Goal: Information Seeking & Learning: Learn about a topic

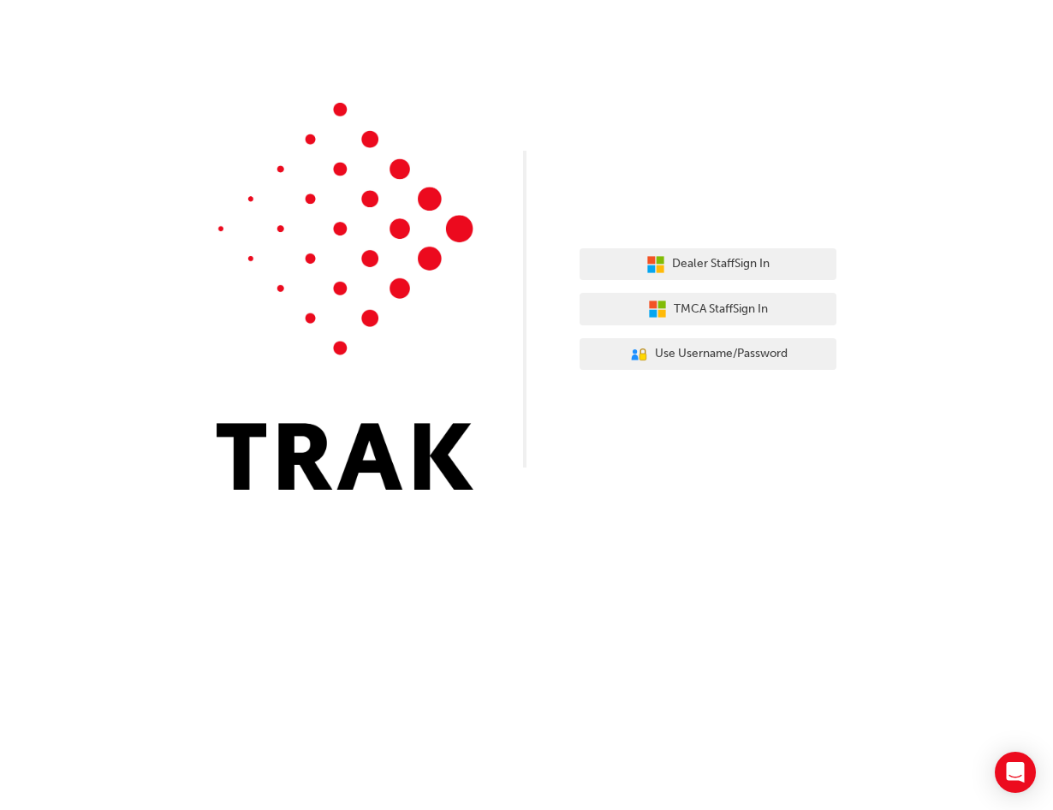
click at [839, 490] on div "Dealer Staff Sign In TMCA Staff Sign In User Authentication Icon - Blue Person,…" at bounding box center [526, 257] width 1053 height 515
click at [748, 472] on div "Dealer Staff Sign In TMCA Staff Sign In User Authentication Icon - Blue Person,…" at bounding box center [526, 257] width 1053 height 515
click at [274, 675] on div "Dealer Staff Sign In TMCA Staff Sign In User Authentication Icon - Blue Person,…" at bounding box center [526, 405] width 1053 height 810
click at [743, 270] on span "Dealer Staff Sign In" at bounding box center [721, 264] width 98 height 20
click at [911, 479] on div "Dealer Staff Sign In TMCA Staff Sign In User Authentication Icon - Blue Person,…" at bounding box center [526, 257] width 1053 height 515
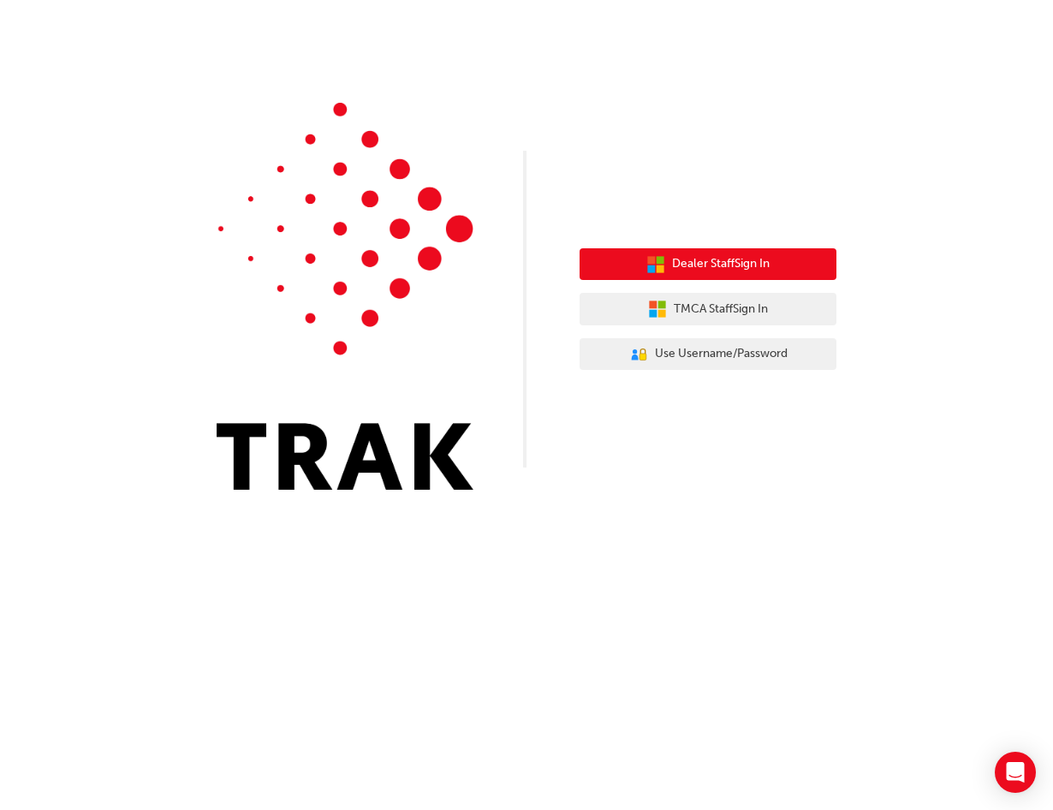
click at [793, 259] on button "Dealer Staff Sign In" at bounding box center [707, 264] width 257 height 33
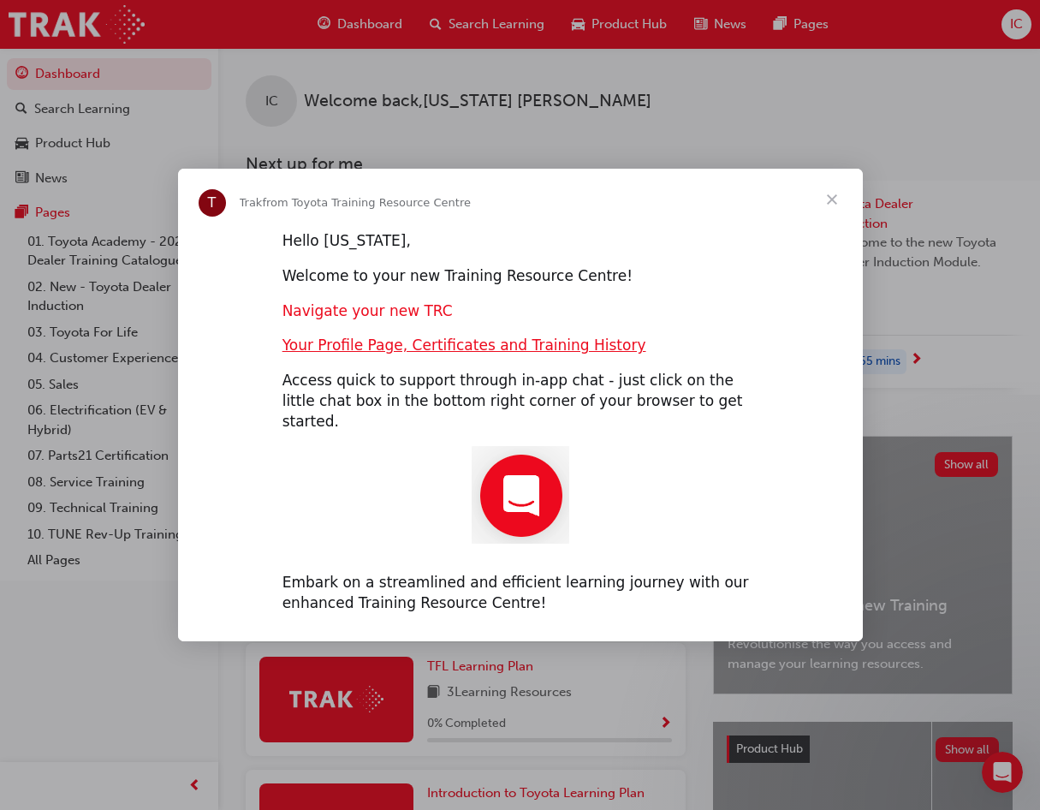
click at [377, 319] on link "Navigate your new TRC" at bounding box center [367, 310] width 170 height 17
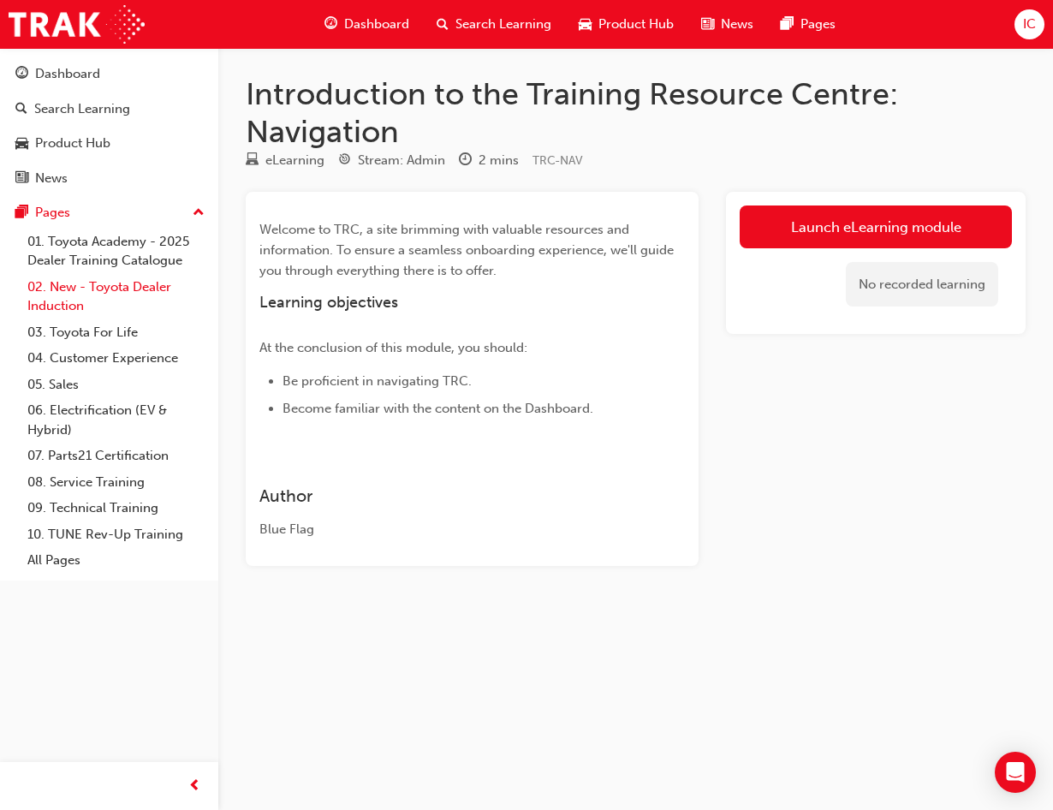
click at [98, 286] on link "02. New - Toyota Dealer Induction" at bounding box center [116, 296] width 191 height 45
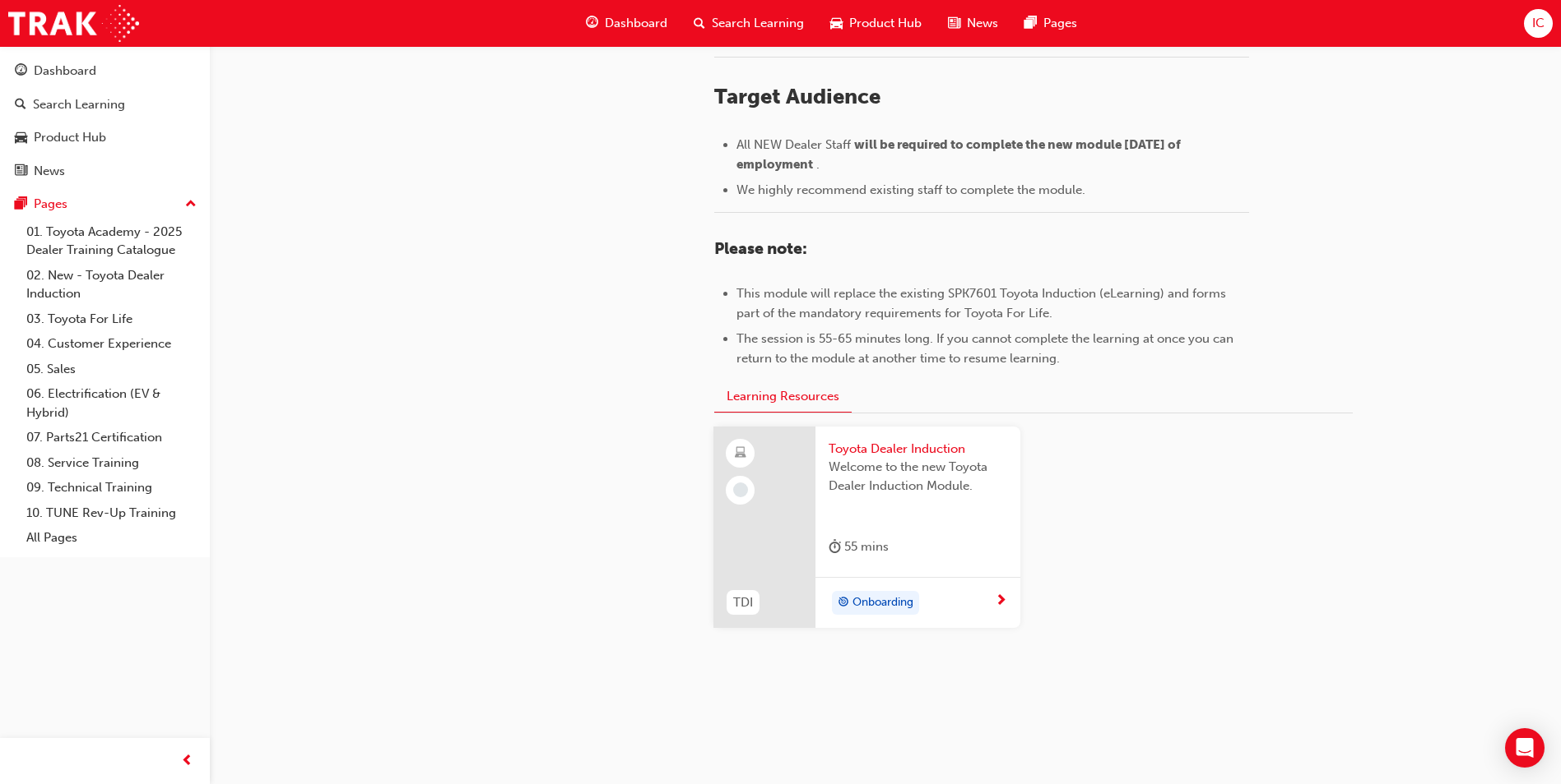
scroll to position [688, 0]
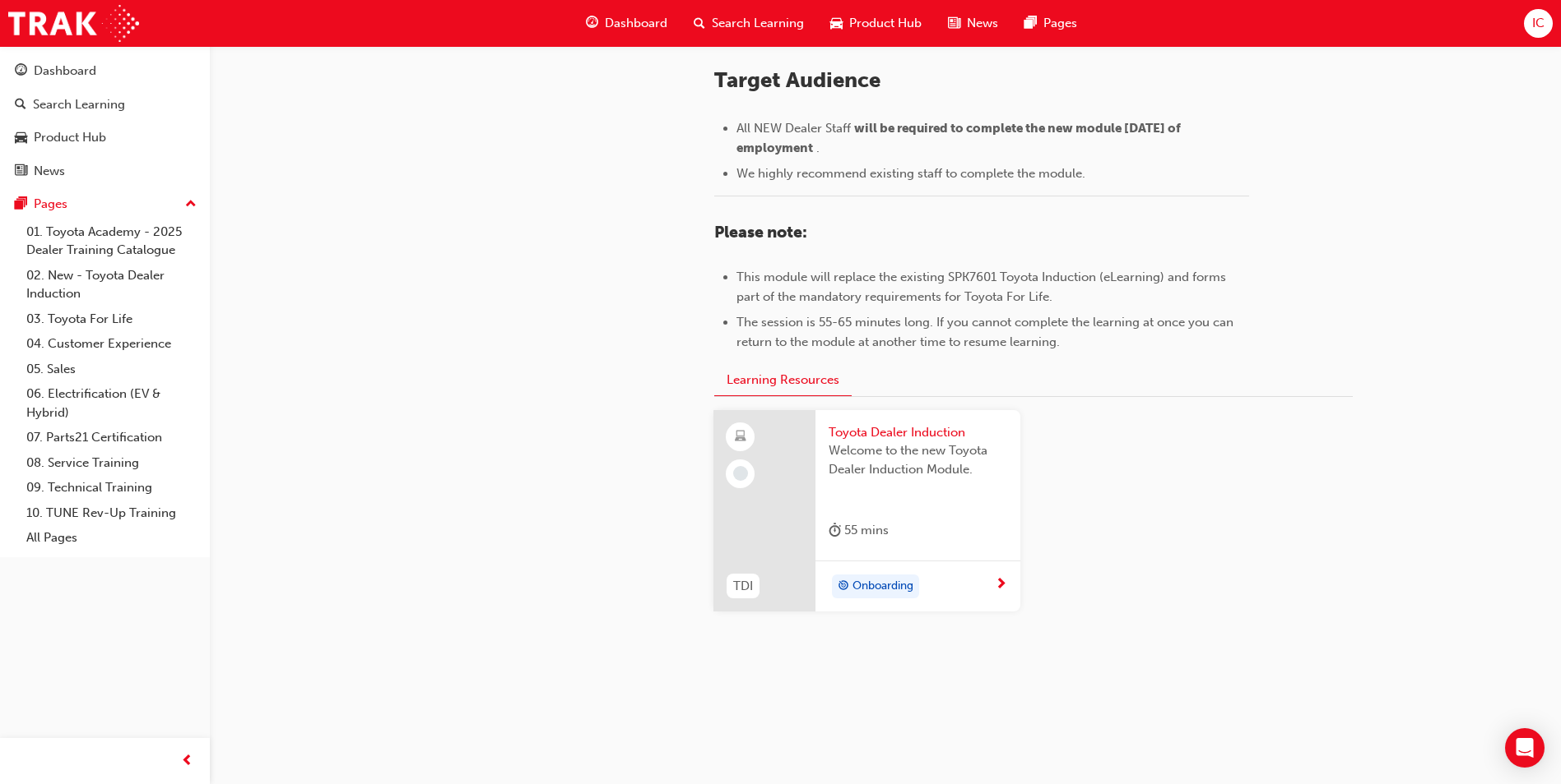
click at [984, 581] on div "Onboarding" at bounding box center [911, 587] width 166 height 25
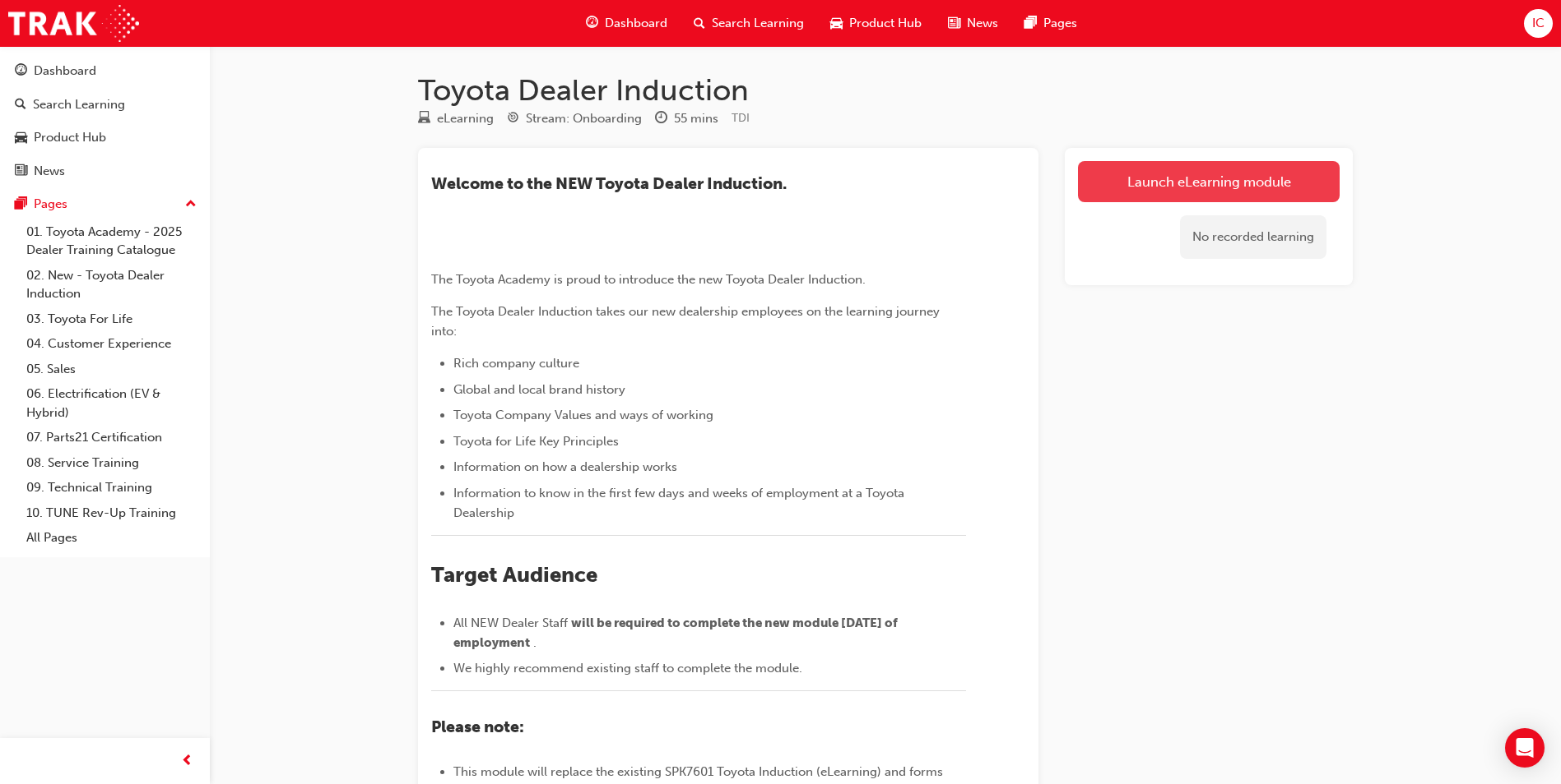
click at [1011, 186] on link "Launch eLearning module" at bounding box center [1208, 182] width 261 height 41
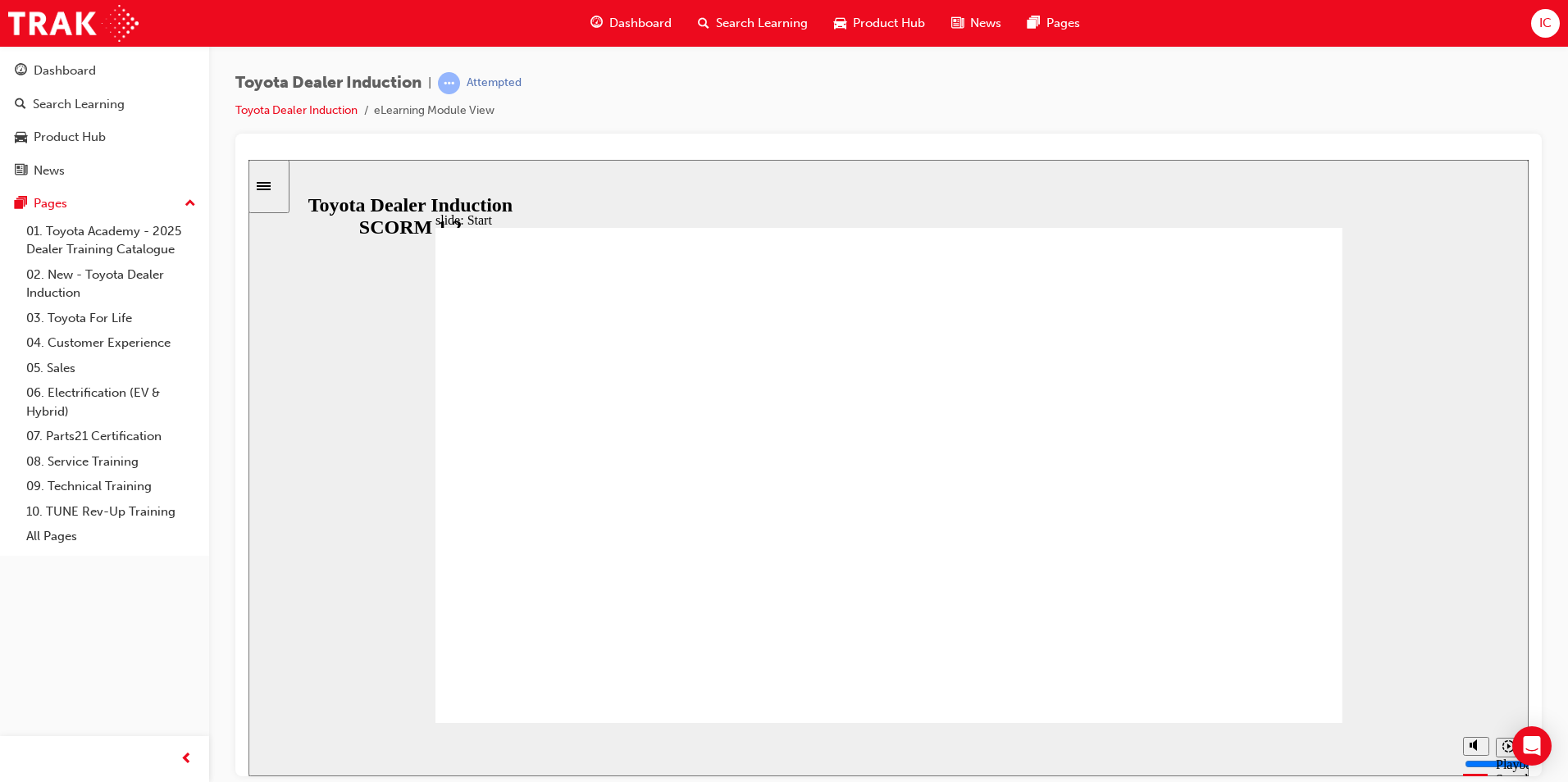
click at [270, 748] on icon "Play (Ctrl+Alt+P)" at bounding box center [275, 743] width 11 height 12
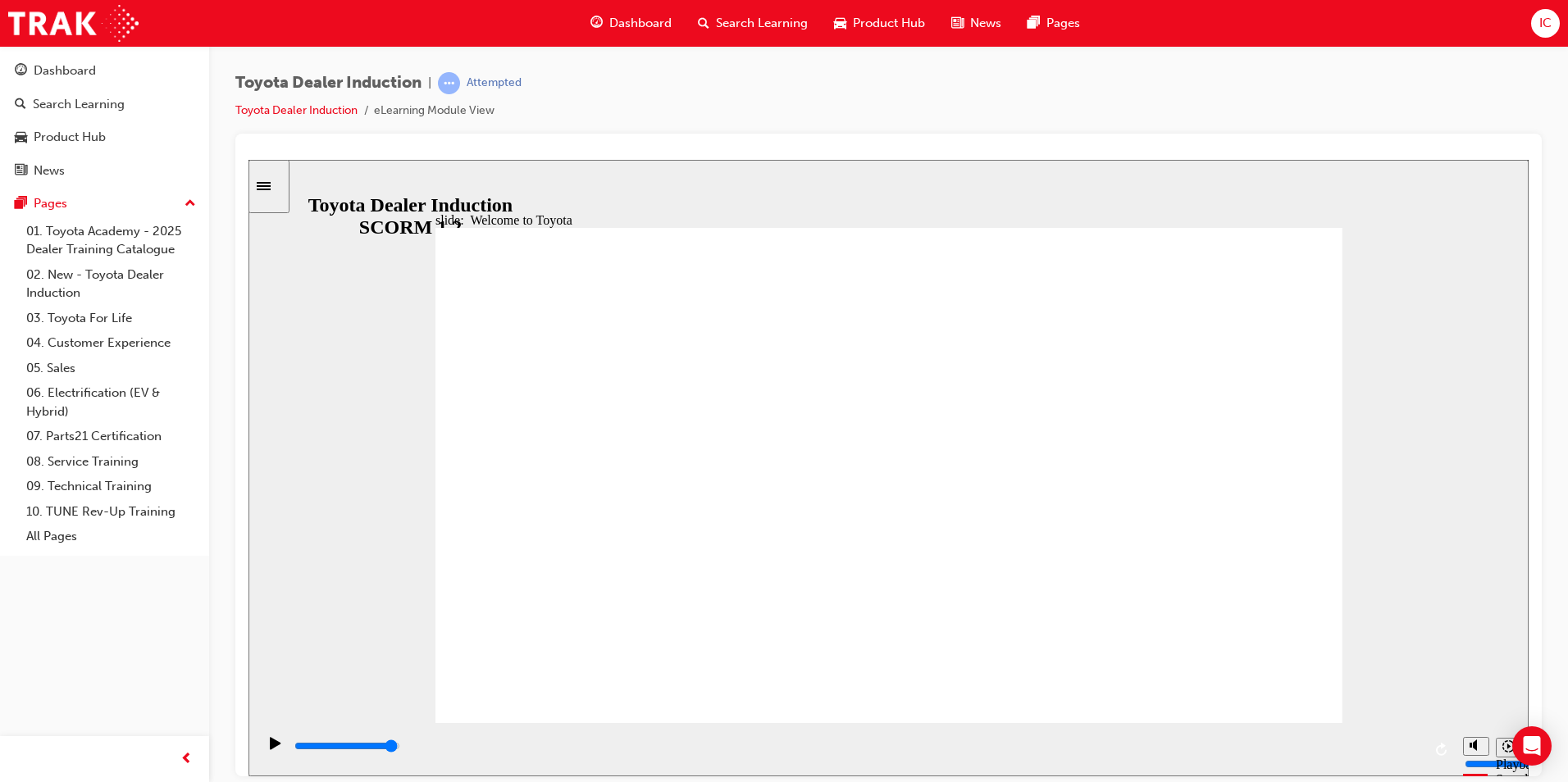
drag, startPoint x: 1317, startPoint y: 685, endPoint x: 1204, endPoint y: 735, distance: 123.6
type input "7500"
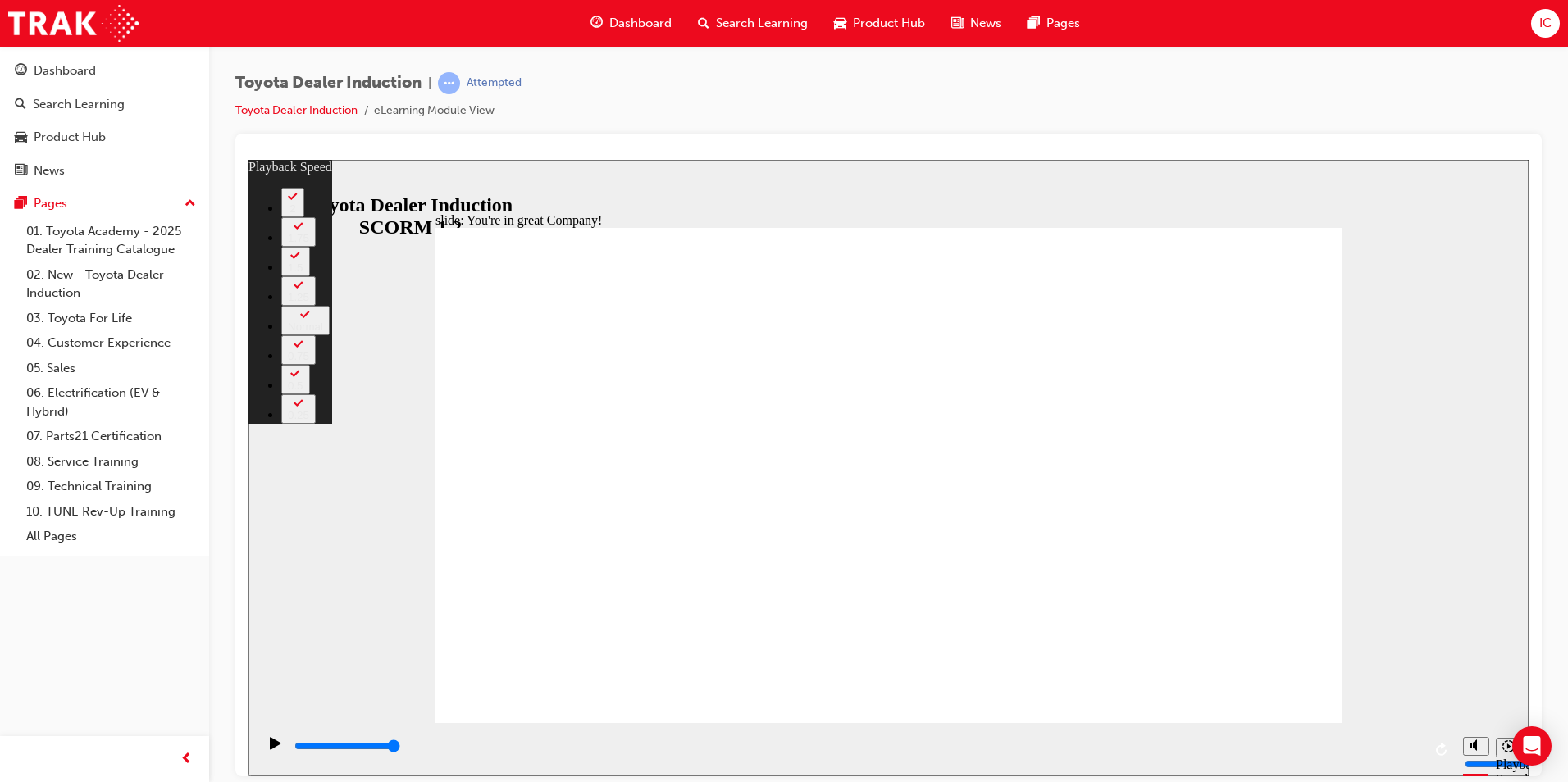
type input "41"
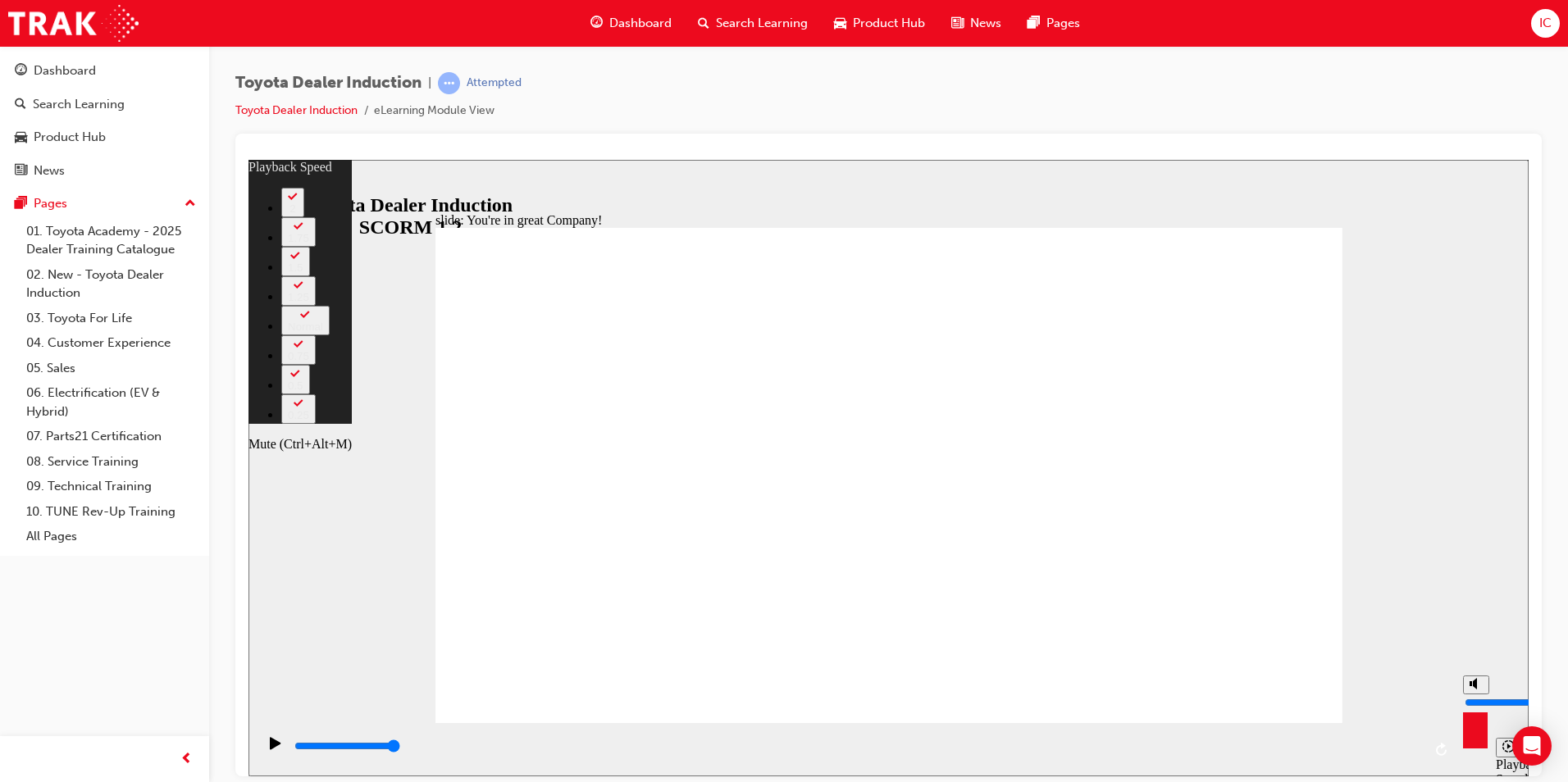
type input "66"
type input "7"
type input "66"
type input "7"
type input "66"
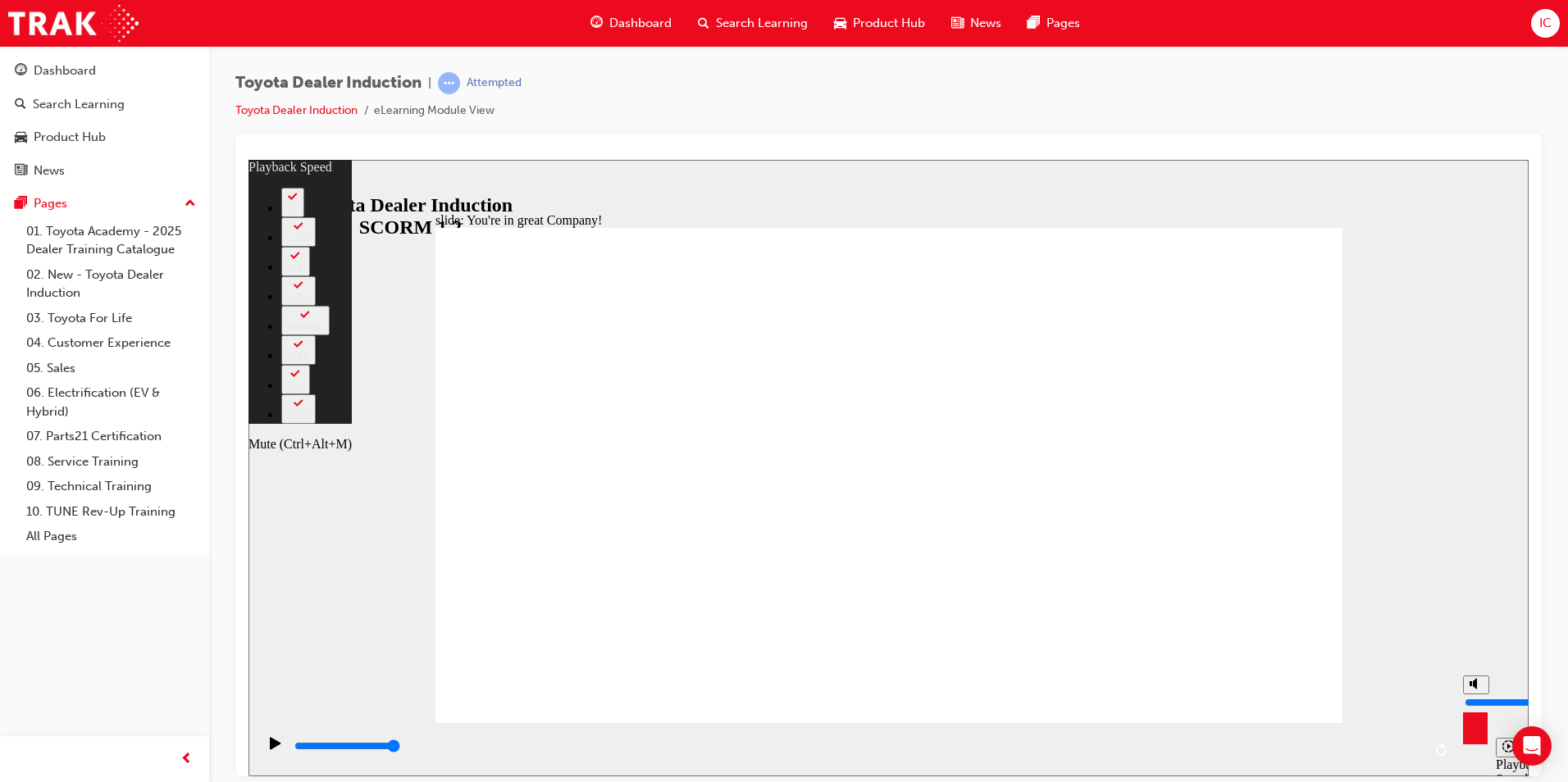
type input "6"
type input "66"
type input "6"
type input "67"
drag, startPoint x: 1476, startPoint y: 684, endPoint x: 1475, endPoint y: 697, distance: 13.0
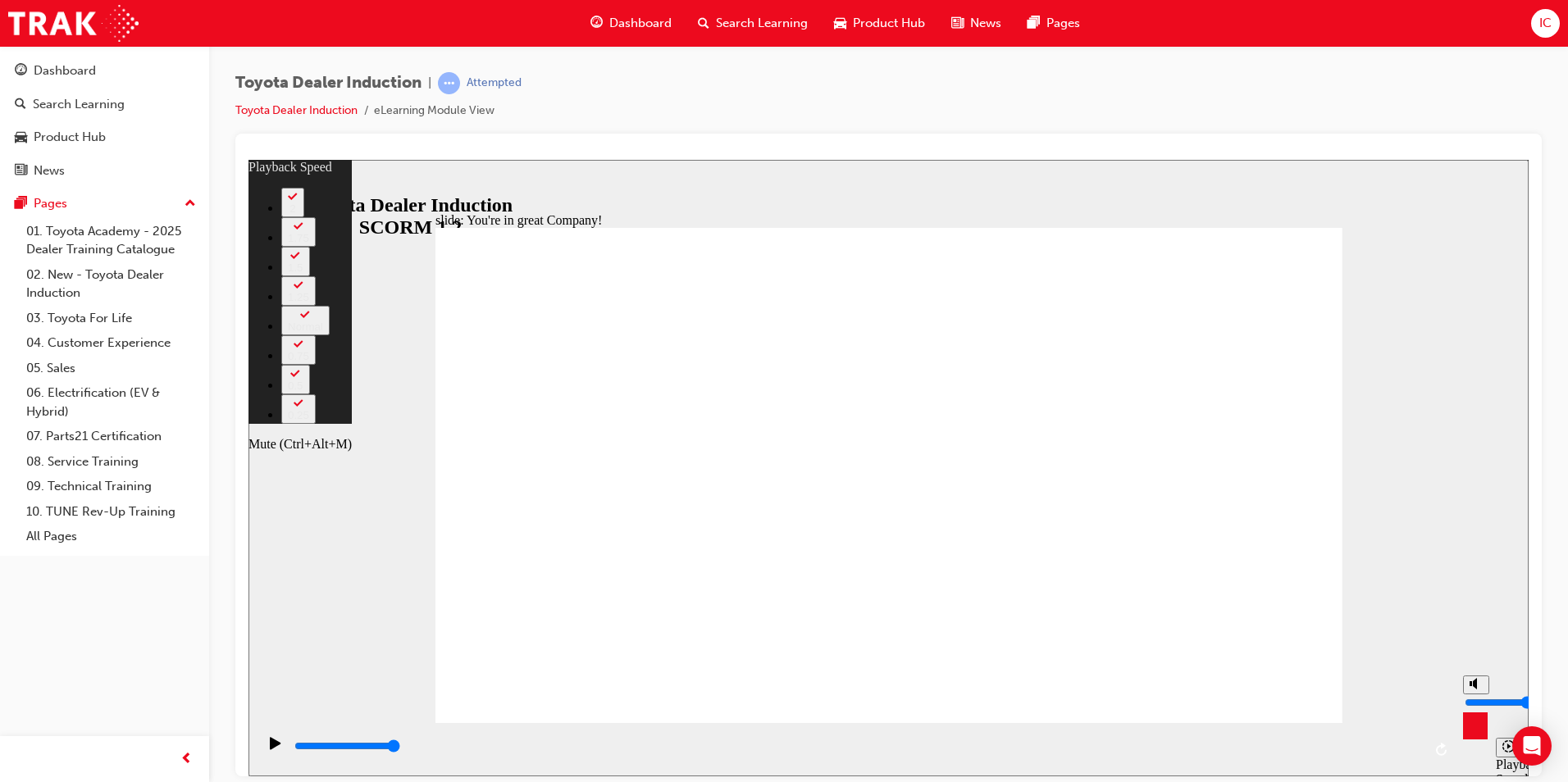
click at [1008, 697] on input "volume" at bounding box center [1518, 702] width 105 height 13
type input "5"
type input "67"
type input "5"
type input "67"
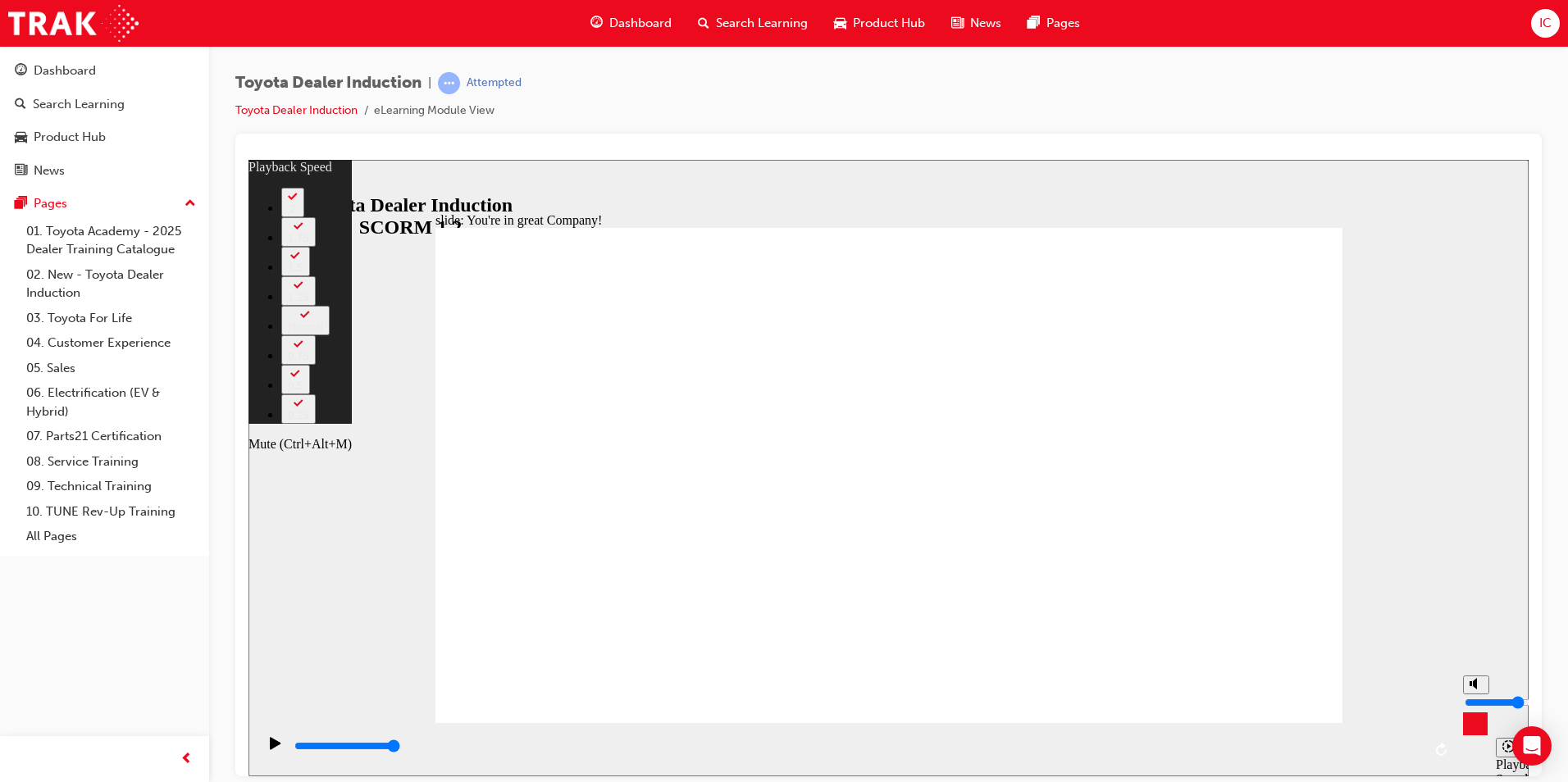
type input "4"
type input "67"
type input "4"
type input "67"
type input "3"
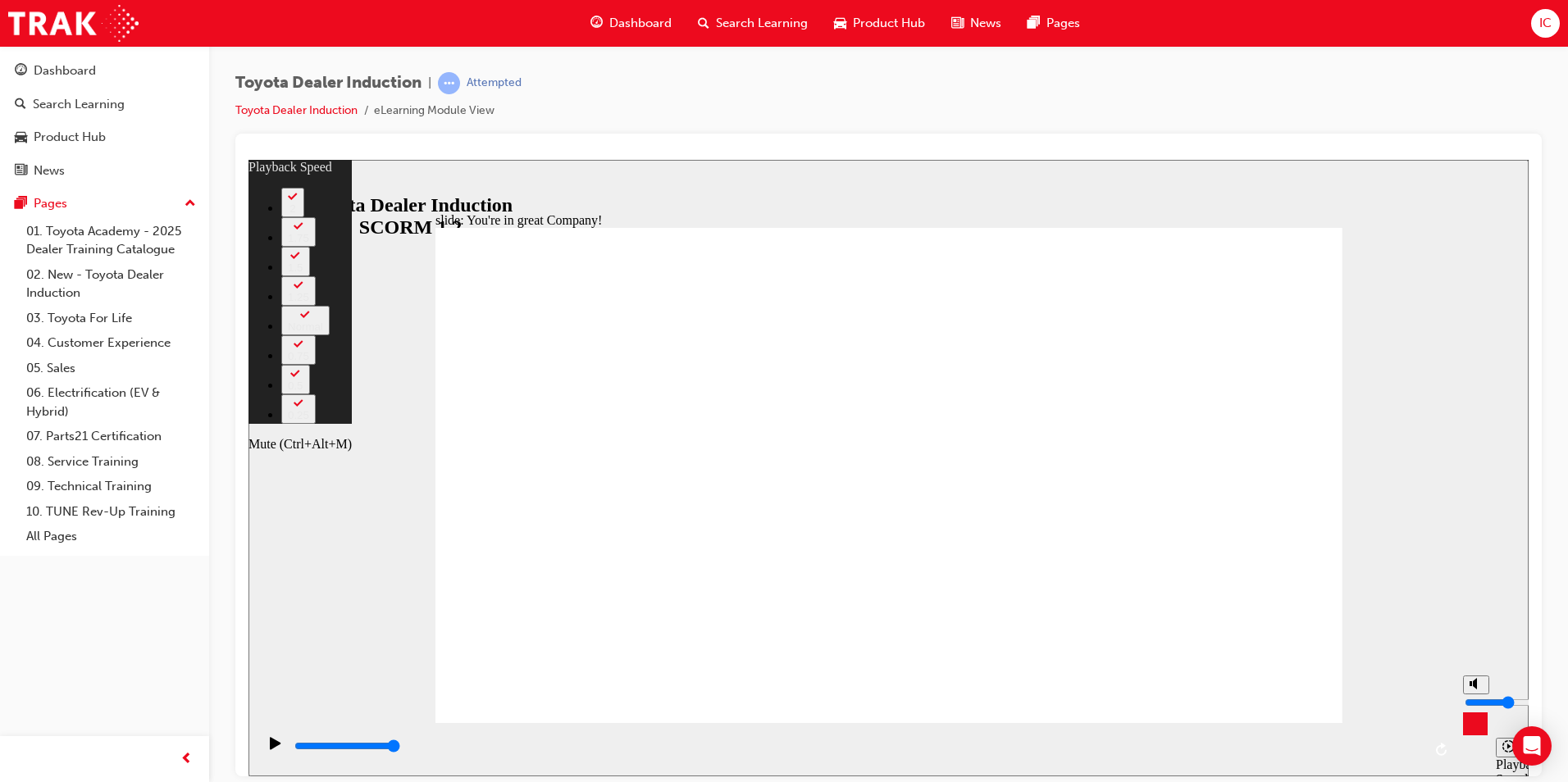
type input "67"
type input "3"
type input "68"
type input "4"
type input "68"
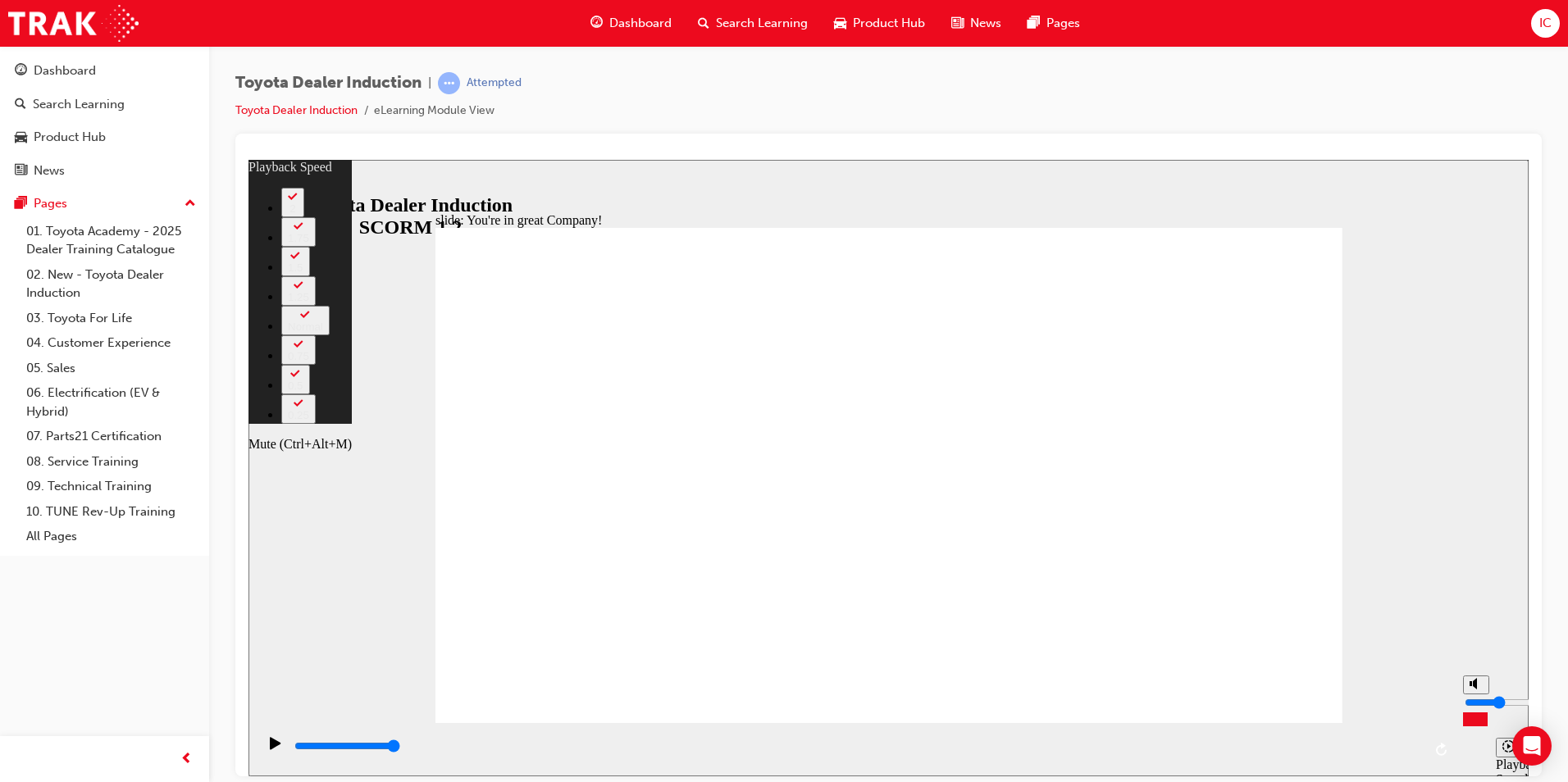
type input "4"
type input "68"
type input "4"
click at [1008, 702] on input "volume" at bounding box center [1518, 702] width 105 height 13
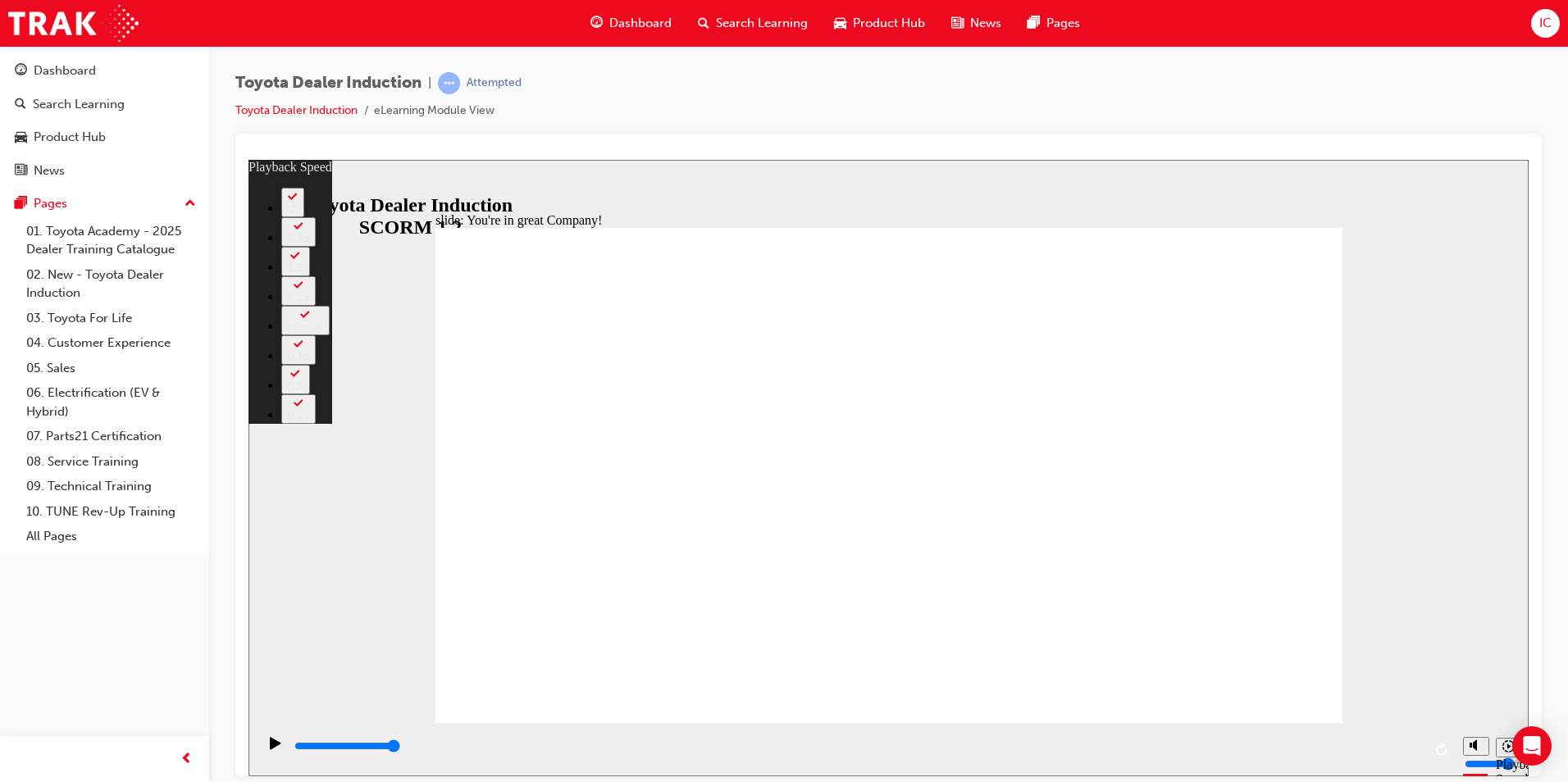
type input "156"
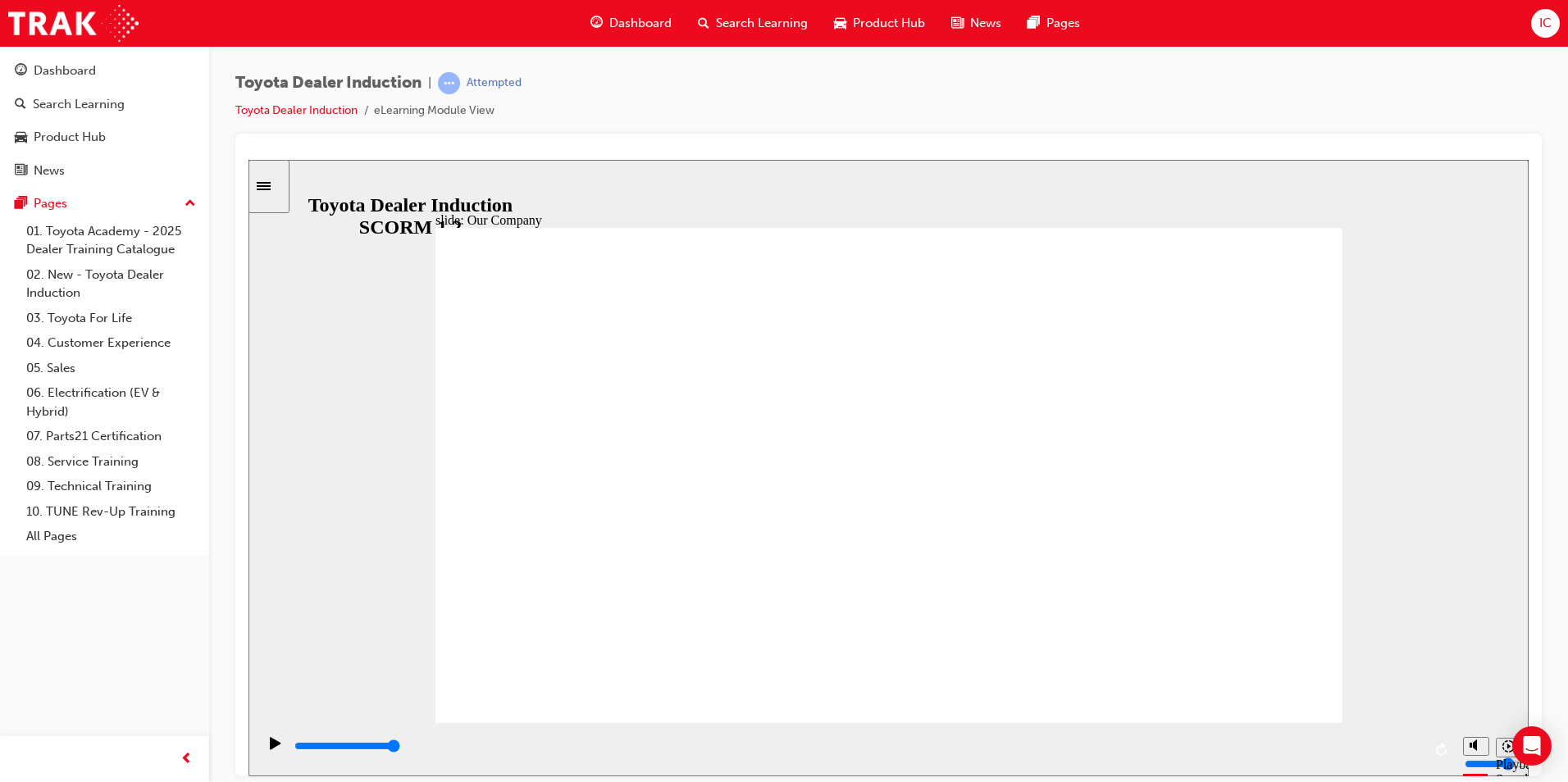
drag, startPoint x: 1106, startPoint y: 409, endPoint x: 1187, endPoint y: 412, distance: 81.1
drag, startPoint x: 639, startPoint y: 626, endPoint x: 665, endPoint y: 626, distance: 26.0
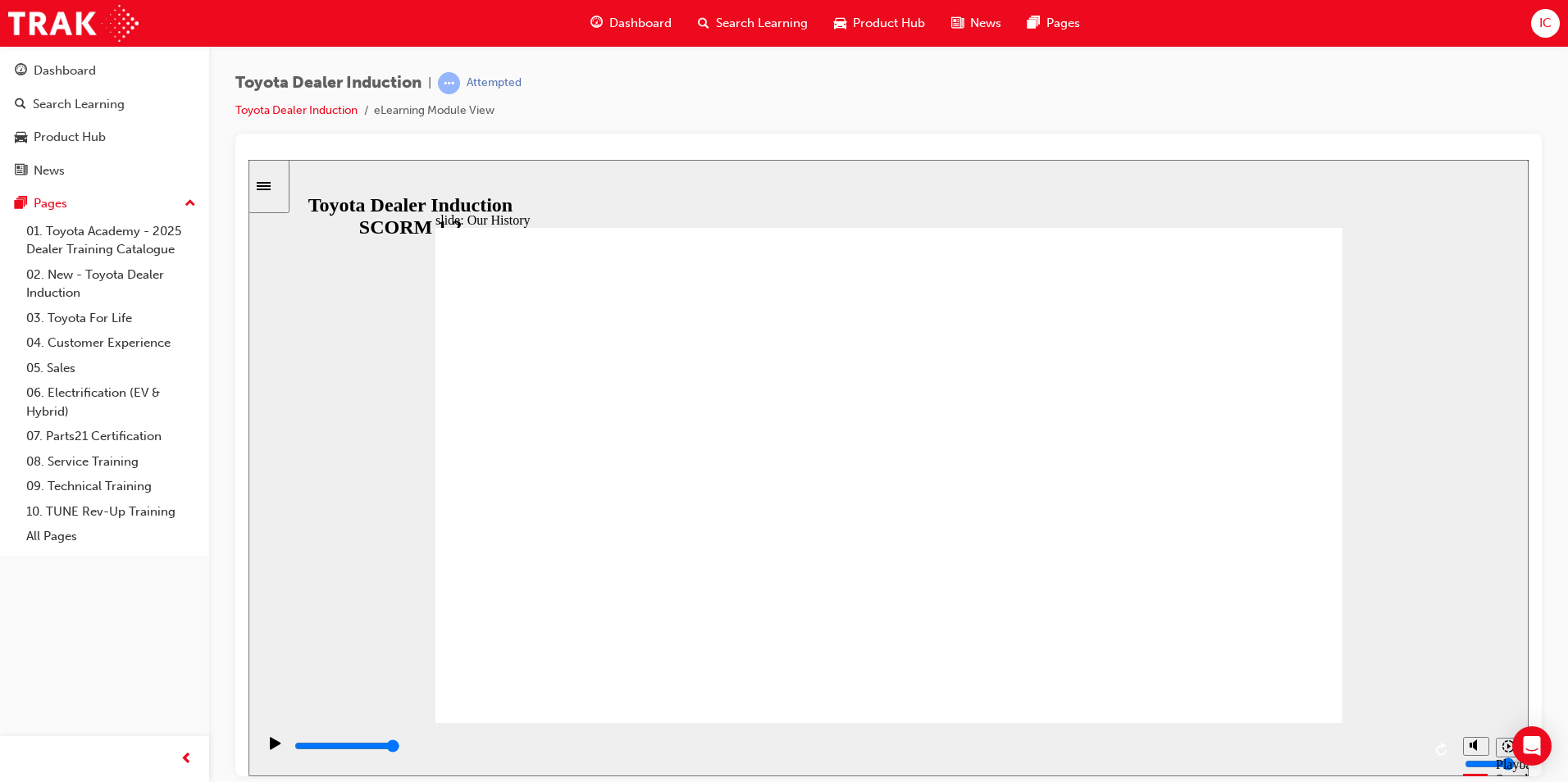
drag, startPoint x: 645, startPoint y: 623, endPoint x: 668, endPoint y: 627, distance: 23.3
drag, startPoint x: 642, startPoint y: 619, endPoint x: 881, endPoint y: 564, distance: 245.2
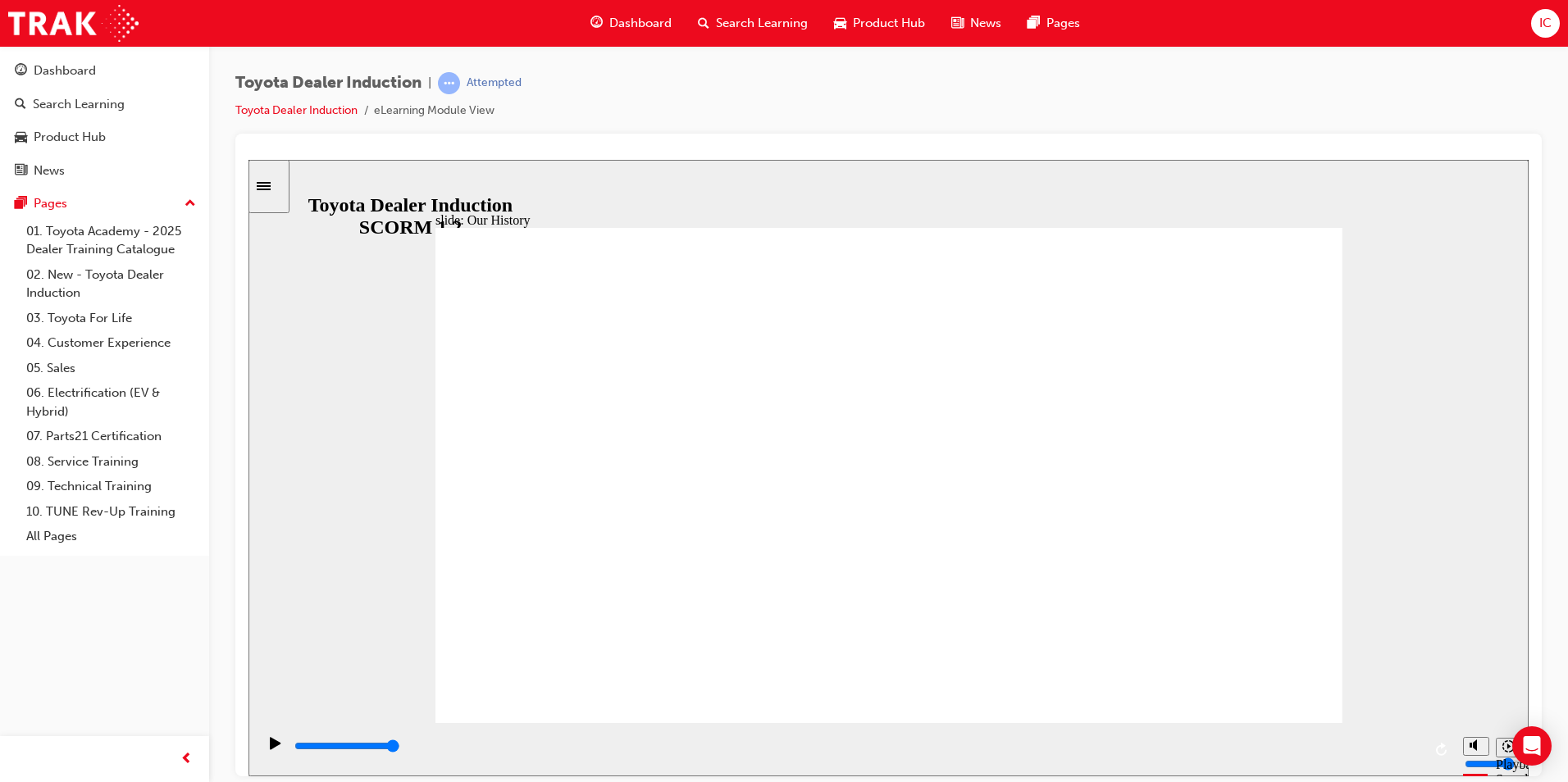
drag, startPoint x: 624, startPoint y: 621, endPoint x: 882, endPoint y: 645, distance: 259.1
drag, startPoint x: 883, startPoint y: 620, endPoint x: 1090, endPoint y: 627, distance: 207.1
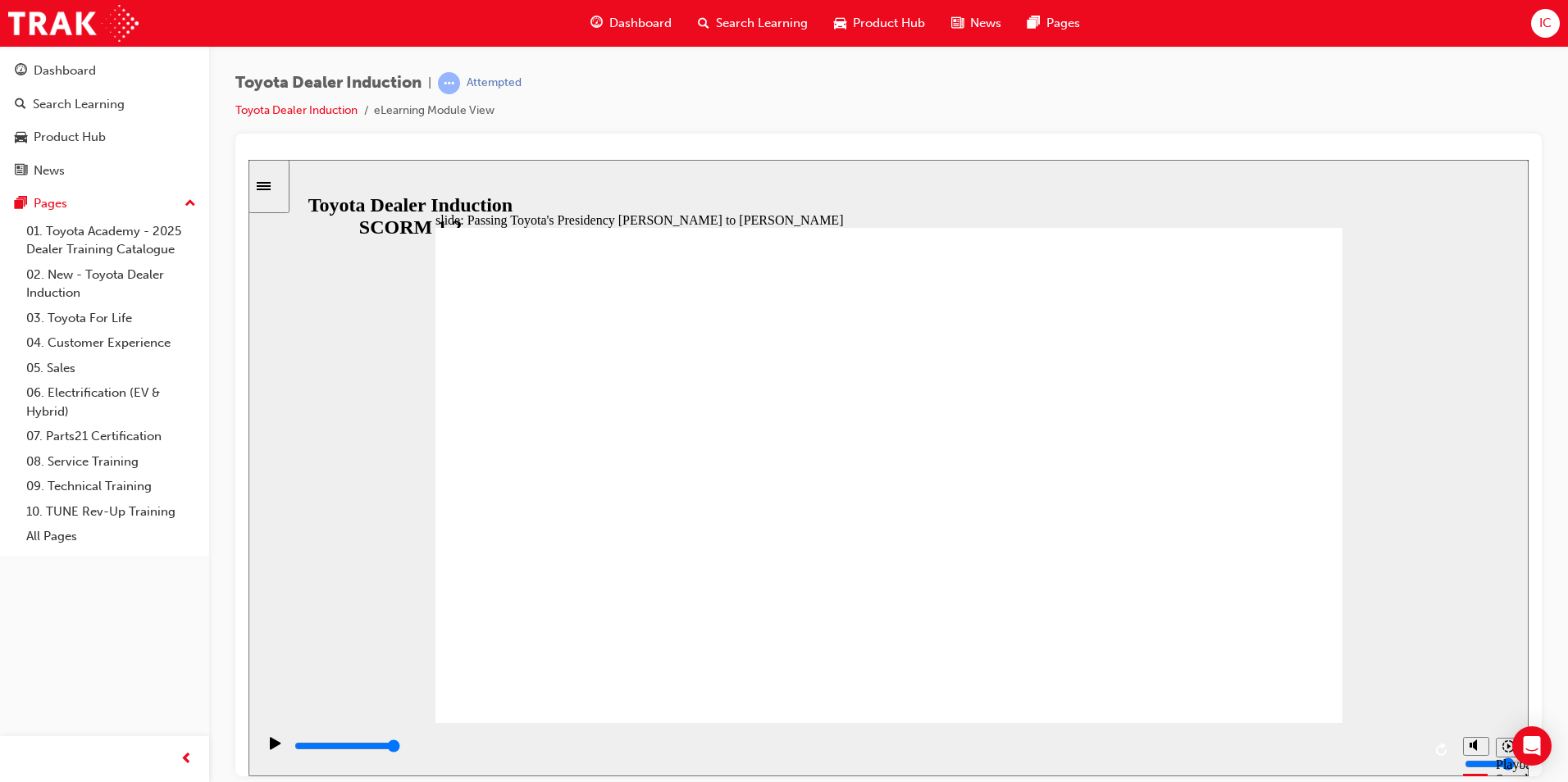
drag, startPoint x: 1167, startPoint y: 379, endPoint x: 1187, endPoint y: 380, distance: 20.0
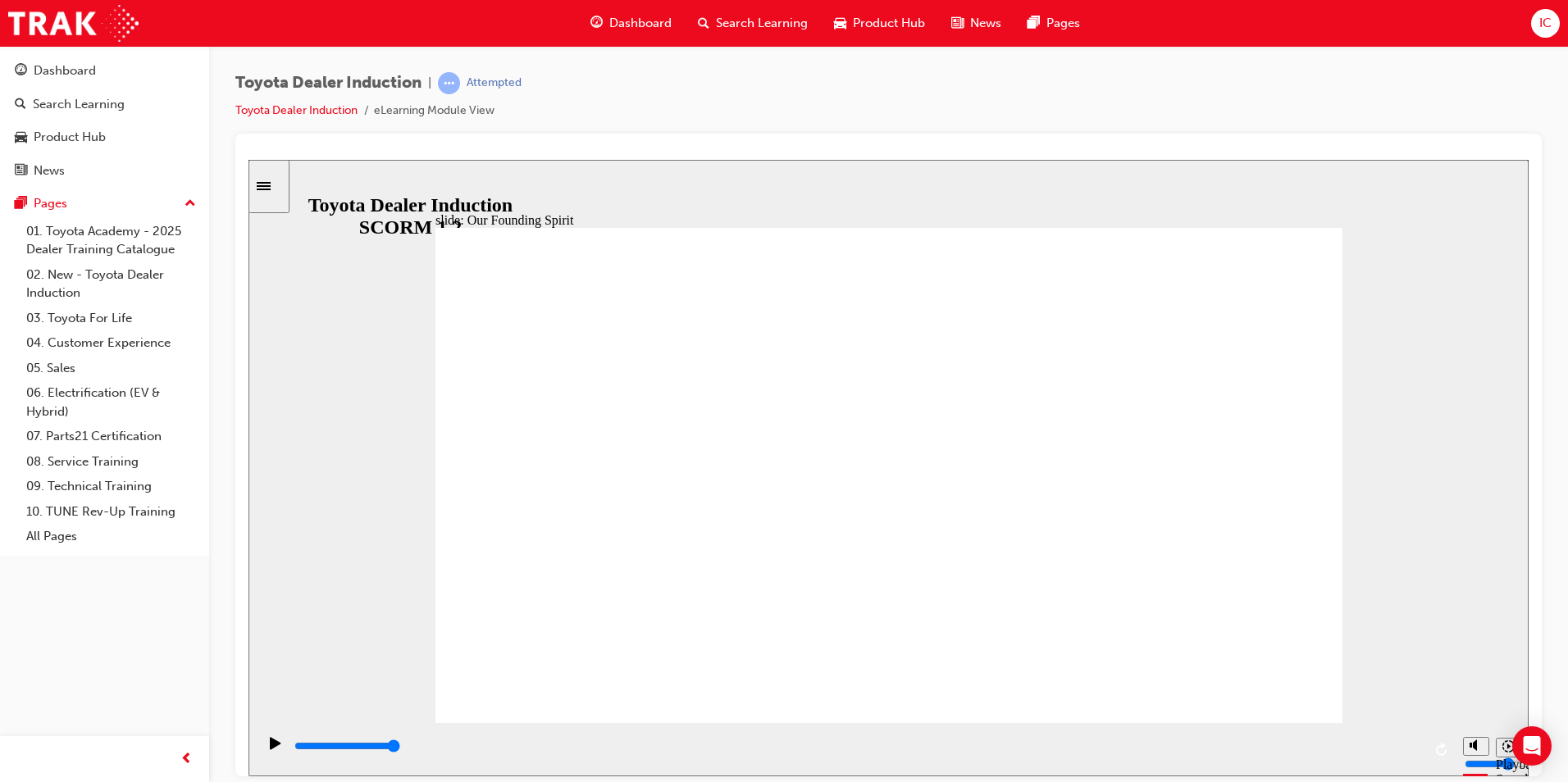
type input "8300"
type input "2"
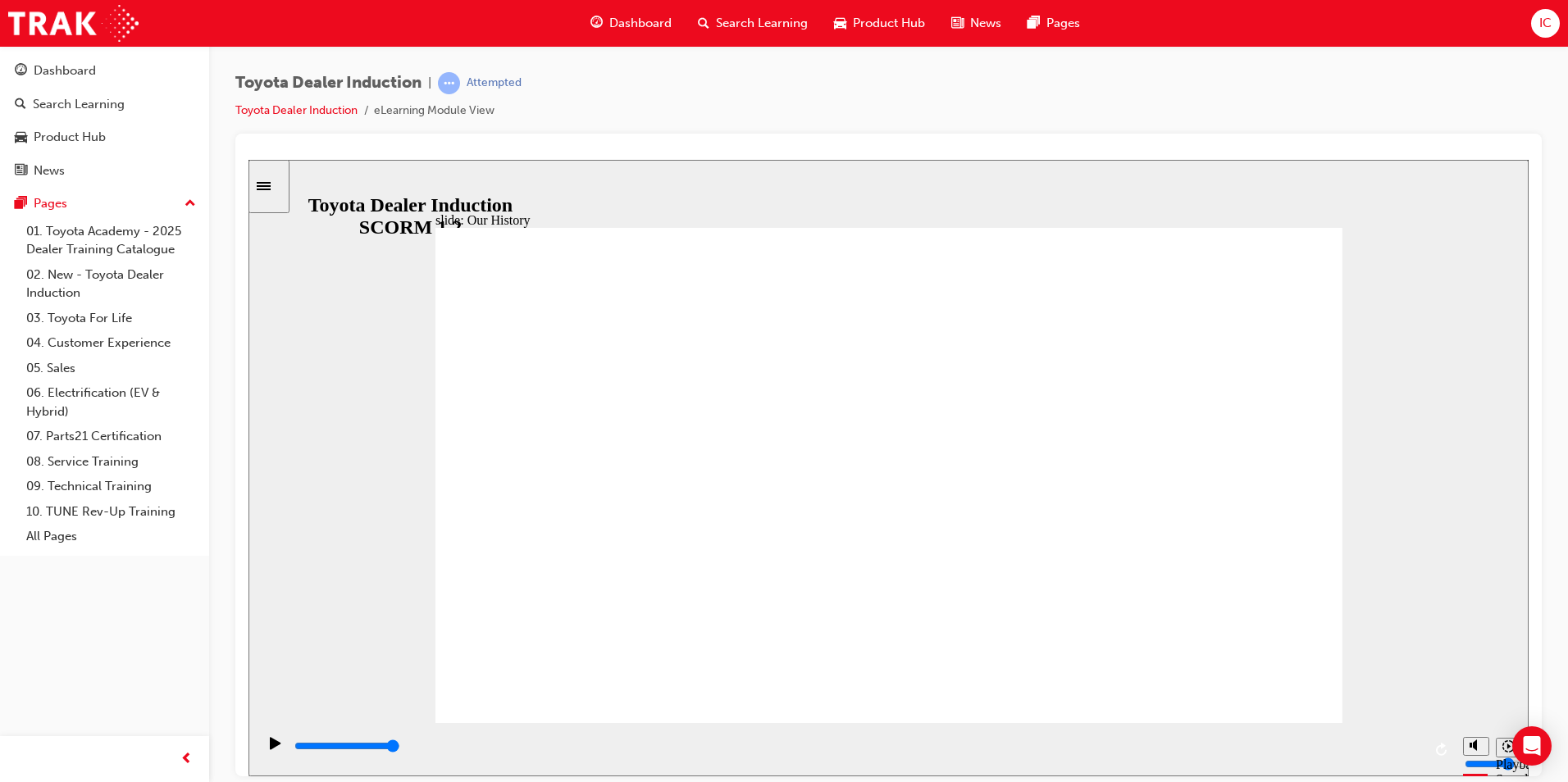
drag, startPoint x: 1130, startPoint y: 623, endPoint x: 885, endPoint y: 636, distance: 245.3
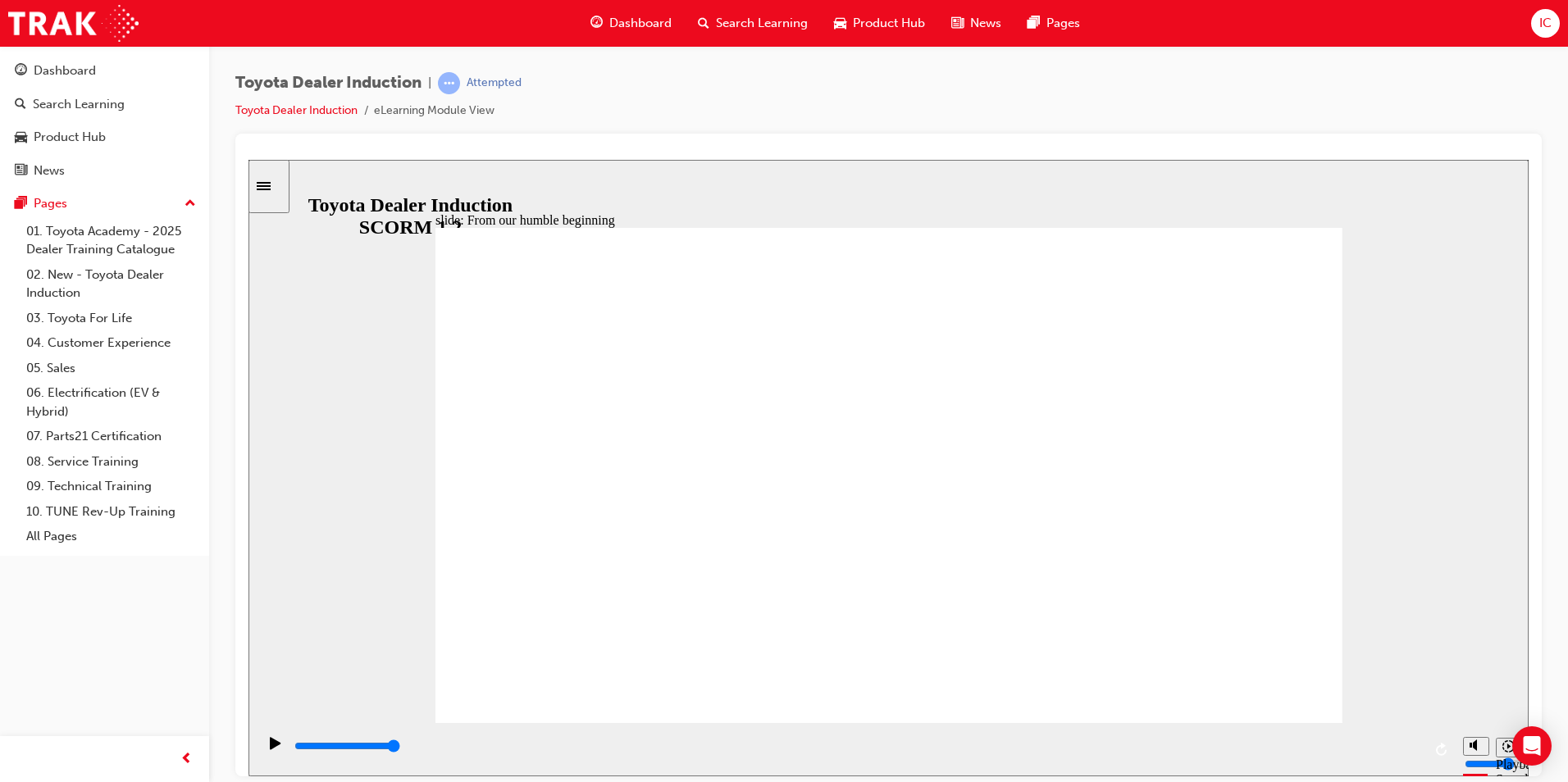
type input "2100"
radio input "true"
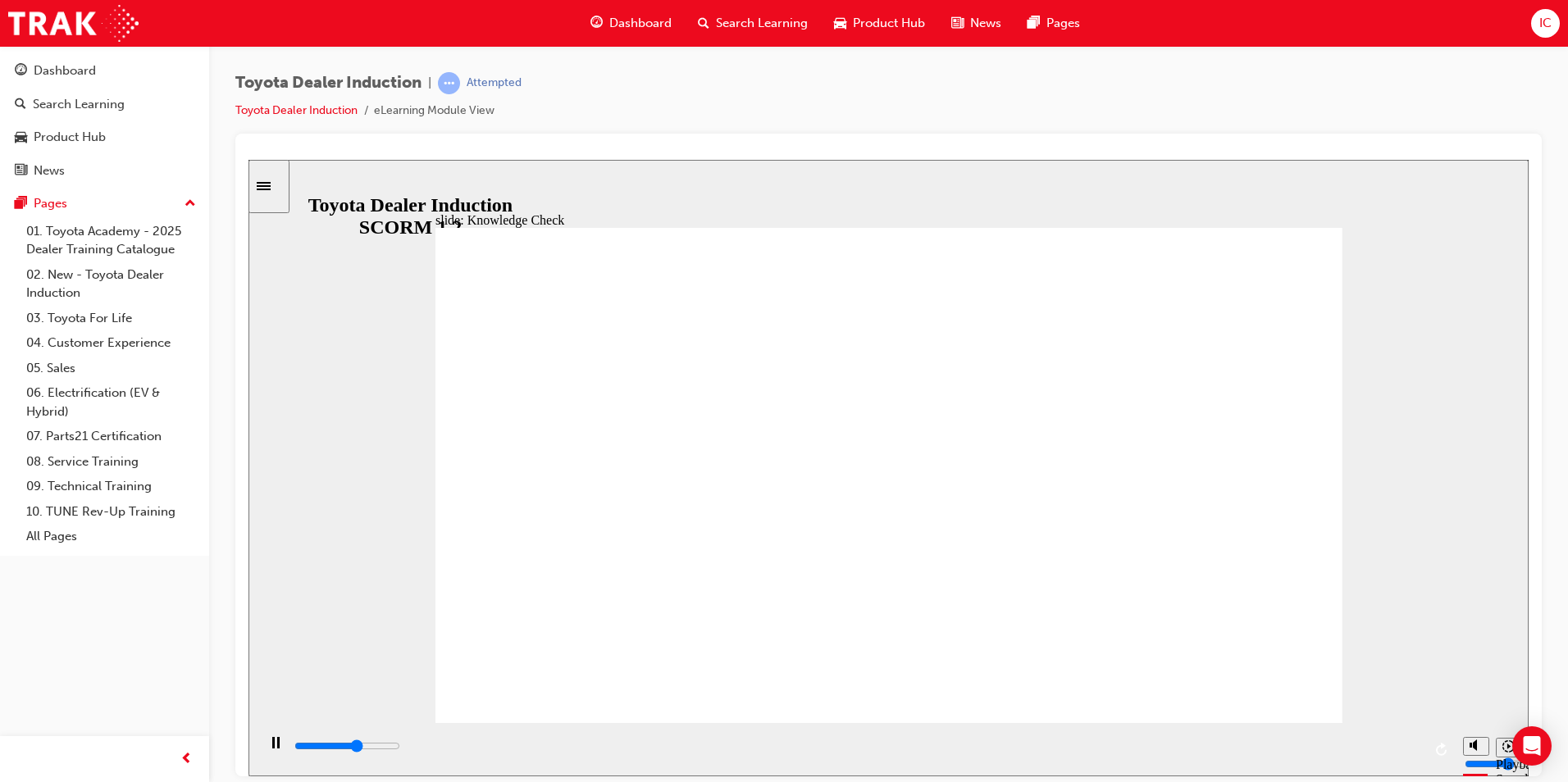
type input "3800"
radio input "true"
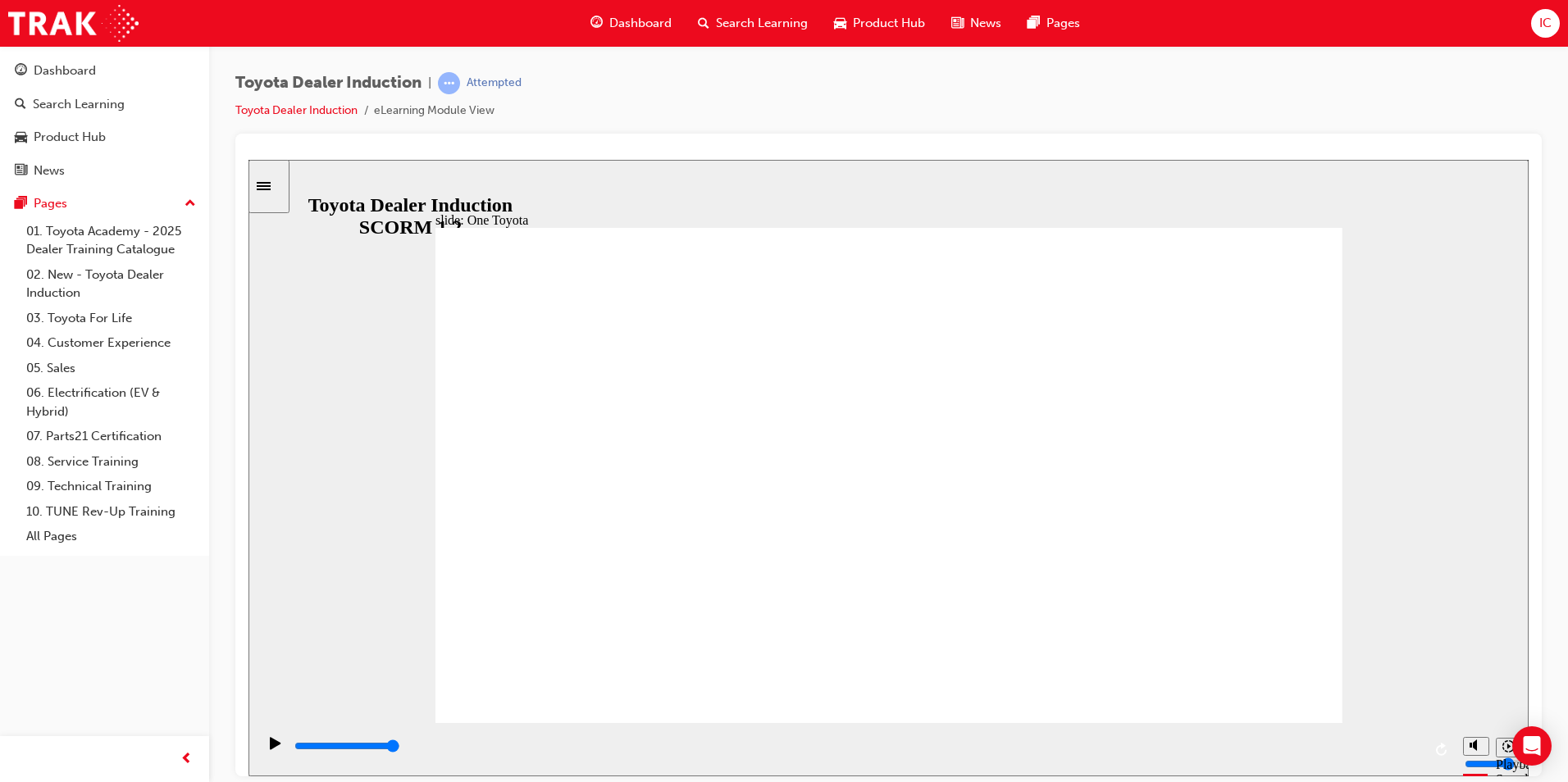
drag, startPoint x: 1257, startPoint y: 663, endPoint x: 1257, endPoint y: 681, distance: 18.0
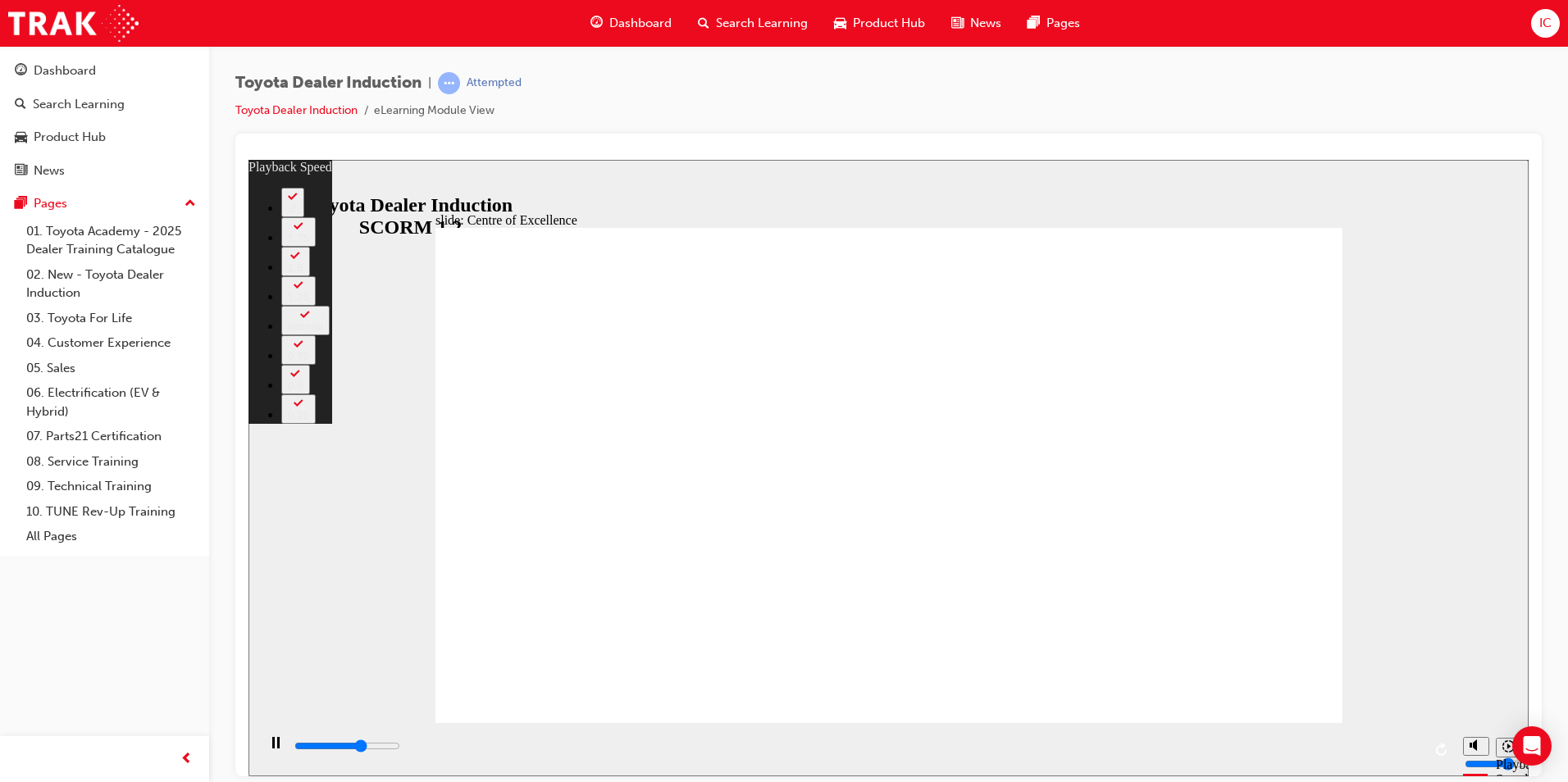
type input "9900"
type input "0"
type input "10100"
type input "1"
type input "10400"
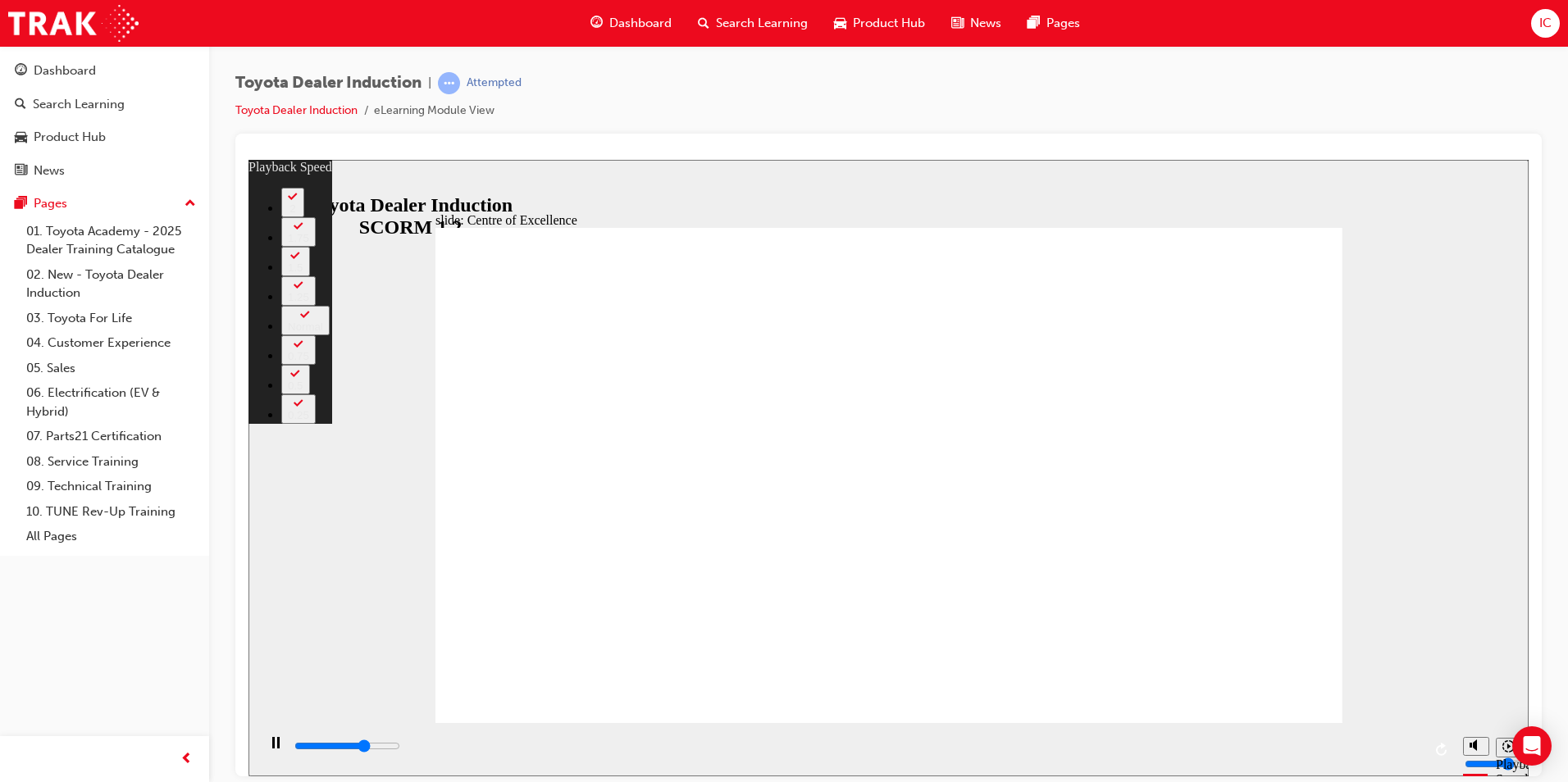
type input "1"
type input "10700"
type input "1"
type input "10900"
type input "1"
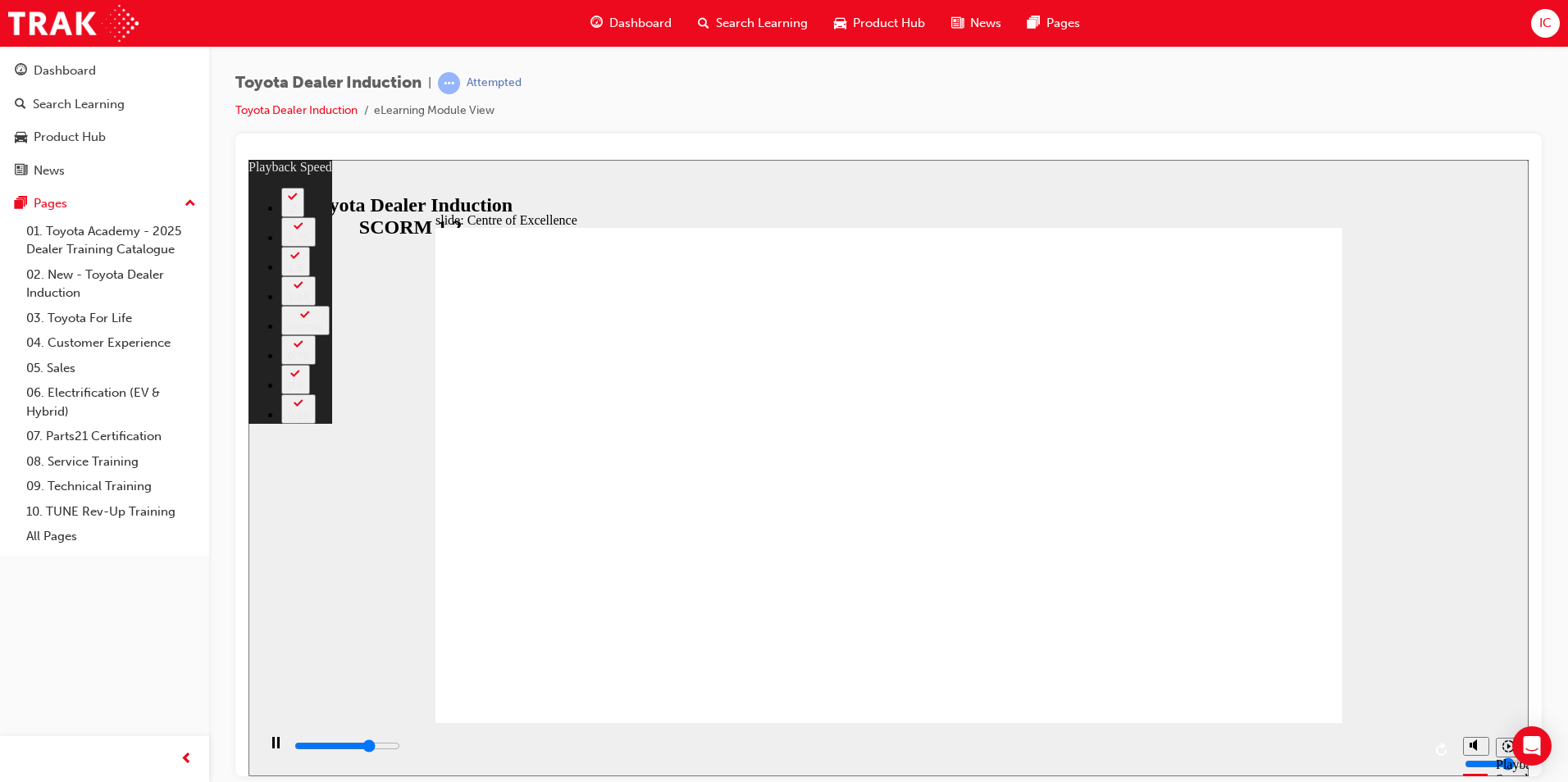
type input "11200"
type input "2"
type input "11500"
type input "2"
type input "11700"
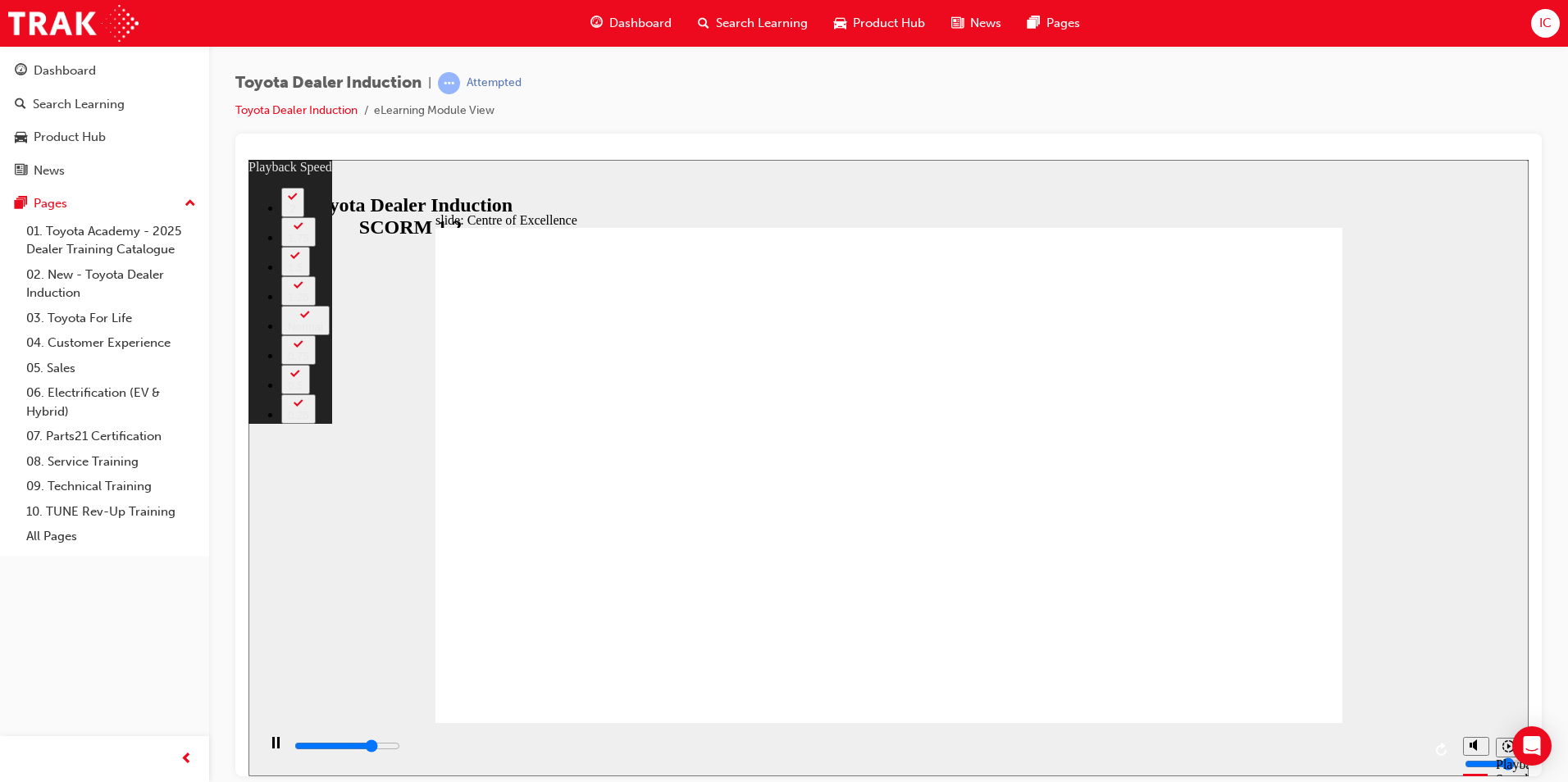
type input "2"
type input "12000"
type input "2"
type input "12300"
type input "3"
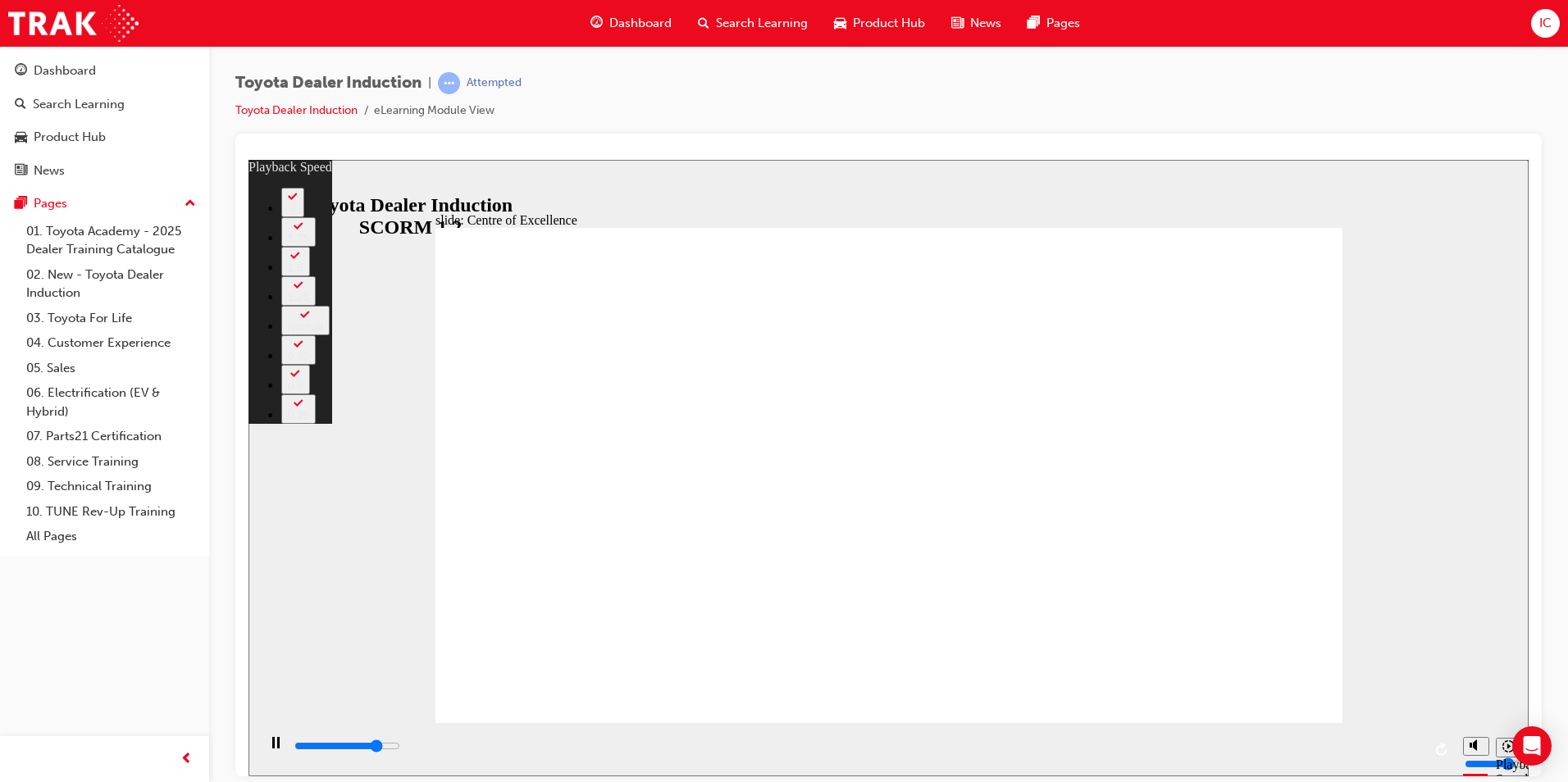
type input "12500"
type input "3"
type input "12800"
type input "3"
type input "13100"
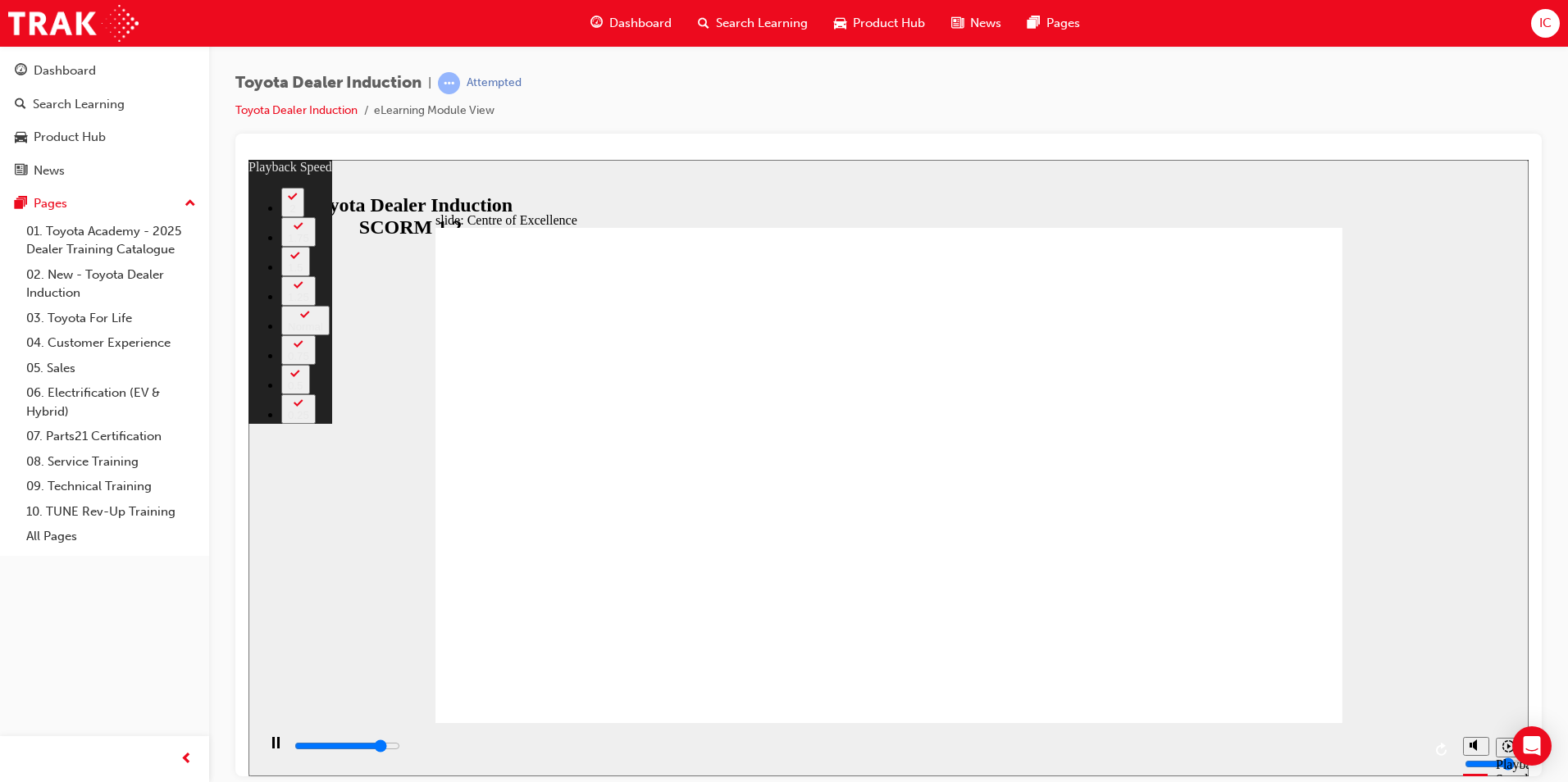
type input "3"
type input "13300"
type input "4"
type input "13600"
type input "4"
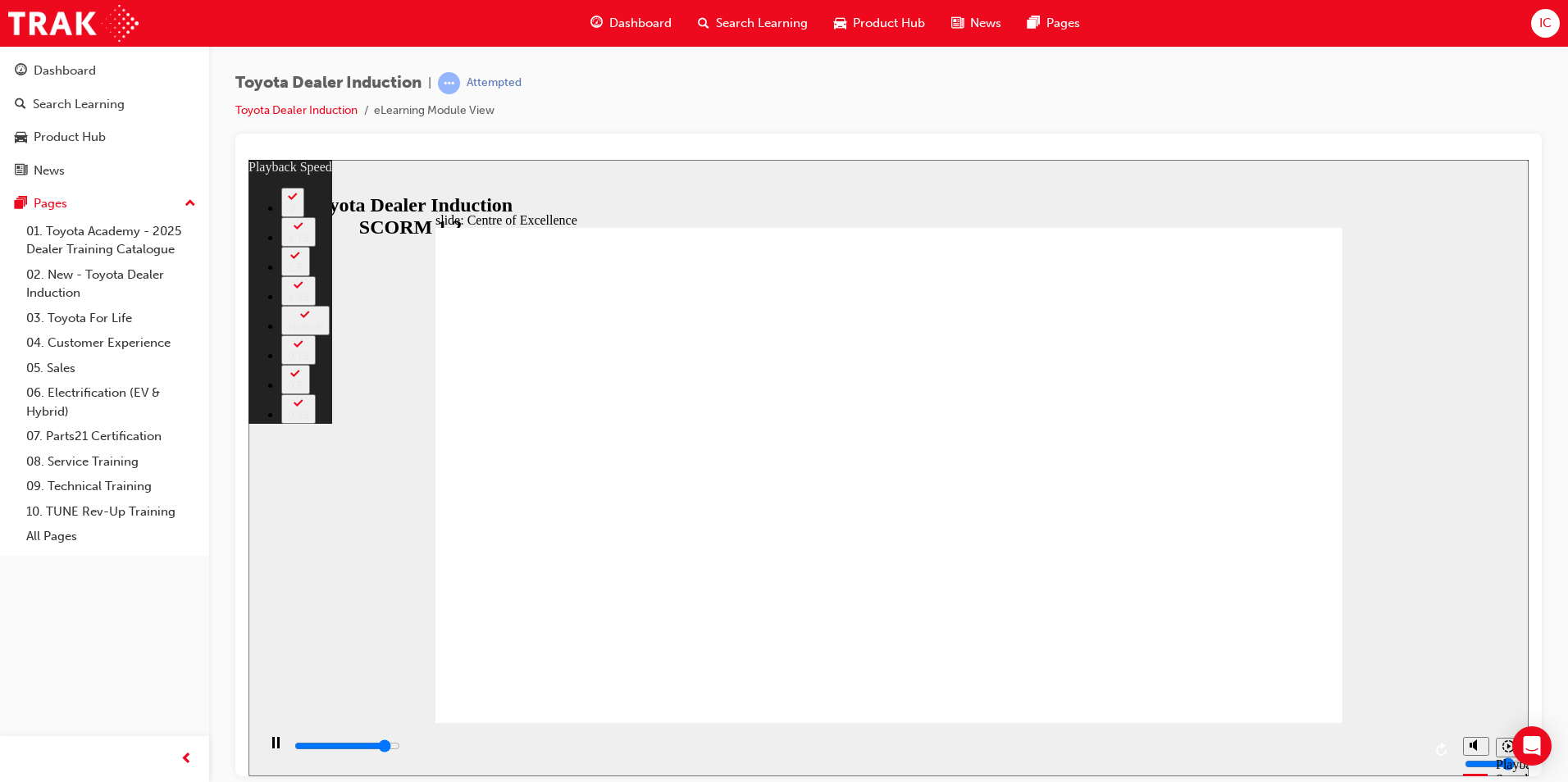
type input "13800"
type input "4"
type input "14100"
type input "5"
type input "14400"
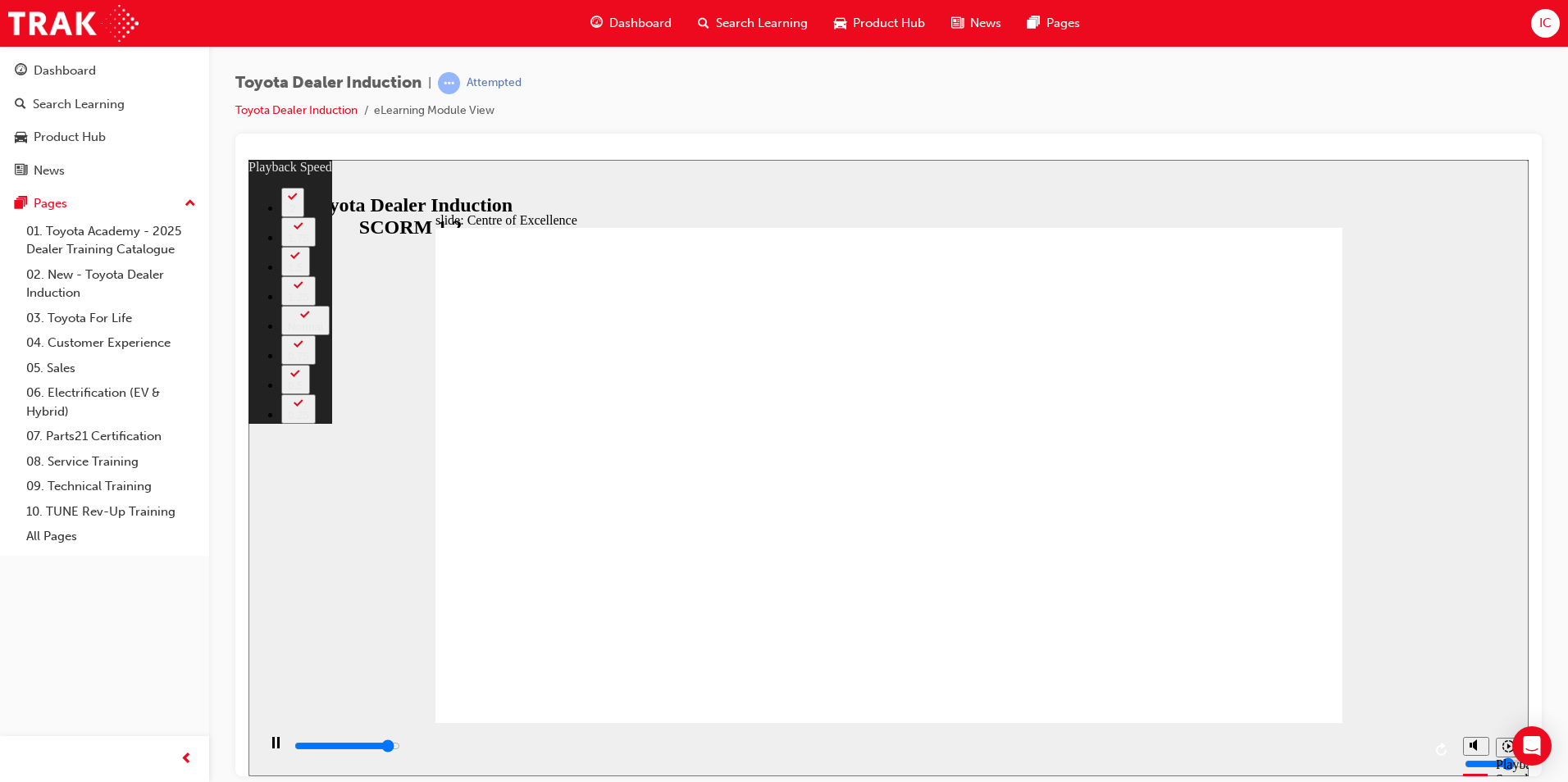
type input "5"
type input "14700"
type input "5"
type input "14900"
type input "5"
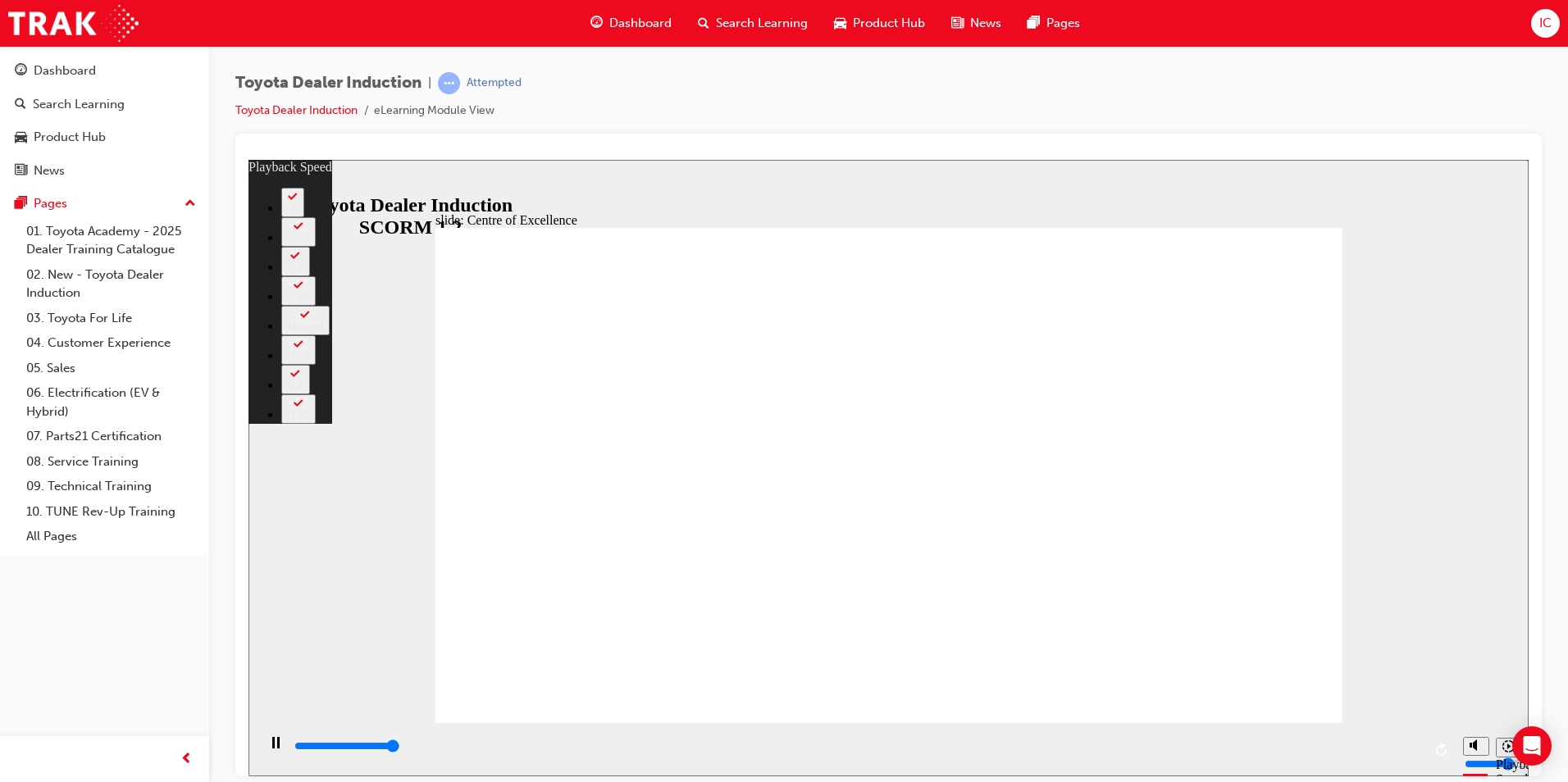
type input "15200"
type input "6"
type input "15300"
type input "248"
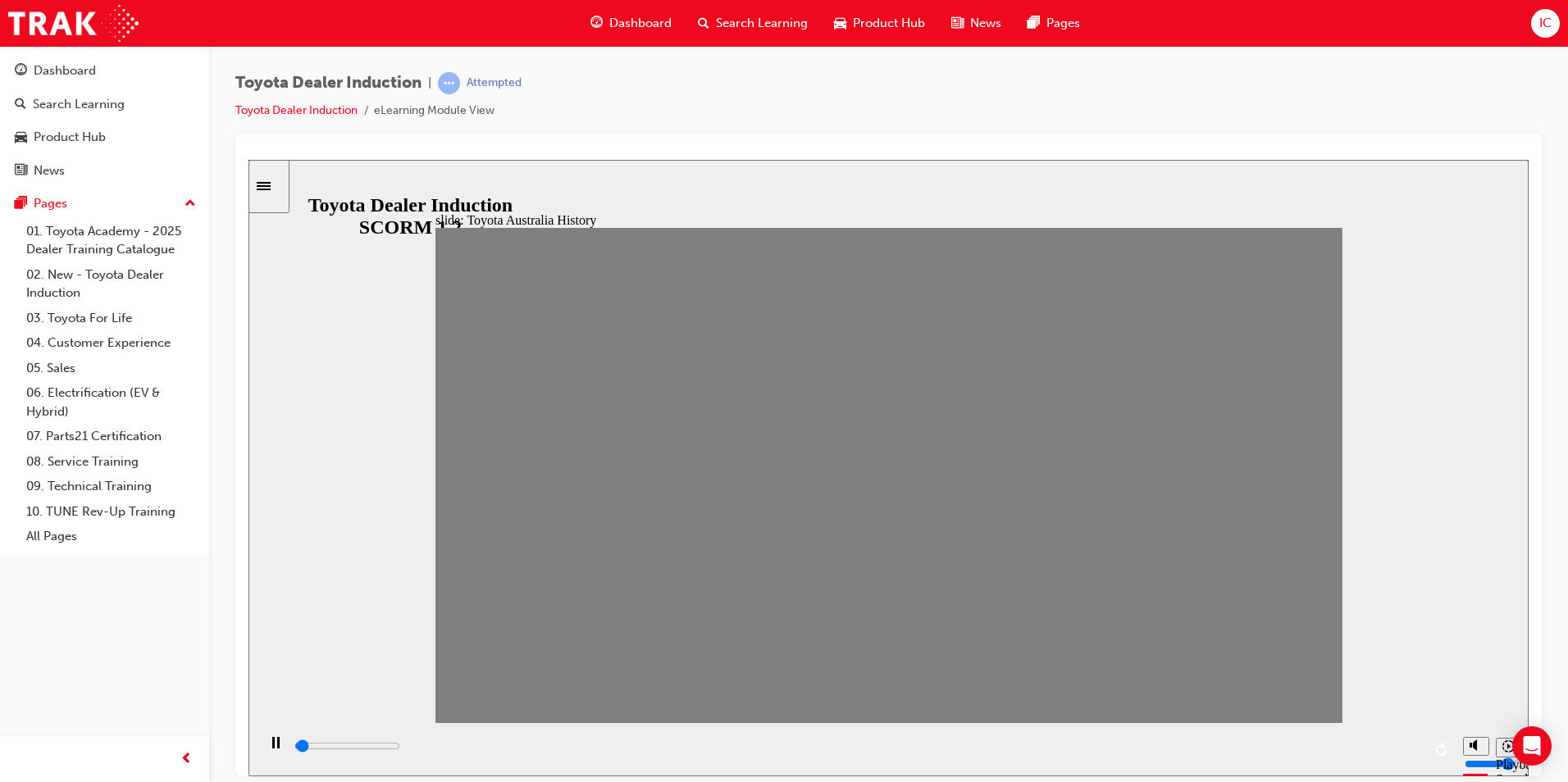
drag, startPoint x: 469, startPoint y: 487, endPoint x: 504, endPoint y: 487, distance: 35.0
drag, startPoint x: 506, startPoint y: 488, endPoint x: 549, endPoint y: 493, distance: 43.3
drag, startPoint x: 551, startPoint y: 487, endPoint x: 592, endPoint y: 486, distance: 41.0
drag, startPoint x: 590, startPoint y: 481, endPoint x: 656, endPoint y: 493, distance: 67.1
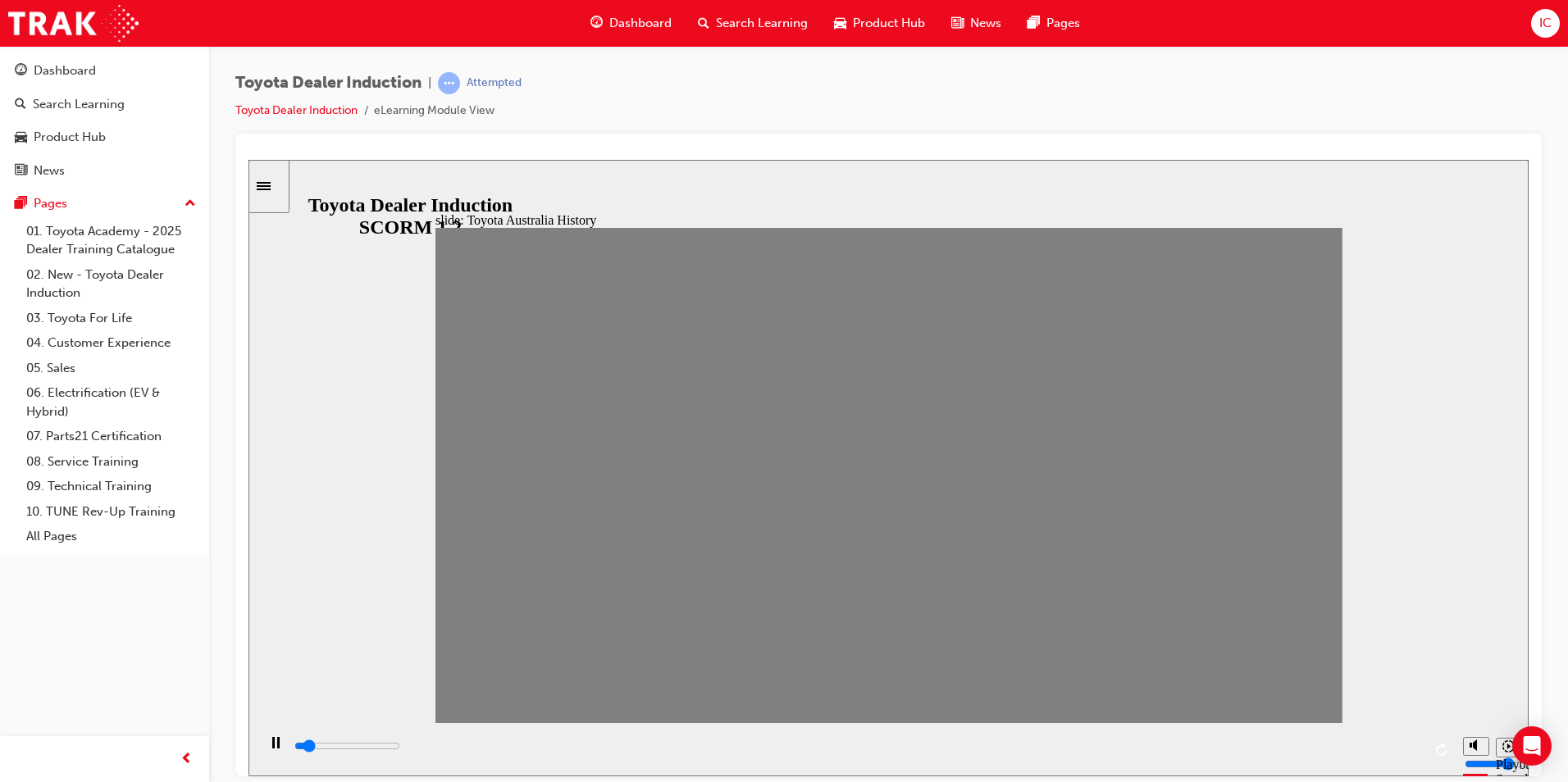
type input "0"
type input "4"
drag, startPoint x: 675, startPoint y: 489, endPoint x: 620, endPoint y: 491, distance: 55.0
type input "0"
type input "5"
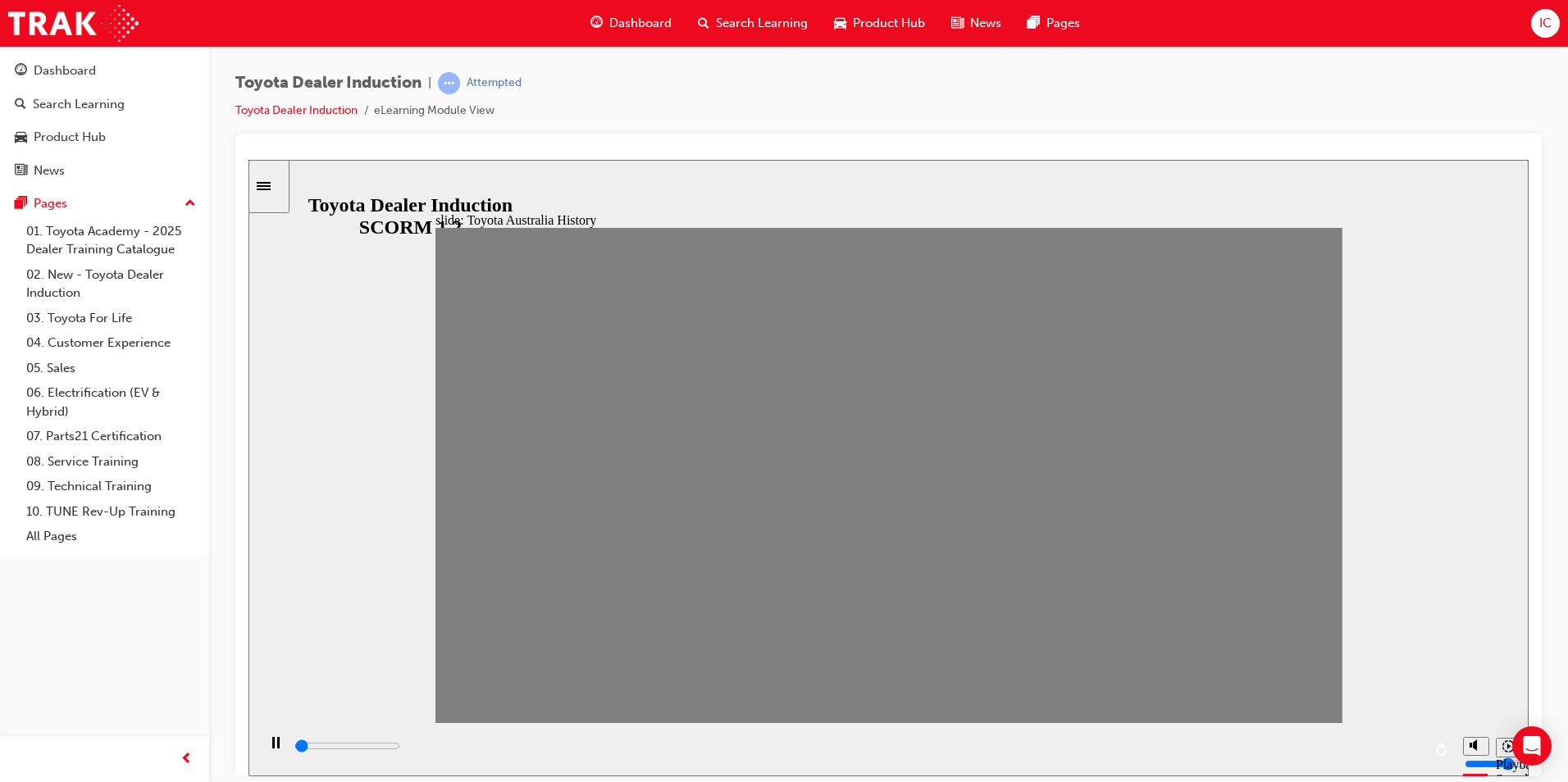
drag, startPoint x: 626, startPoint y: 484, endPoint x: 640, endPoint y: 488, distance: 14.6
drag, startPoint x: 685, startPoint y: 485, endPoint x: 703, endPoint y: 485, distance: 18.0
drag, startPoint x: 684, startPoint y: 485, endPoint x: 711, endPoint y: 487, distance: 27.1
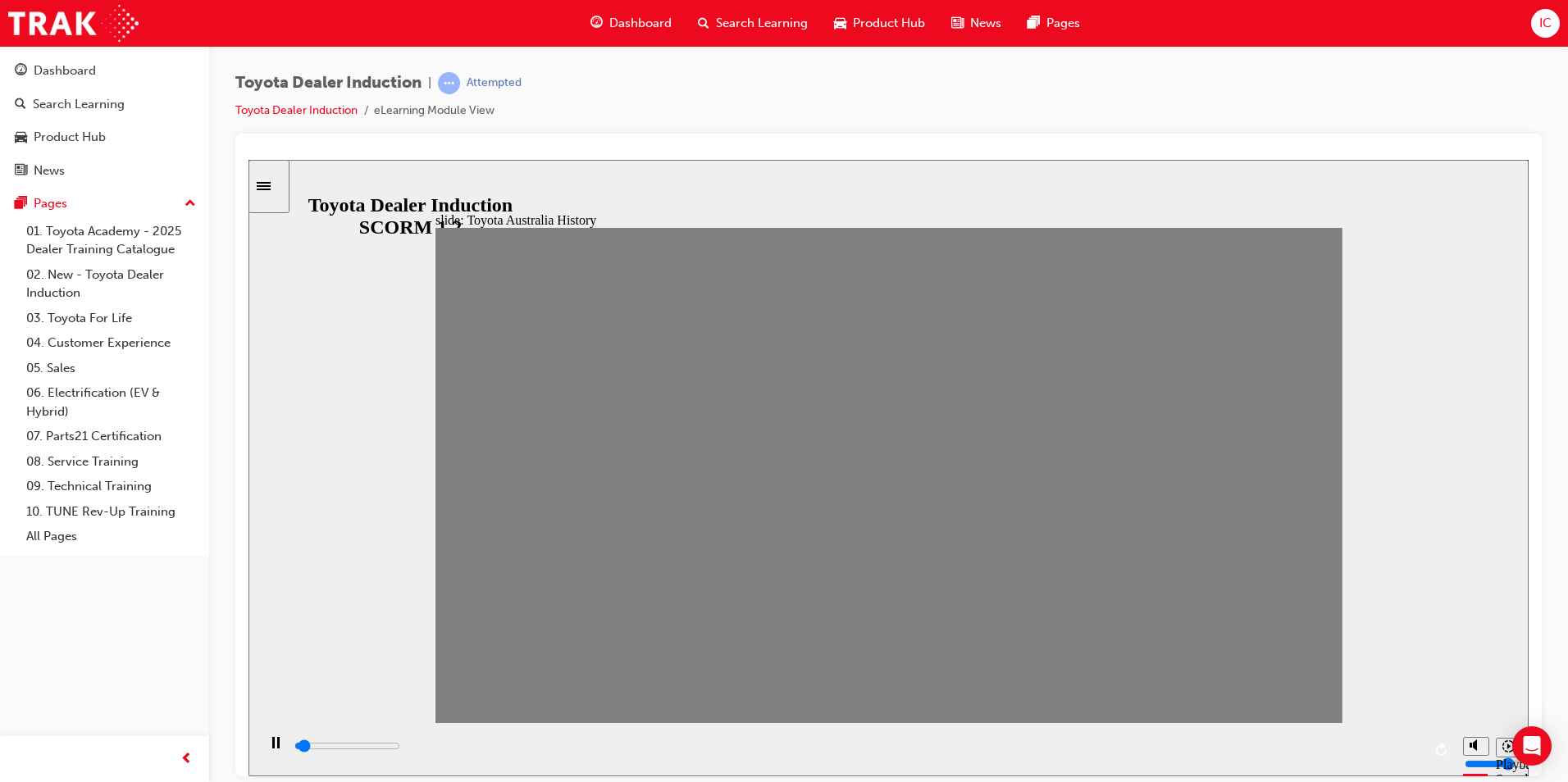
drag, startPoint x: 716, startPoint y: 481, endPoint x: 751, endPoint y: 482, distance: 35.0
drag, startPoint x: 760, startPoint y: 483, endPoint x: 791, endPoint y: 484, distance: 31.0
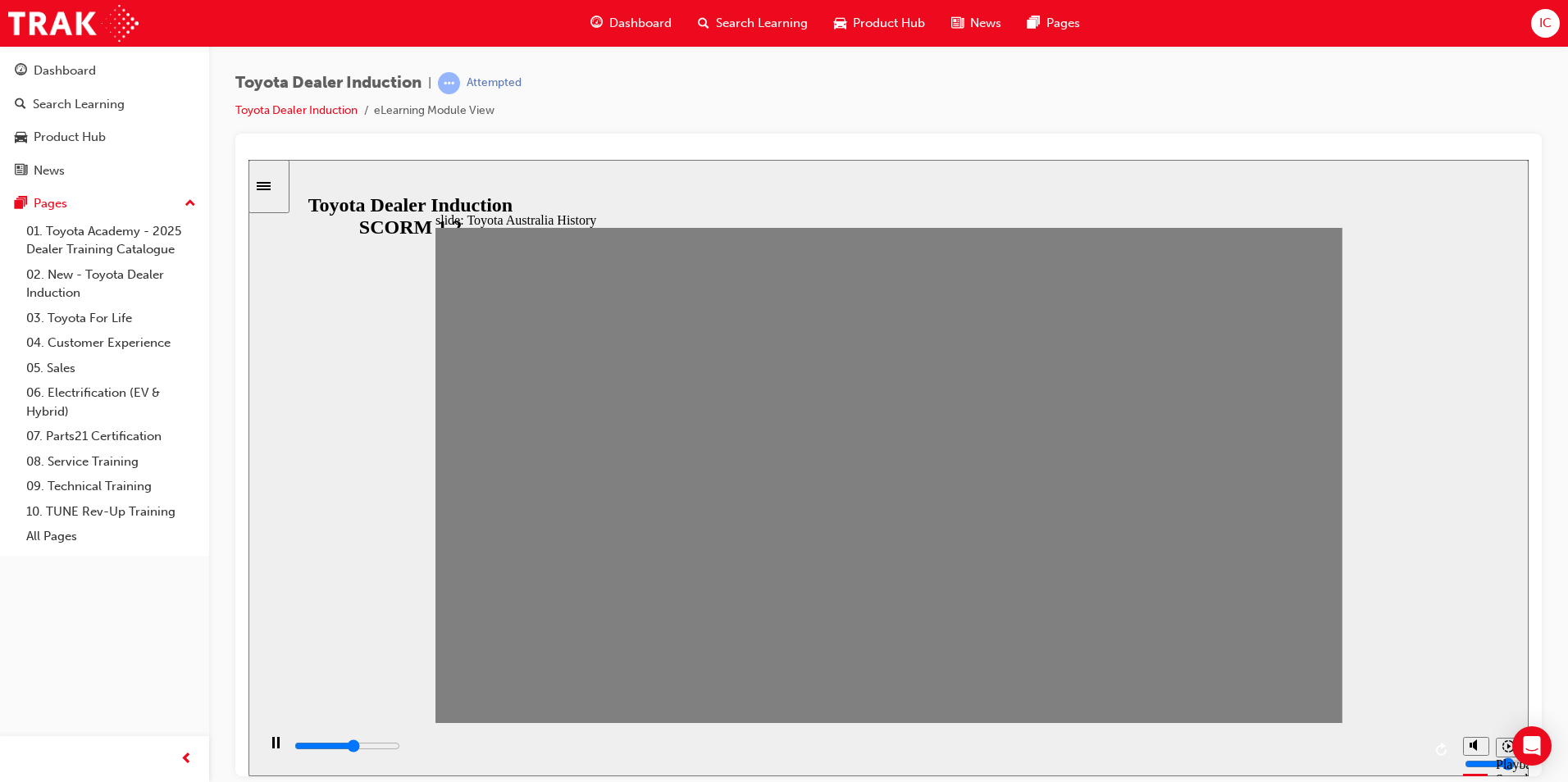
drag, startPoint x: 800, startPoint y: 478, endPoint x: 812, endPoint y: 485, distance: 13.9
drag, startPoint x: 805, startPoint y: 487, endPoint x: 840, endPoint y: 488, distance: 35.0
drag, startPoint x: 841, startPoint y: 484, endPoint x: 852, endPoint y: 484, distance: 11.0
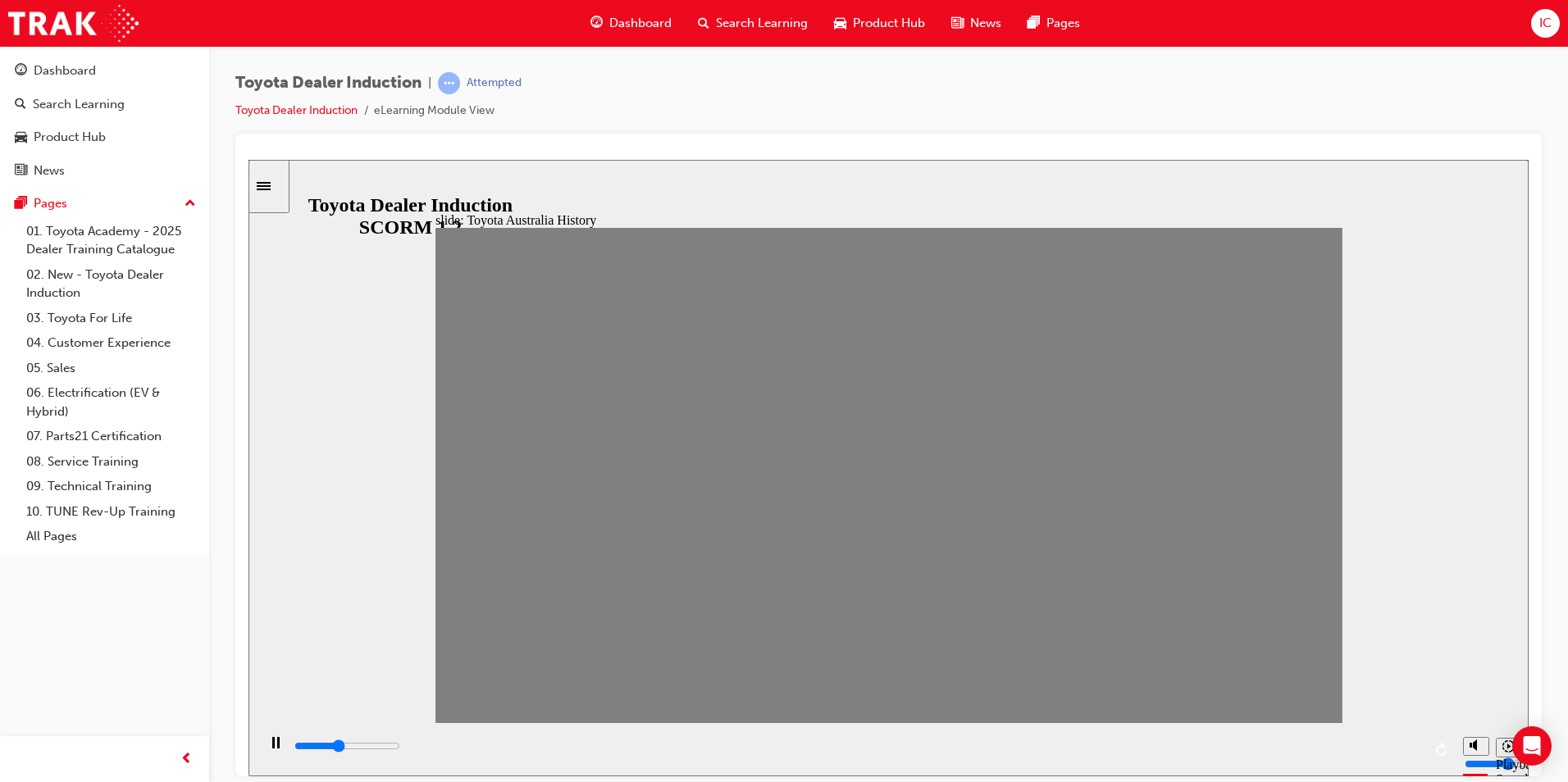
drag, startPoint x: 839, startPoint y: 487, endPoint x: 881, endPoint y: 487, distance: 42.0
drag, startPoint x: 881, startPoint y: 487, endPoint x: 904, endPoint y: 487, distance: 23.0
drag, startPoint x: 931, startPoint y: 487, endPoint x: 947, endPoint y: 487, distance: 16.0
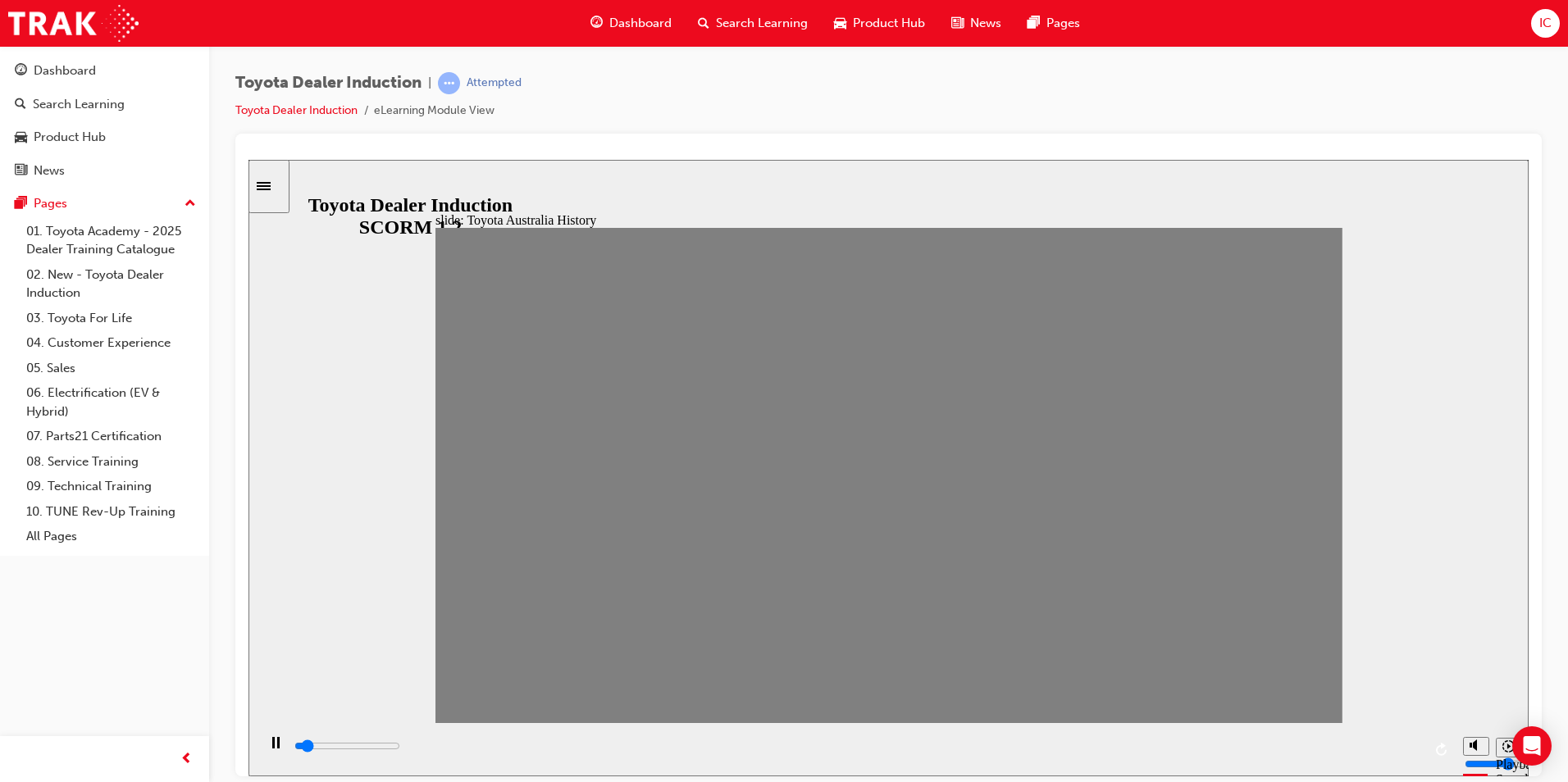
drag, startPoint x: 918, startPoint y: 494, endPoint x: 962, endPoint y: 494, distance: 44.0
drag, startPoint x: 969, startPoint y: 478, endPoint x: 1011, endPoint y: 478, distance: 42.0
drag, startPoint x: 1002, startPoint y: 481, endPoint x: 1055, endPoint y: 482, distance: 53.0
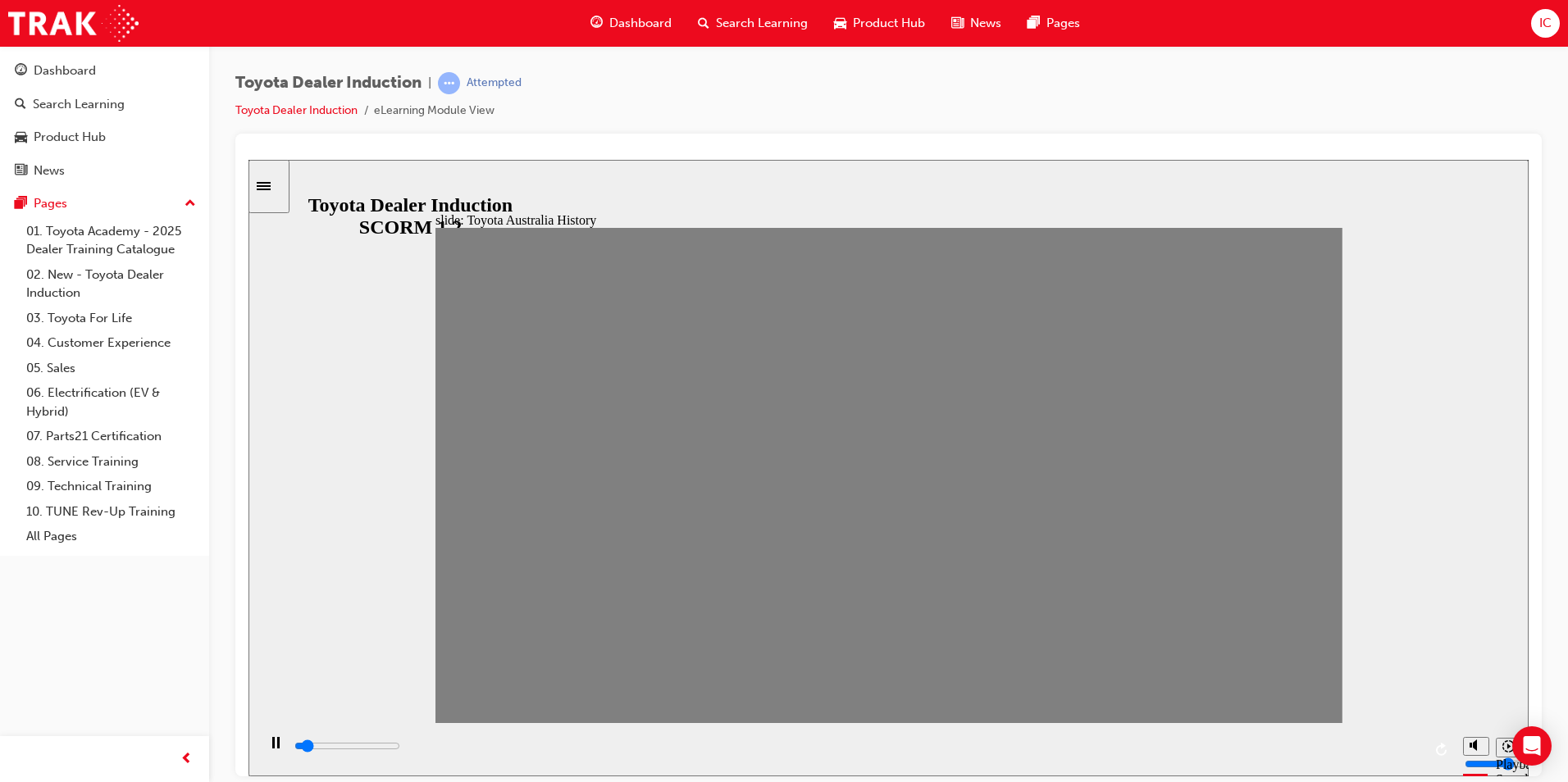
drag, startPoint x: 1050, startPoint y: 486, endPoint x: 1109, endPoint y: 486, distance: 59.0
drag, startPoint x: 1094, startPoint y: 480, endPoint x: 1139, endPoint y: 481, distance: 45.0
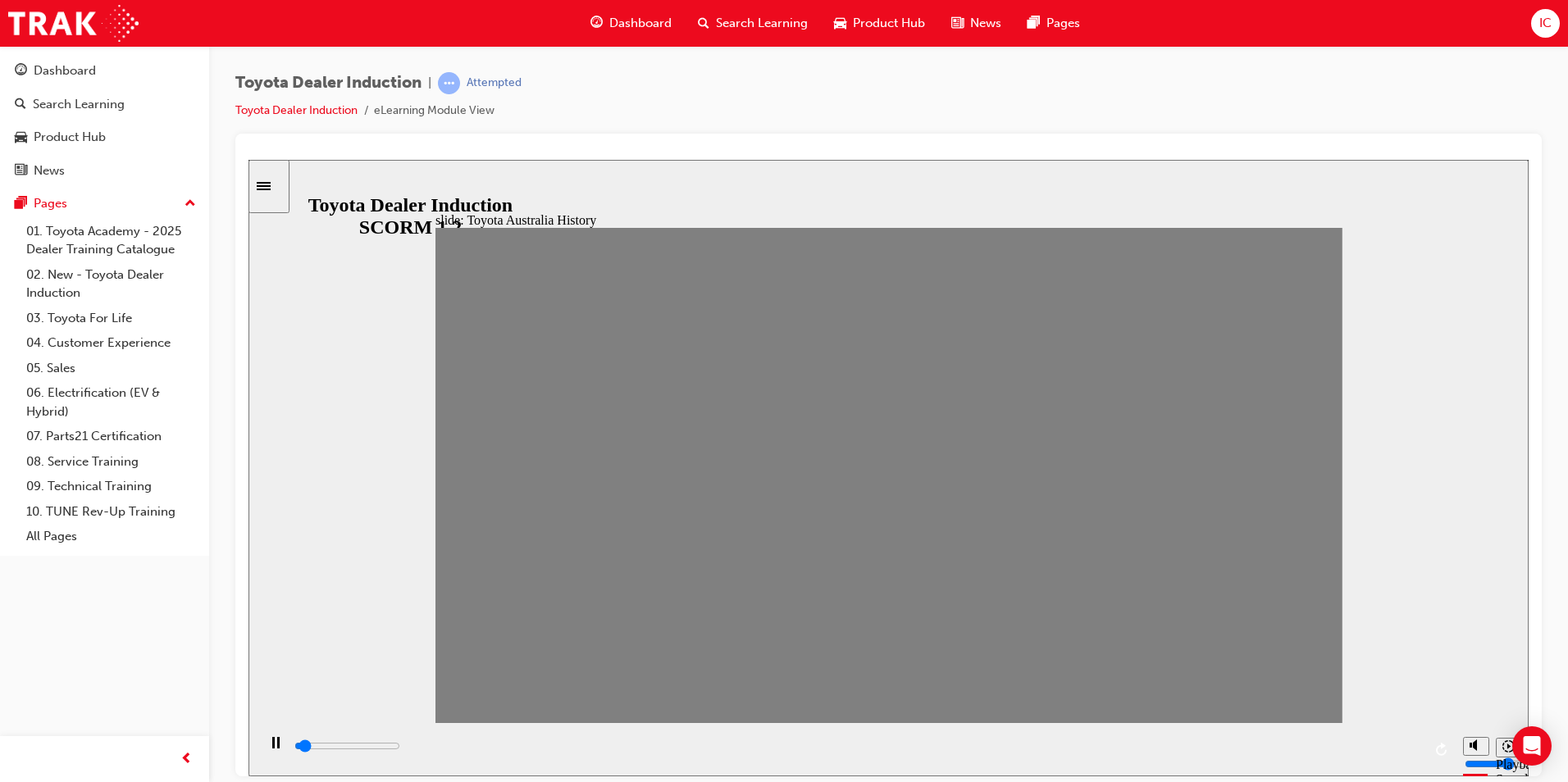
type input "0"
type input "17"
drag, startPoint x: 1133, startPoint y: 482, endPoint x: 1191, endPoint y: 486, distance: 58.1
type input "0"
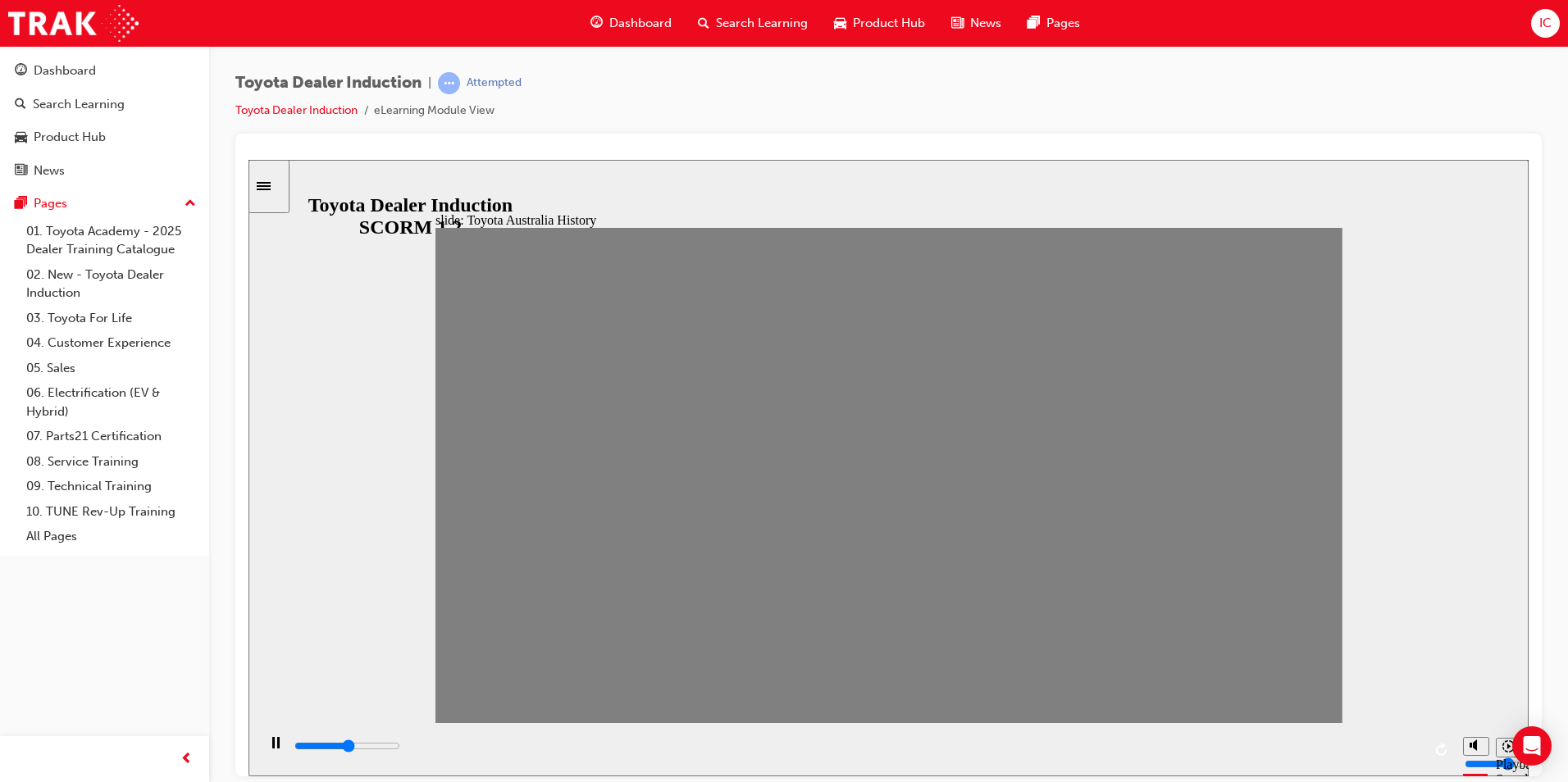
type input "18"
drag, startPoint x: 1181, startPoint y: 481, endPoint x: 1212, endPoint y: 481, distance: 31.0
drag, startPoint x: 1220, startPoint y: 486, endPoint x: 1256, endPoint y: 483, distance: 36.1
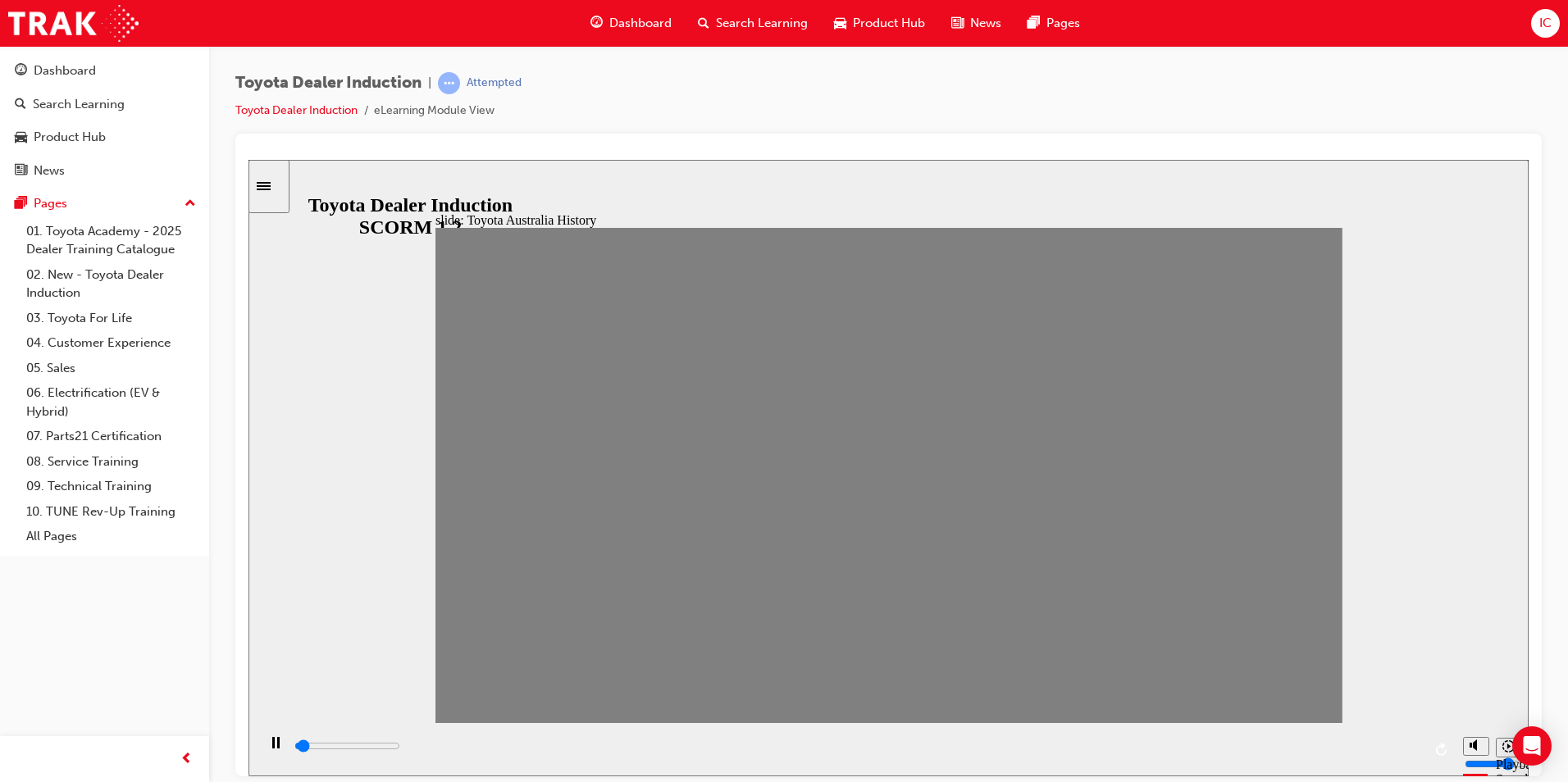
drag, startPoint x: 1263, startPoint y: 488, endPoint x: 1290, endPoint y: 483, distance: 27.5
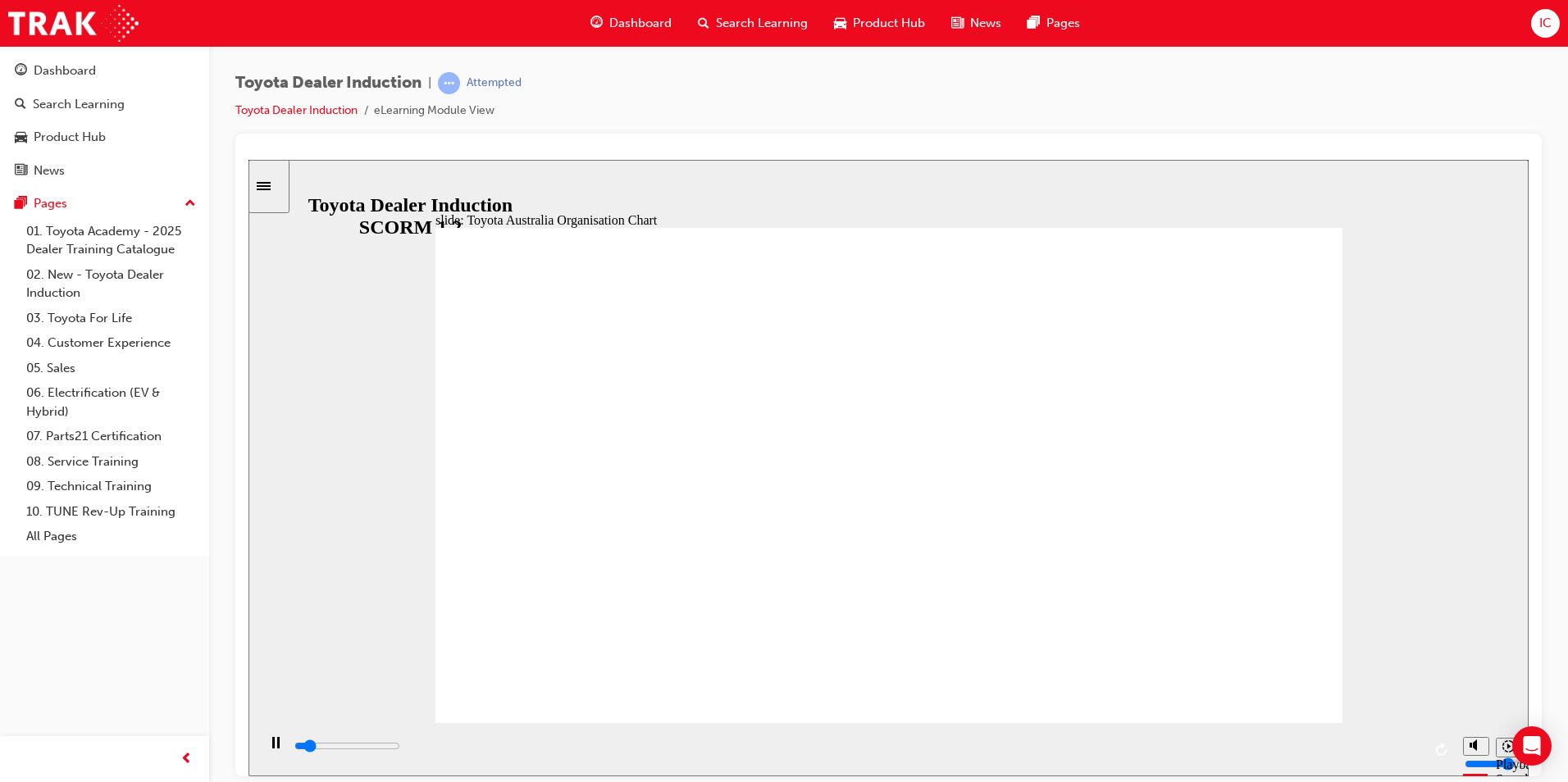
drag, startPoint x: 647, startPoint y: 489, endPoint x: 654, endPoint y: 483, distance: 9.2
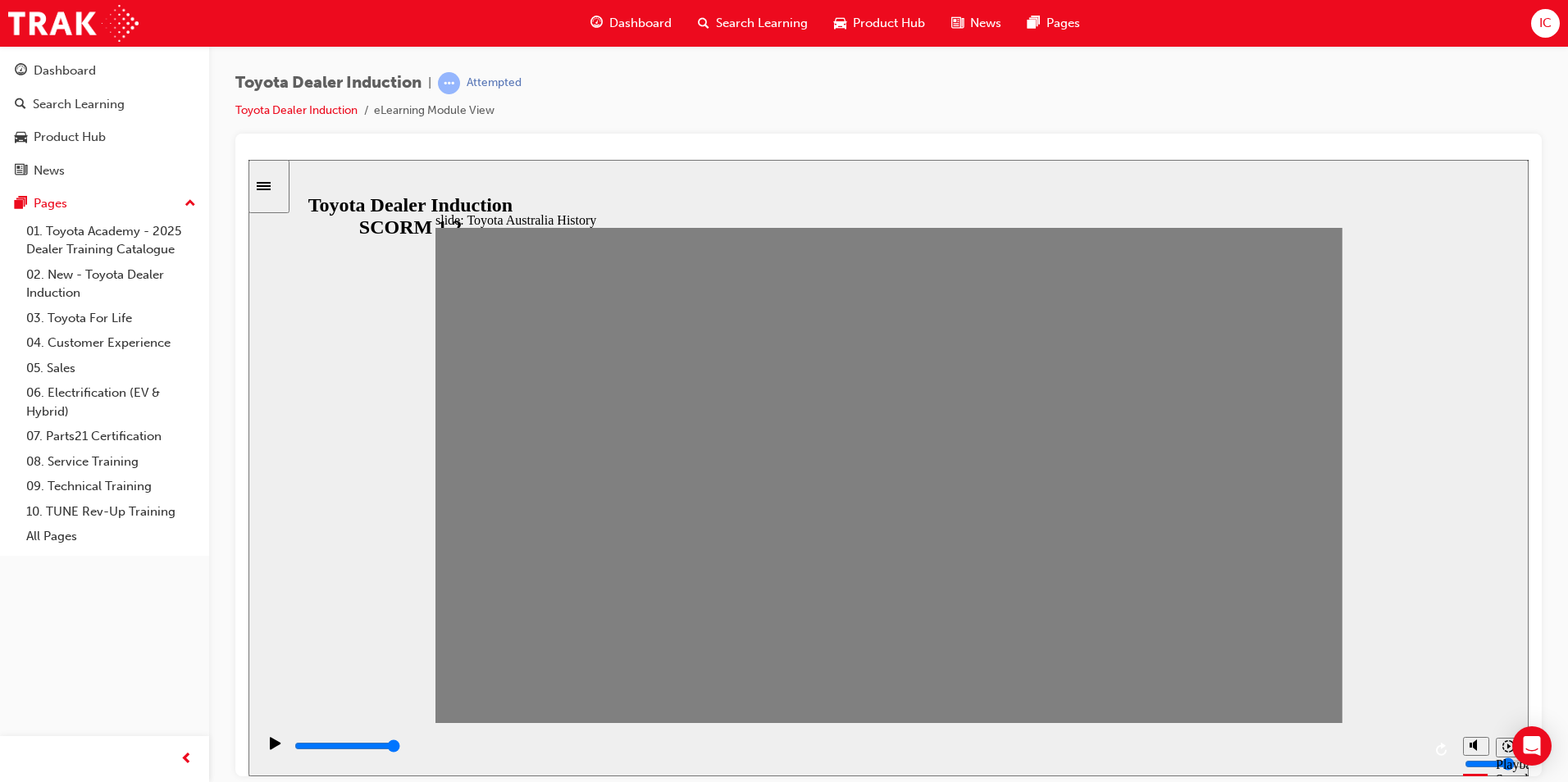
drag, startPoint x: 1301, startPoint y: 492, endPoint x: 509, endPoint y: 498, distance: 792.0
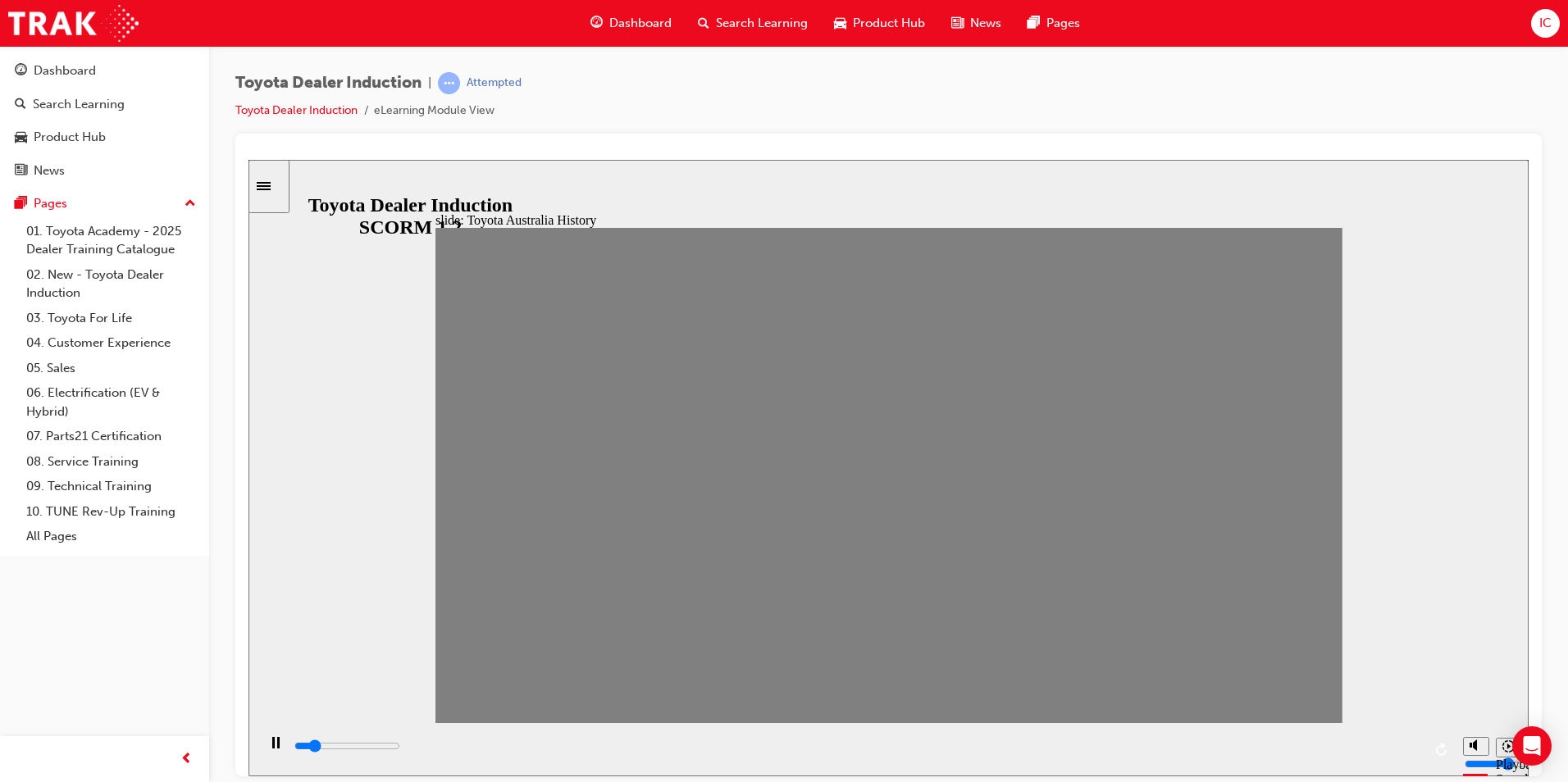
type input "7000"
type input "0"
drag, startPoint x: 498, startPoint y: 479, endPoint x: 422, endPoint y: 485, distance: 76.2
type input "0"
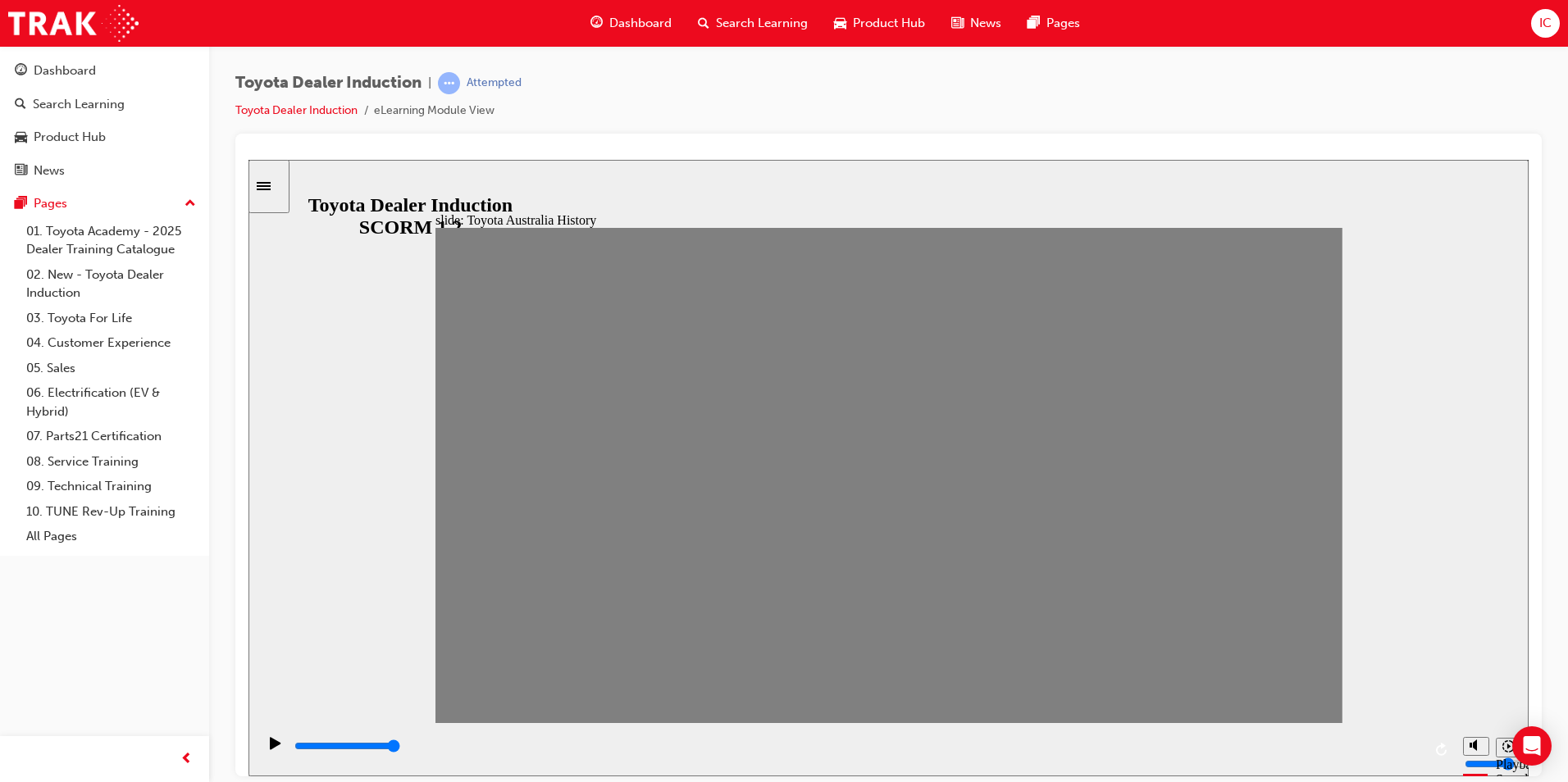
type input "1"
drag, startPoint x: 454, startPoint y: 485, endPoint x: 516, endPoint y: 483, distance: 62.0
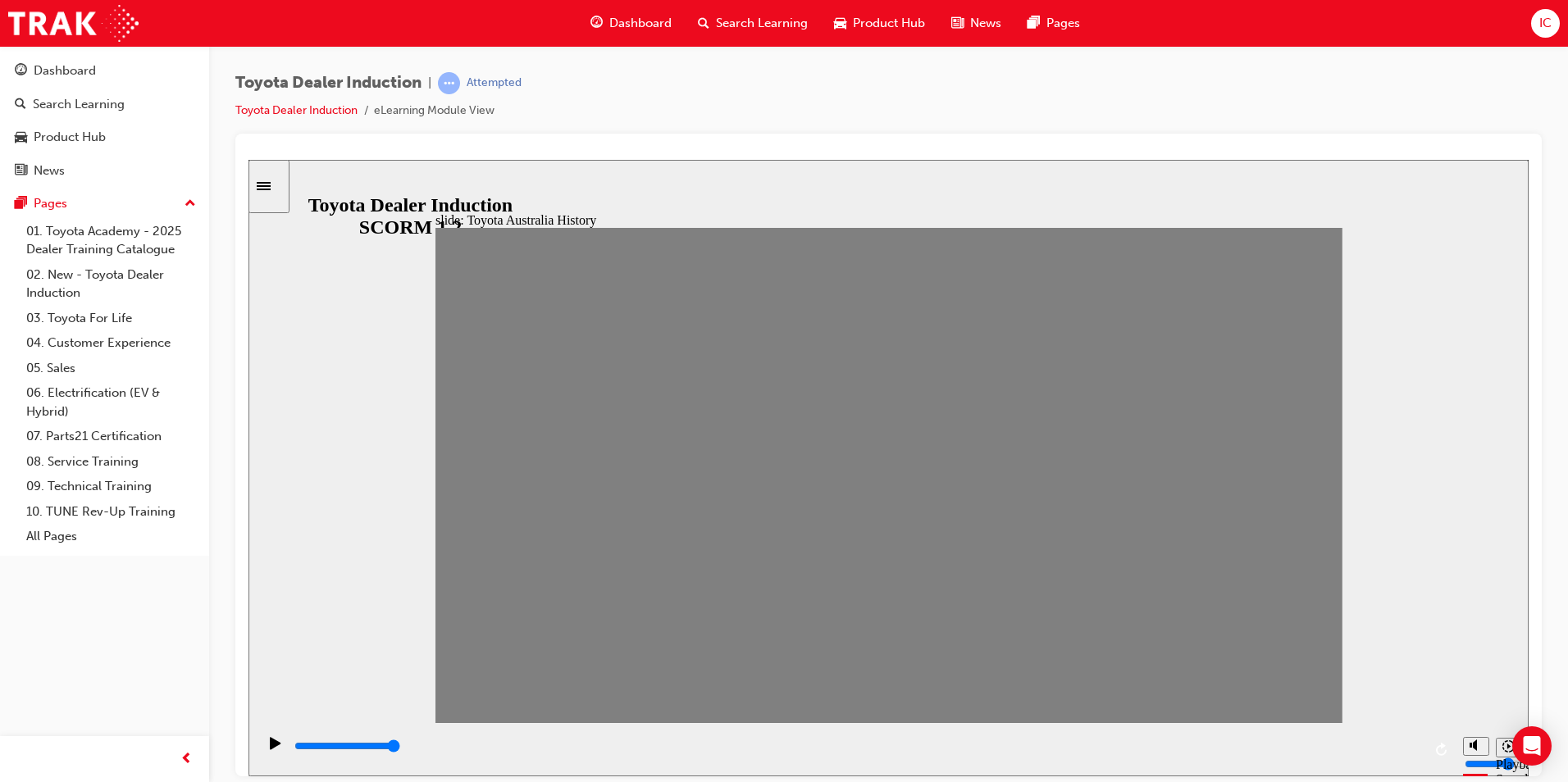
drag, startPoint x: 520, startPoint y: 489, endPoint x: 570, endPoint y: 485, distance: 50.2
type input "600"
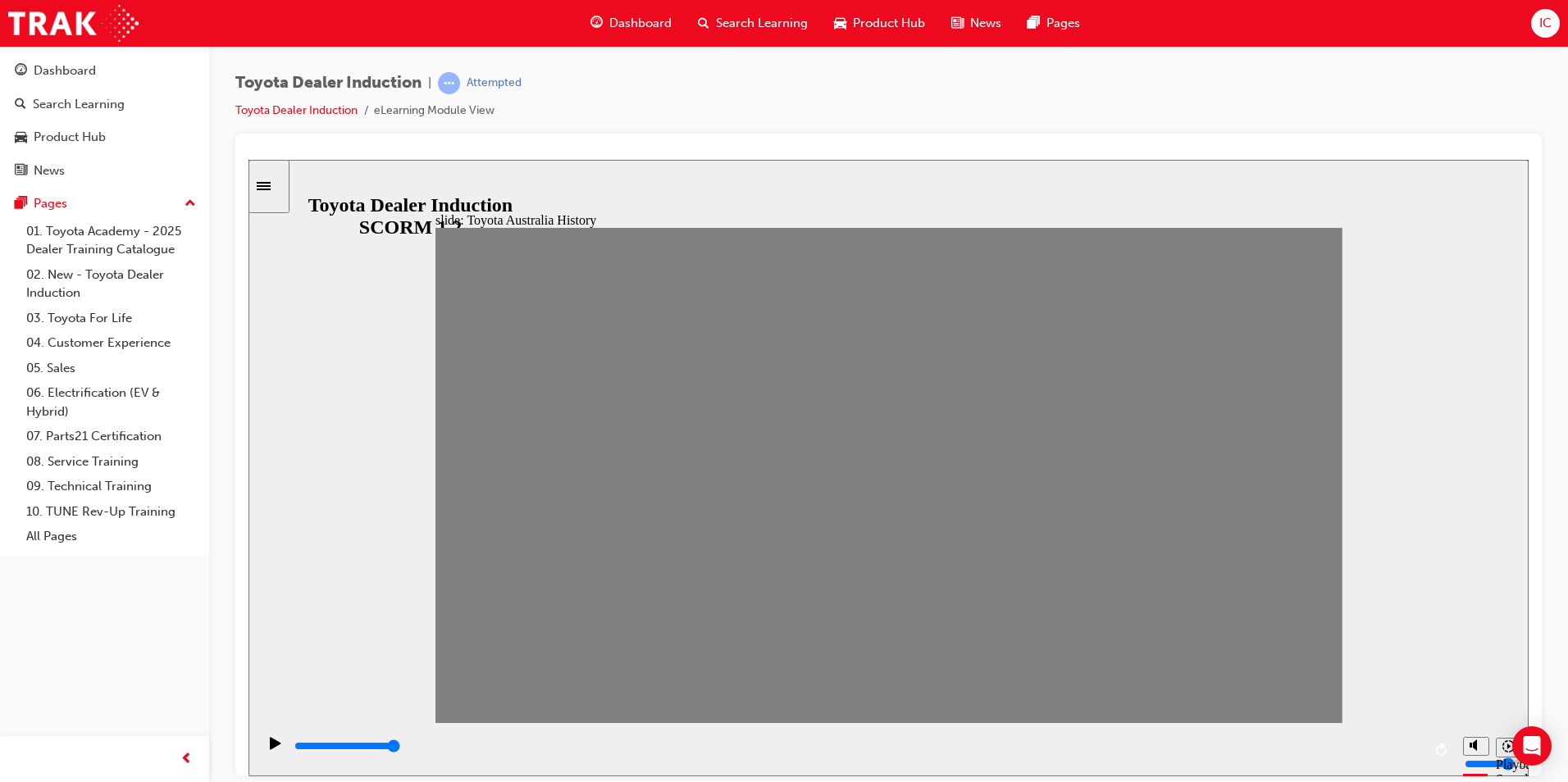
type input "15300"
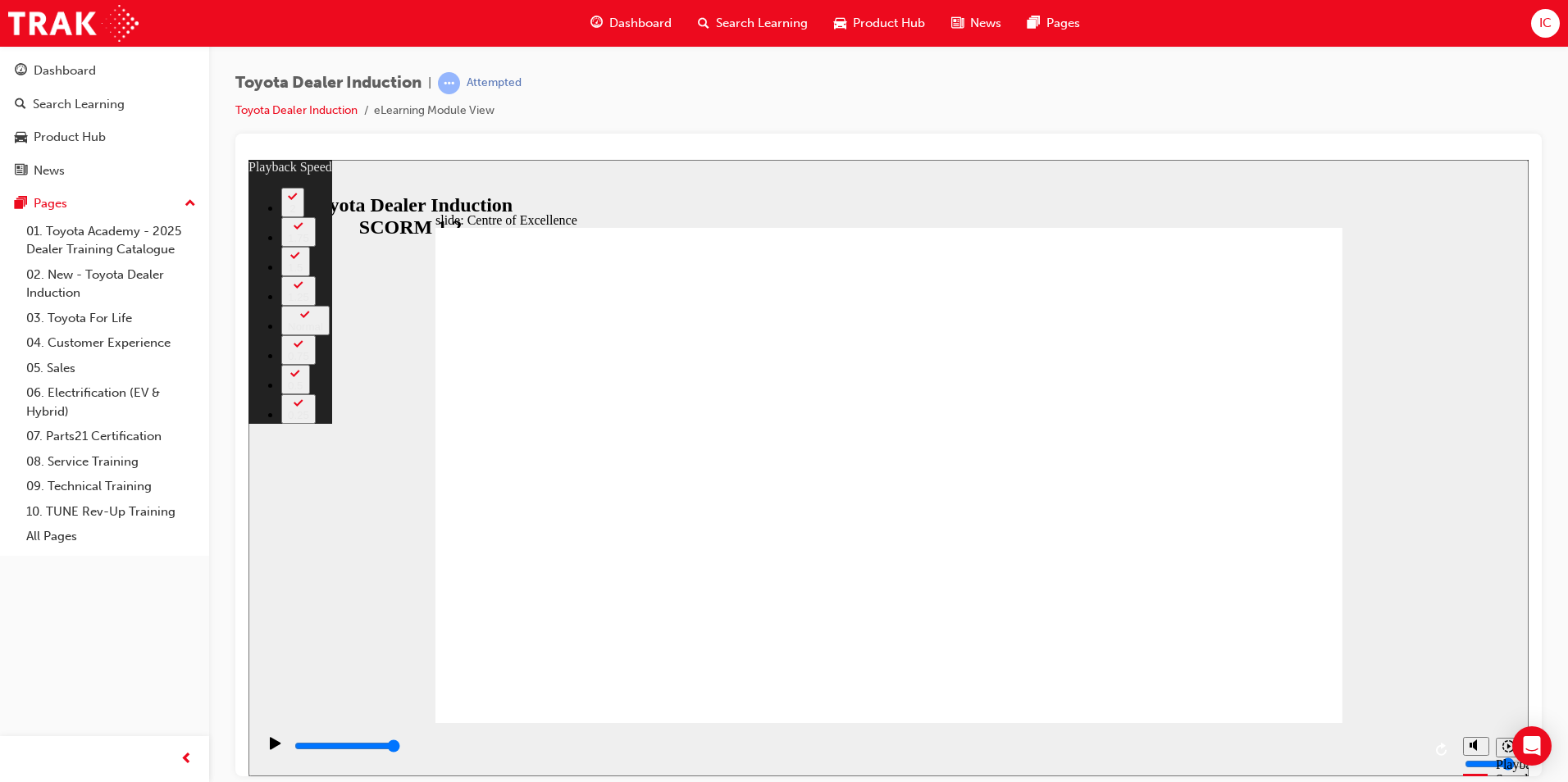
type input "36"
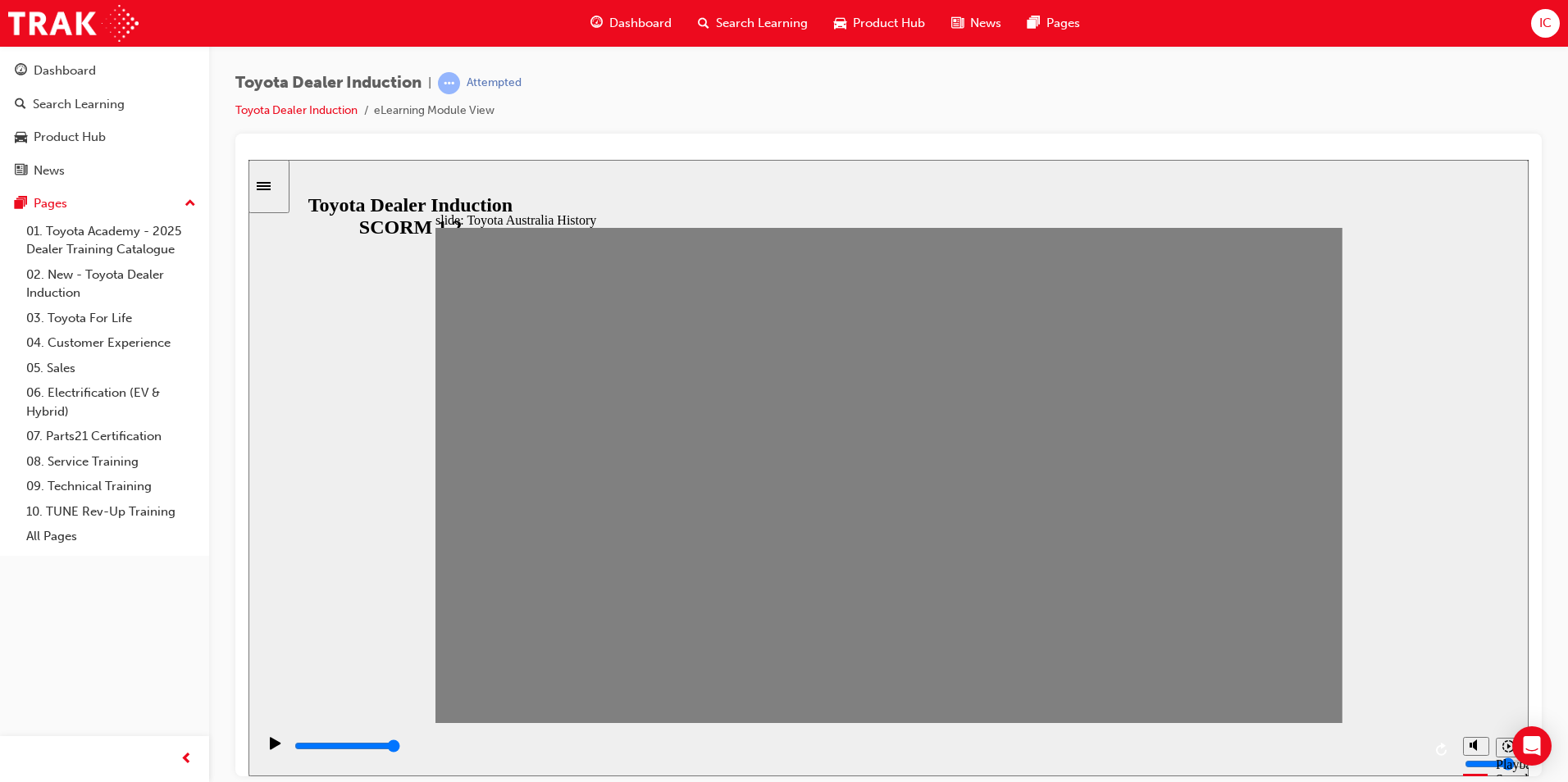
drag, startPoint x: 603, startPoint y: 491, endPoint x: 634, endPoint y: 495, distance: 31.3
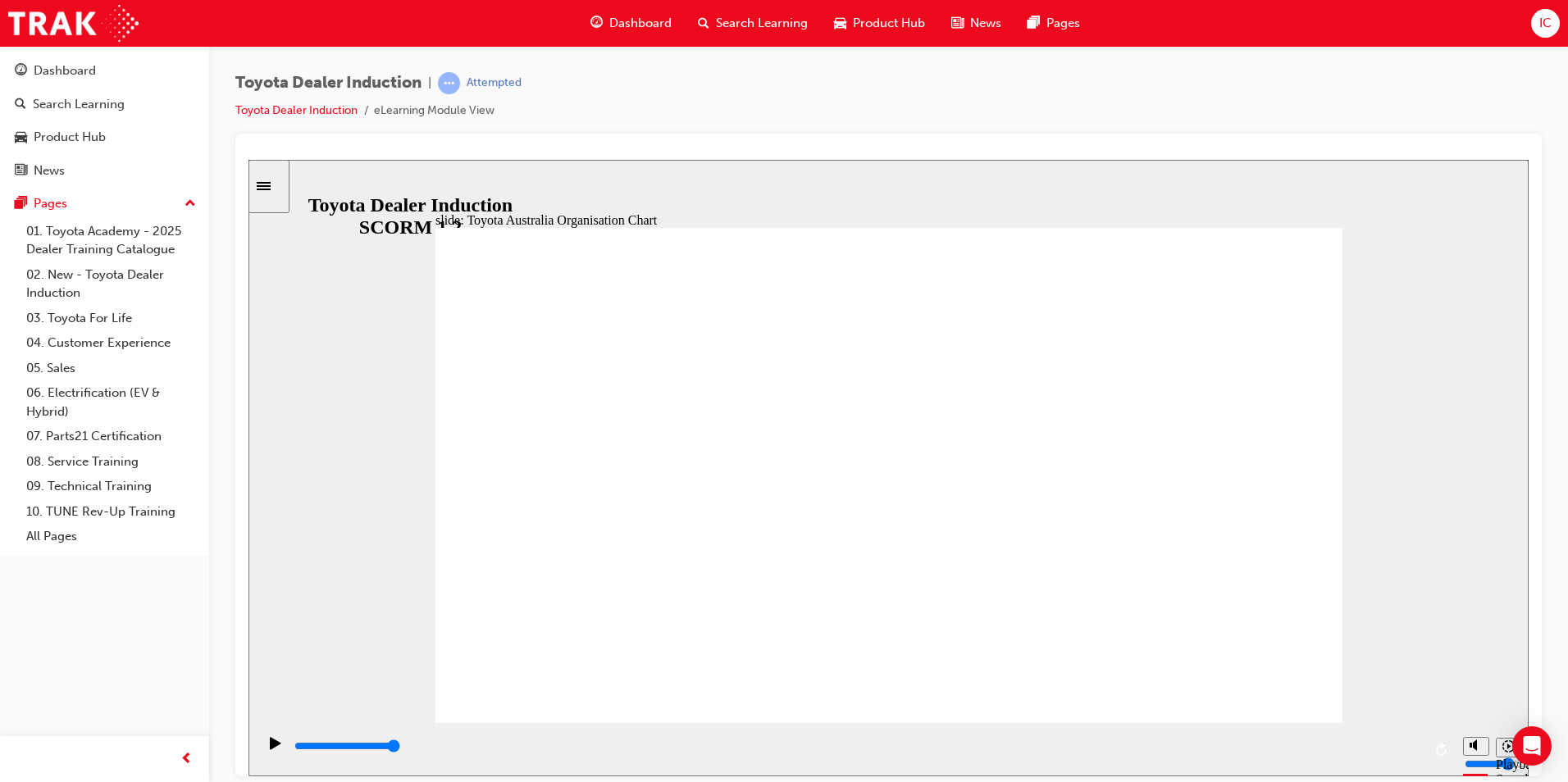
type input "3200"
radio input "true"
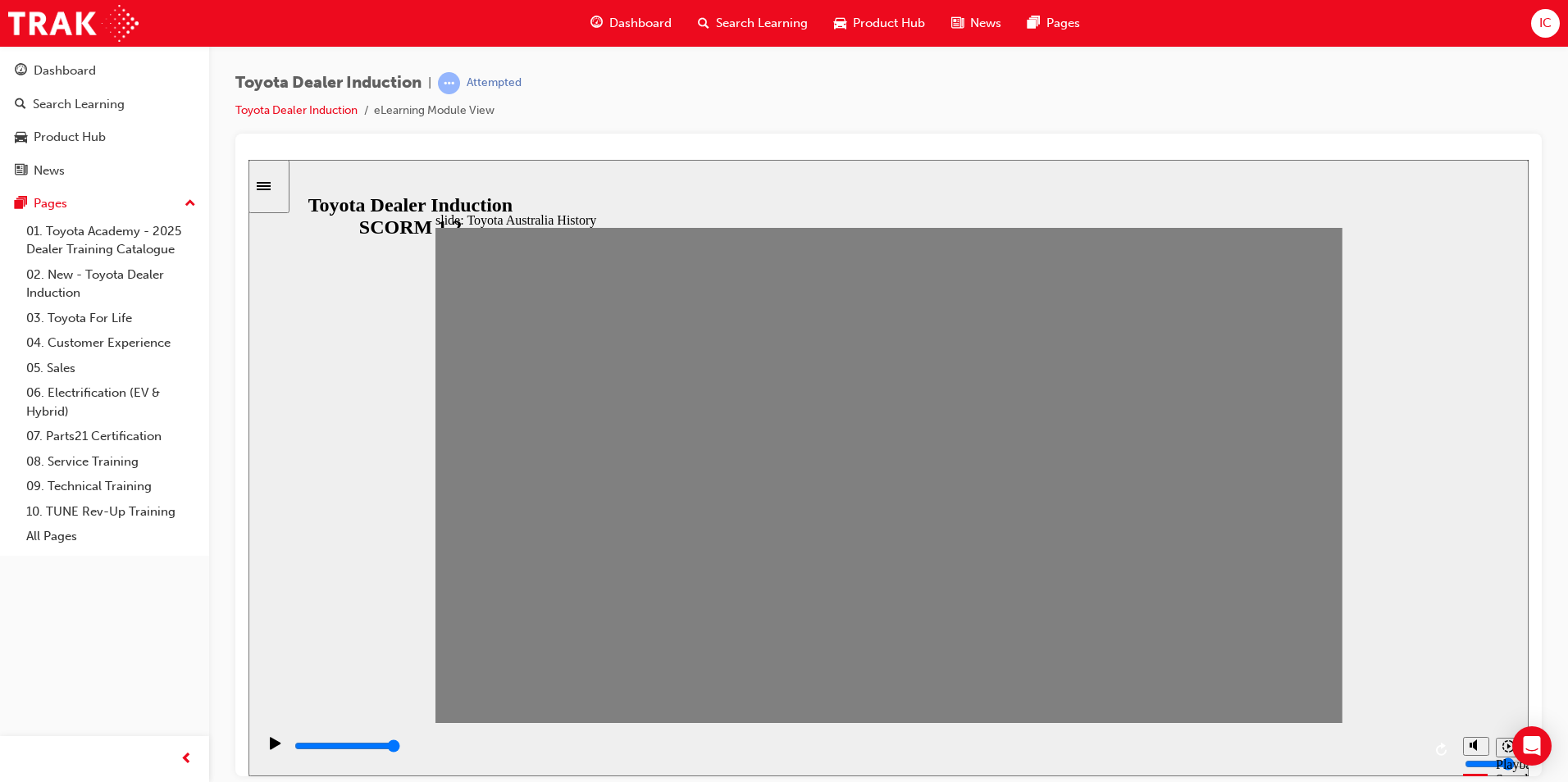
drag, startPoint x: 634, startPoint y: 475, endPoint x: 1185, endPoint y: 498, distance: 551.5
type input "0"
type input "17"
drag, startPoint x: 1187, startPoint y: 489, endPoint x: 1180, endPoint y: 498, distance: 11.4
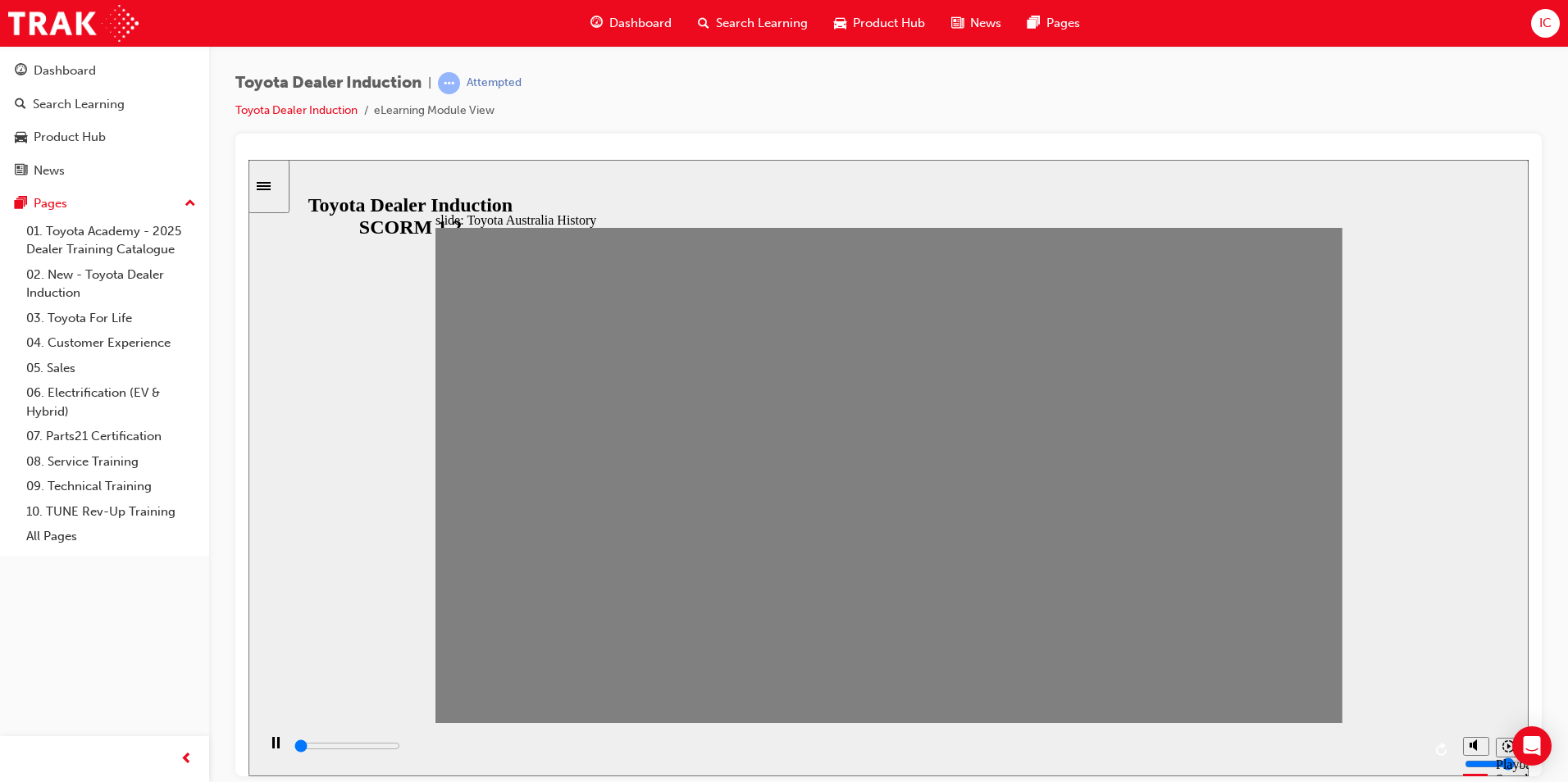
type input "0"
type input "18"
drag, startPoint x: 1190, startPoint y: 493, endPoint x: 1219, endPoint y: 493, distance: 29.0
drag, startPoint x: 1222, startPoint y: 480, endPoint x: 1225, endPoint y: 495, distance: 15.3
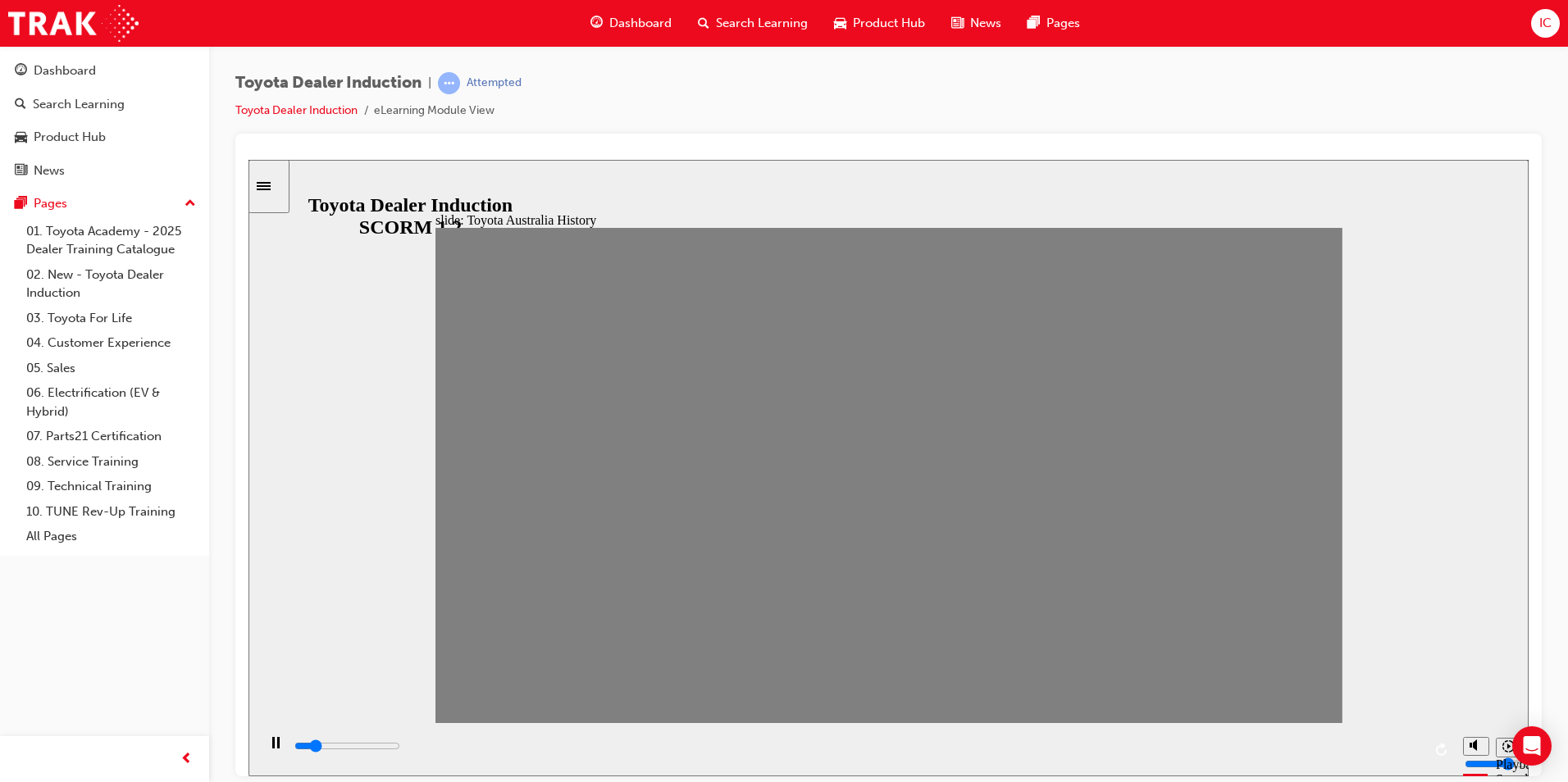
drag, startPoint x: 1219, startPoint y: 486, endPoint x: 1262, endPoint y: 486, distance: 43.0
drag, startPoint x: 1264, startPoint y: 485, endPoint x: 1290, endPoint y: 480, distance: 26.5
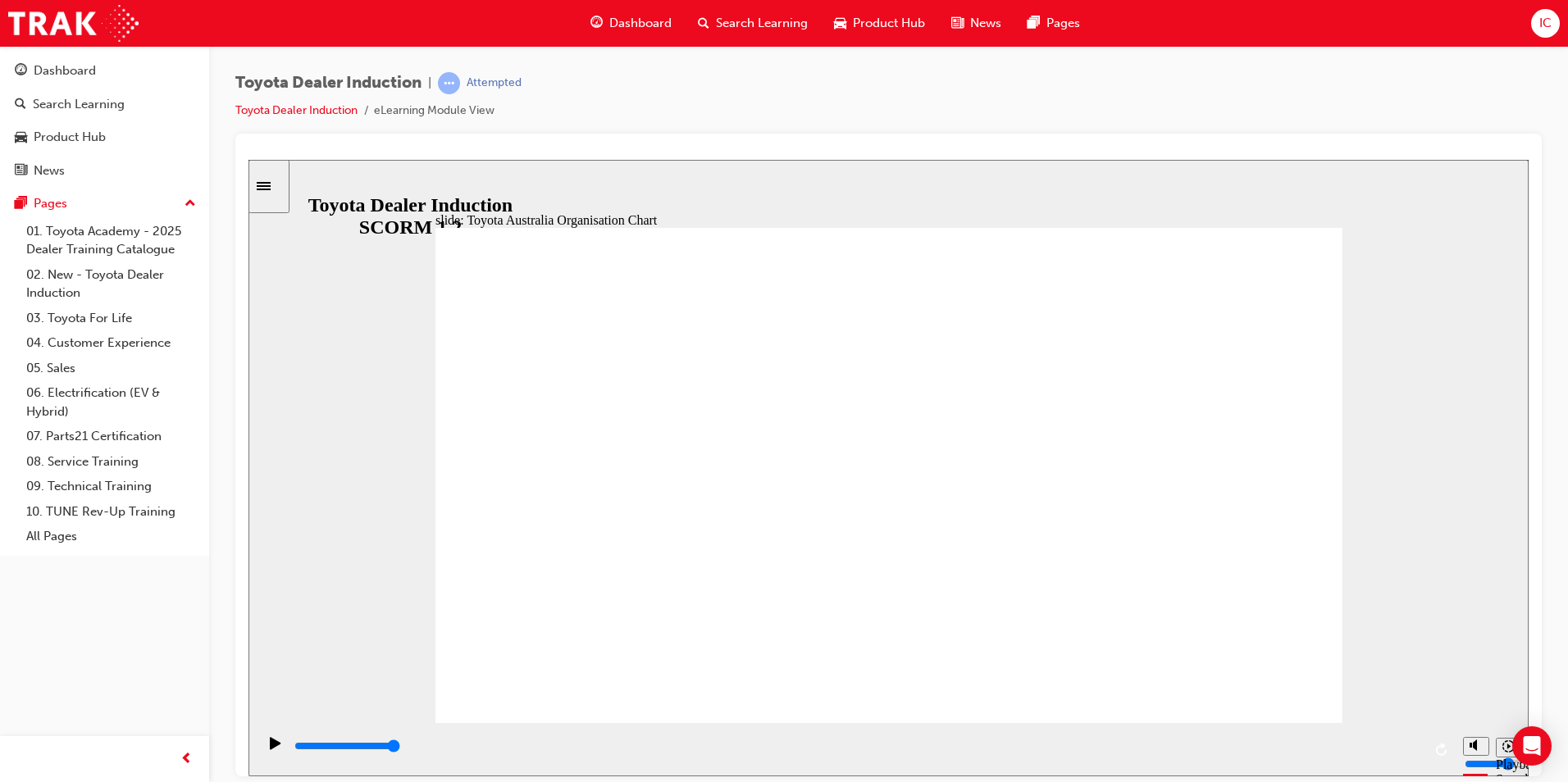
type input "4200"
radio input "true"
type input "1800"
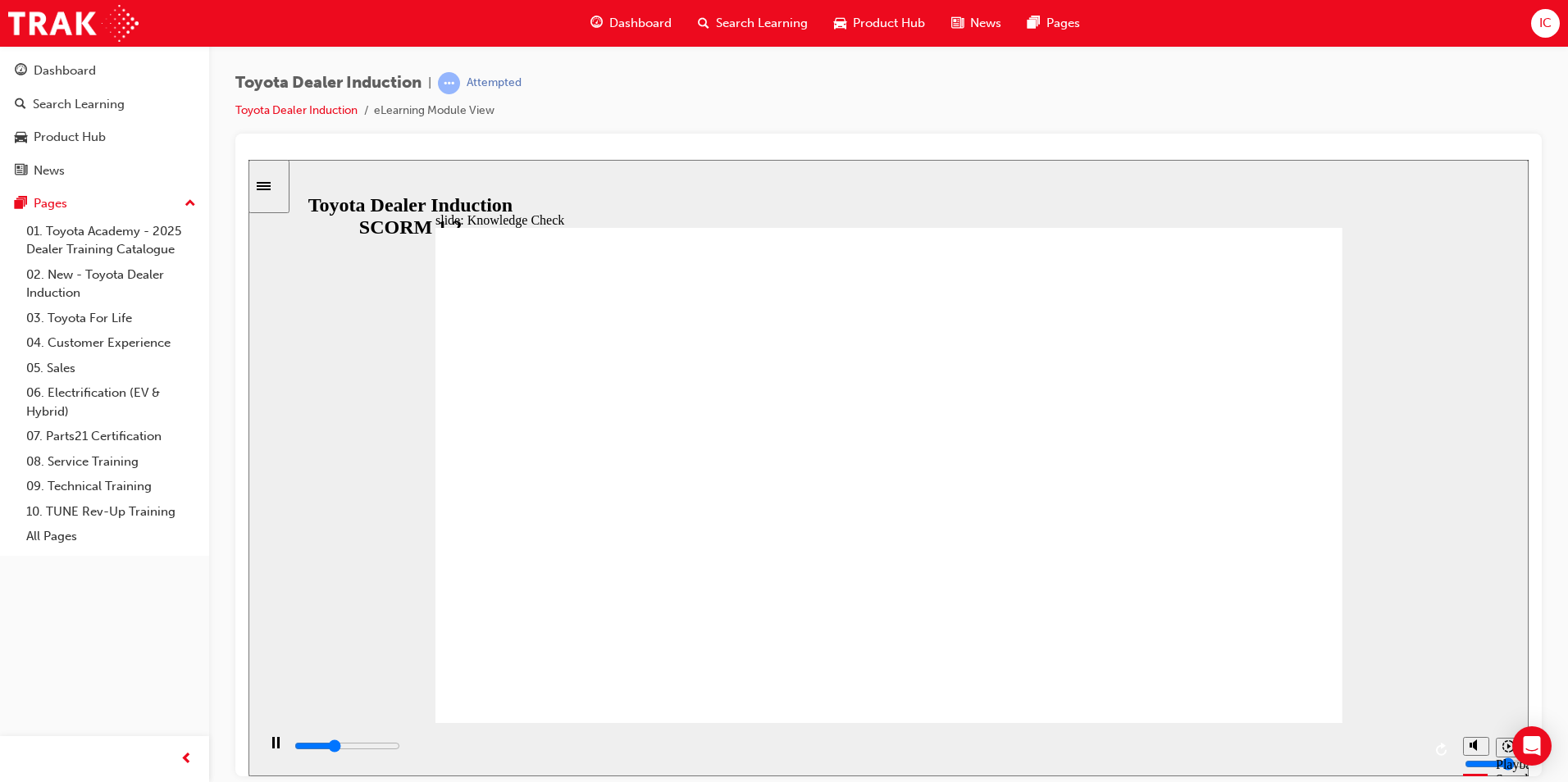
radio input "true"
type input "4900"
radio input "true"
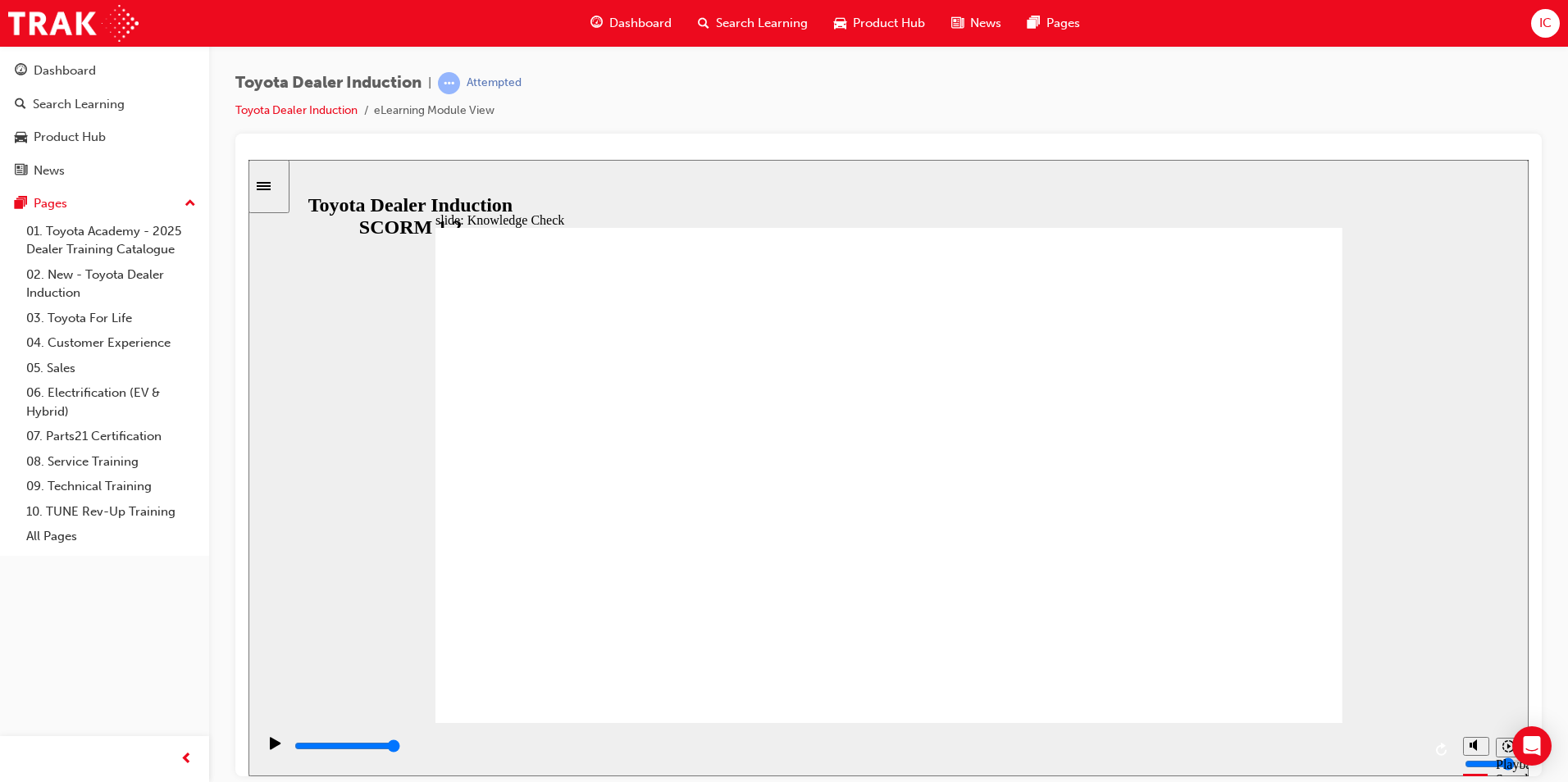
type input "1400"
radio input "true"
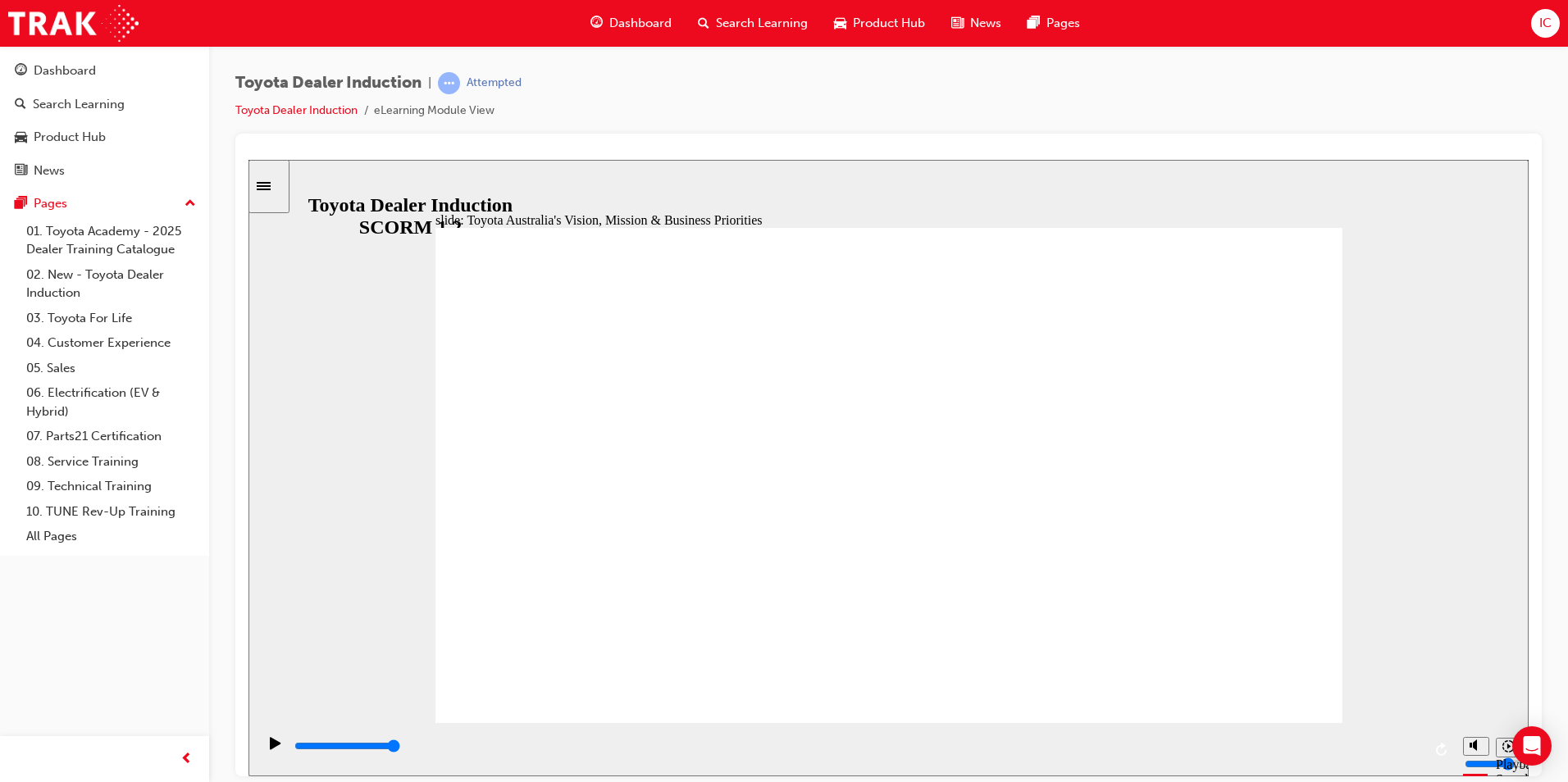
click at [281, 179] on icon "Sidebar Toggle" at bounding box center [269, 184] width 25 height 10
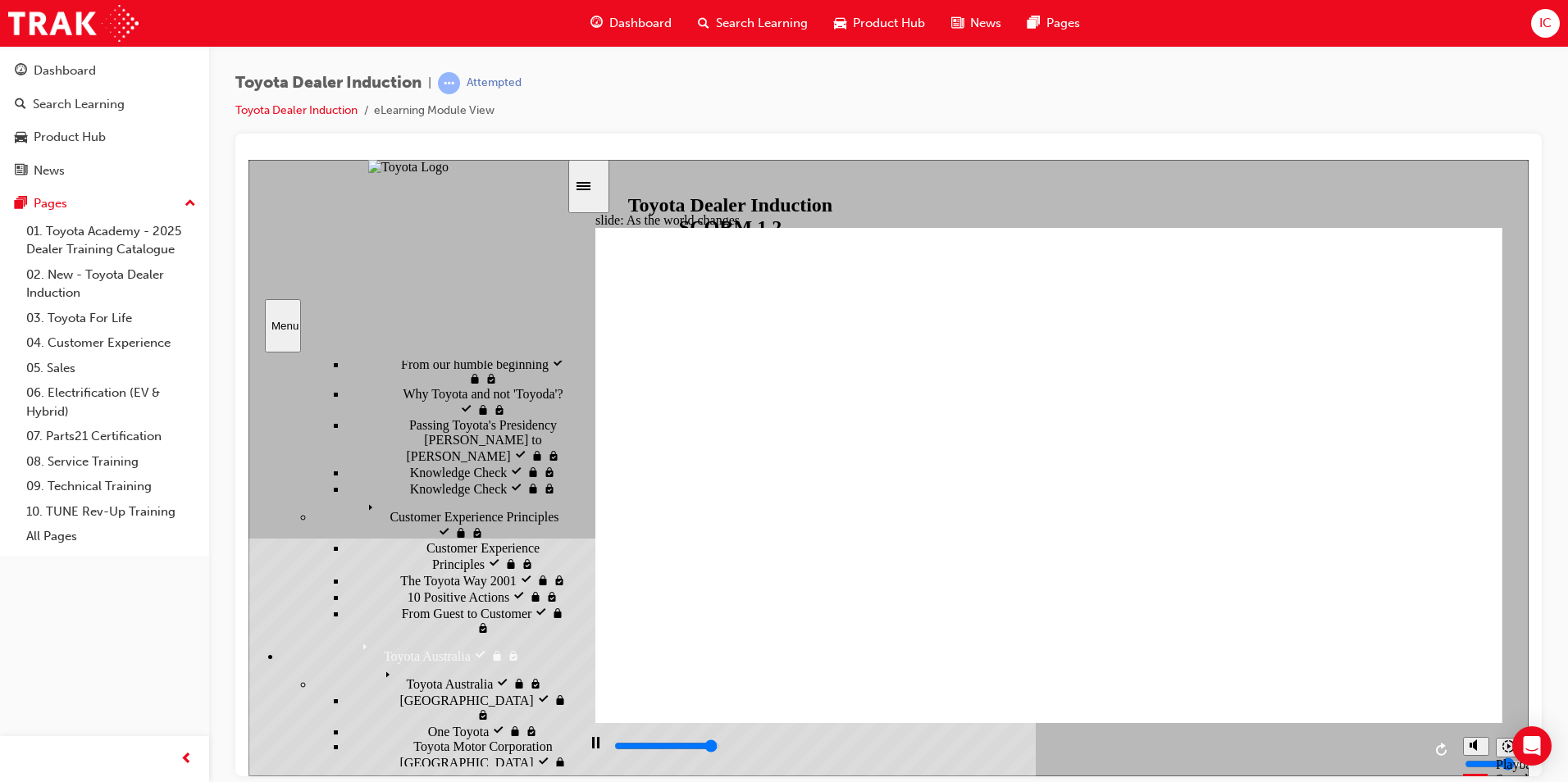
scroll to position [72, 0]
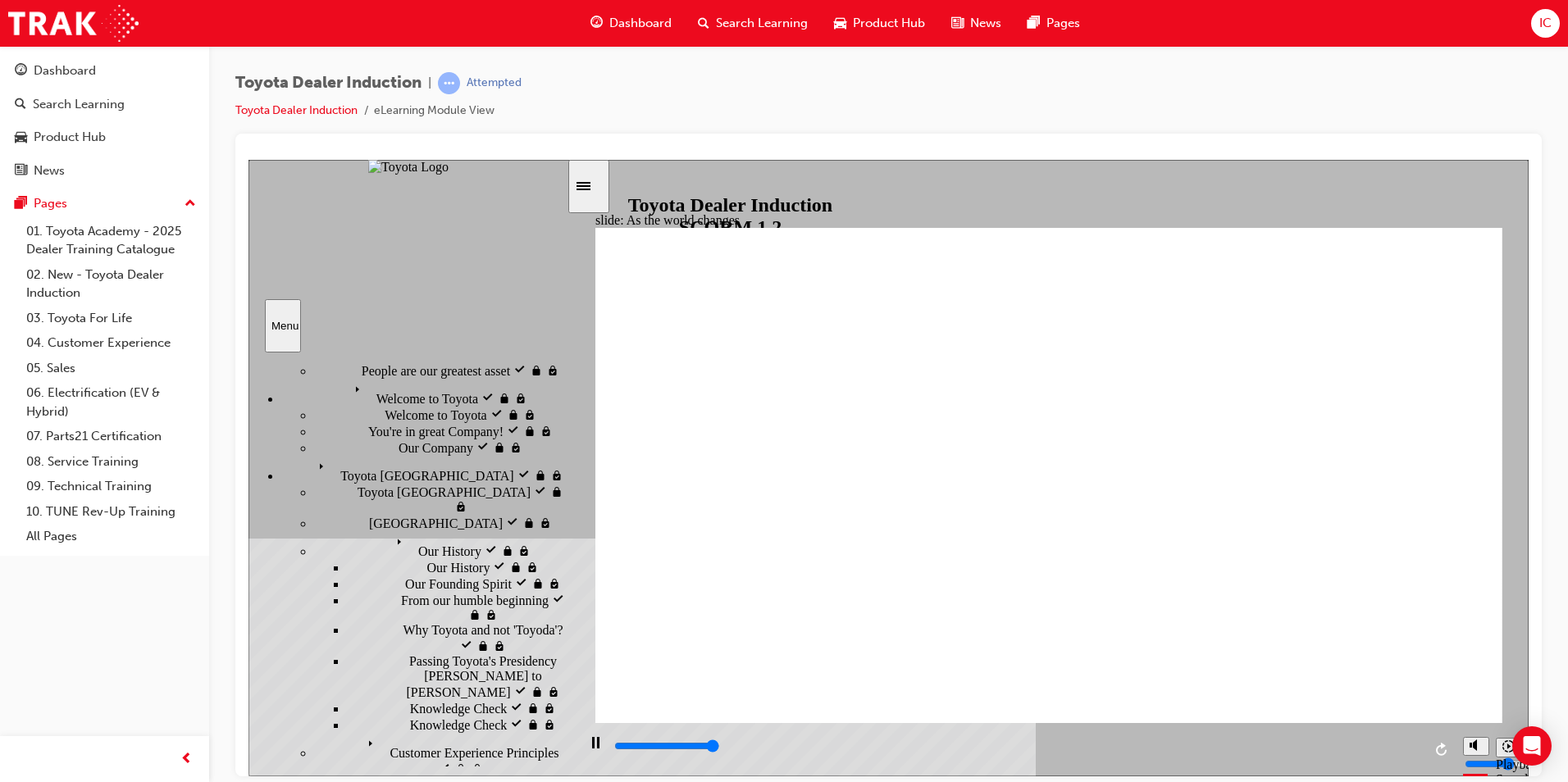
type input "9200"
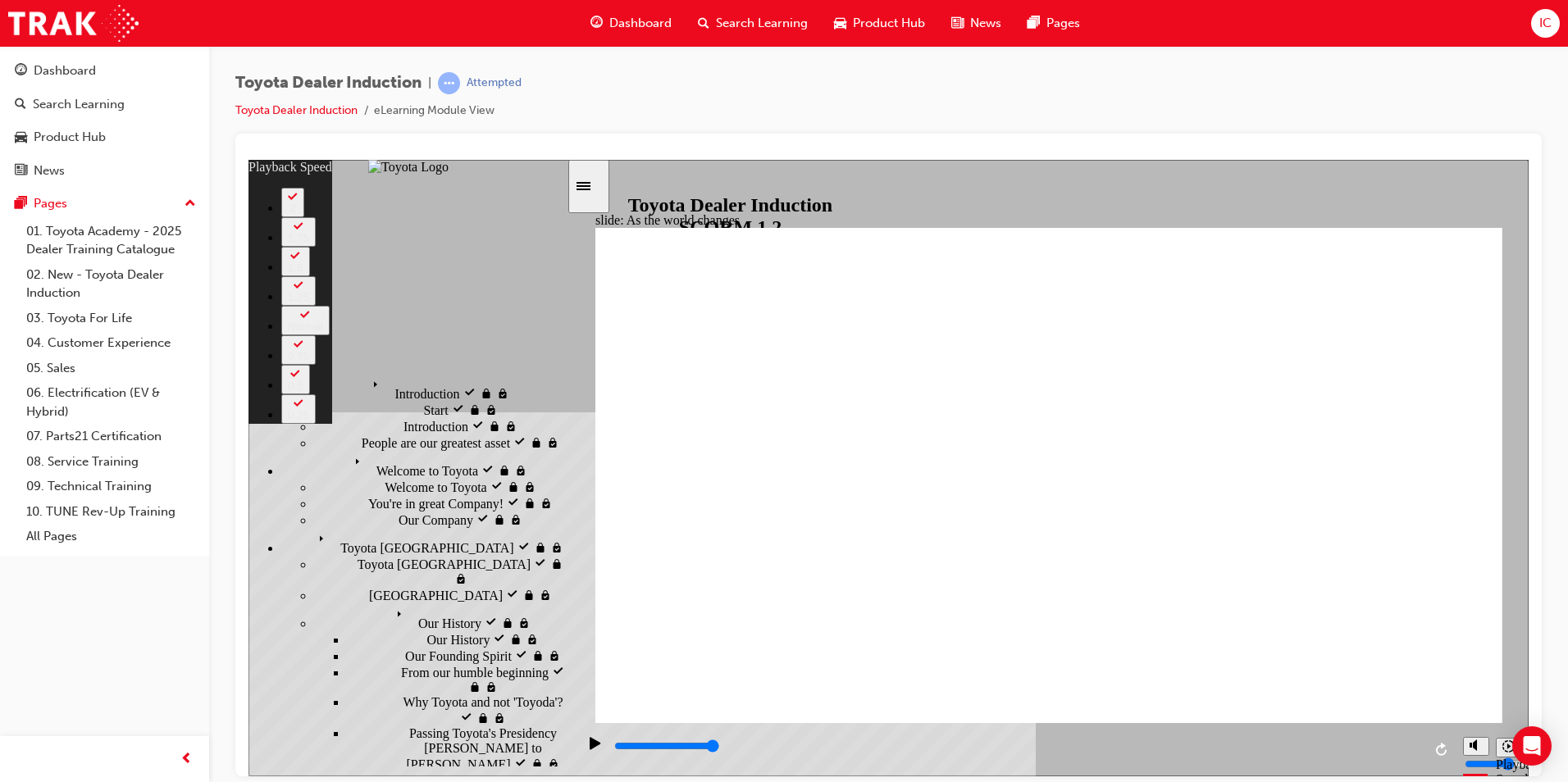
type input "128"
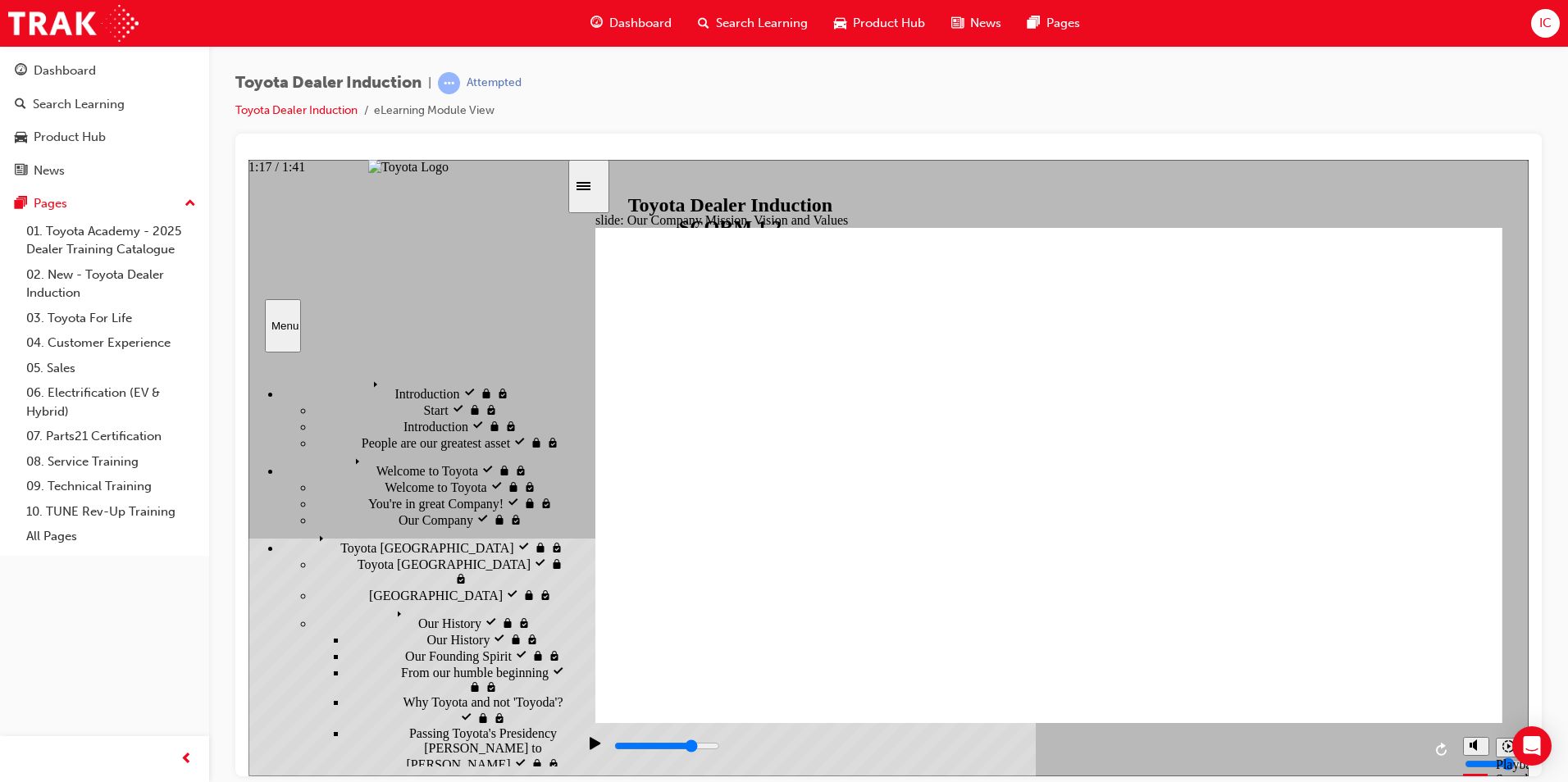
click at [720, 749] on input "slide progress" at bounding box center [667, 746] width 105 height 13
click at [1301, 747] on div "playback controls" at bounding box center [1017, 746] width 810 height 18
click at [720, 748] on input "slide progress" at bounding box center [667, 746] width 105 height 13
click at [715, 739] on div "playback controls" at bounding box center [1017, 749] width 810 height 25
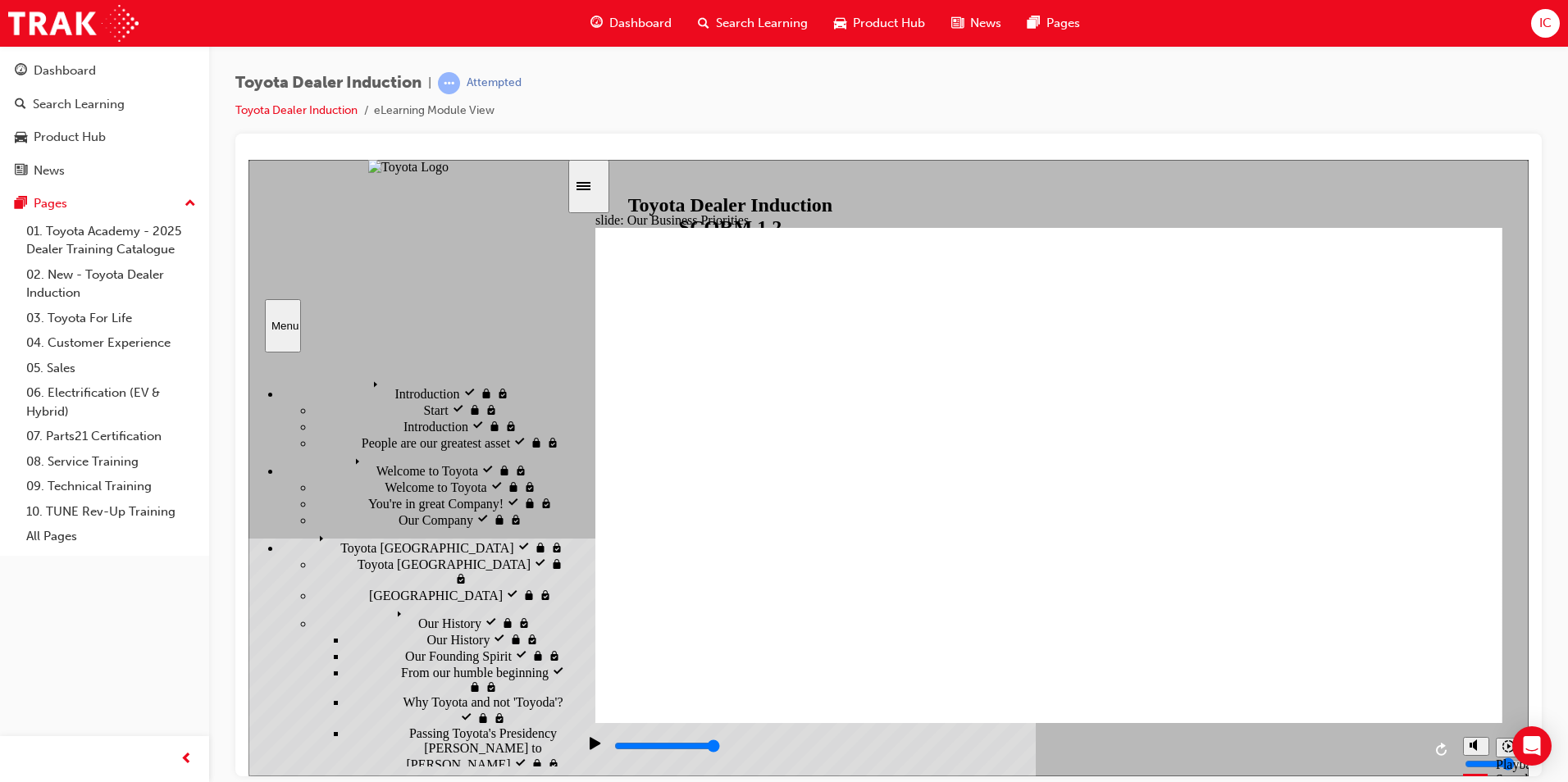
type input "14300"
type input "3"
type input "14400"
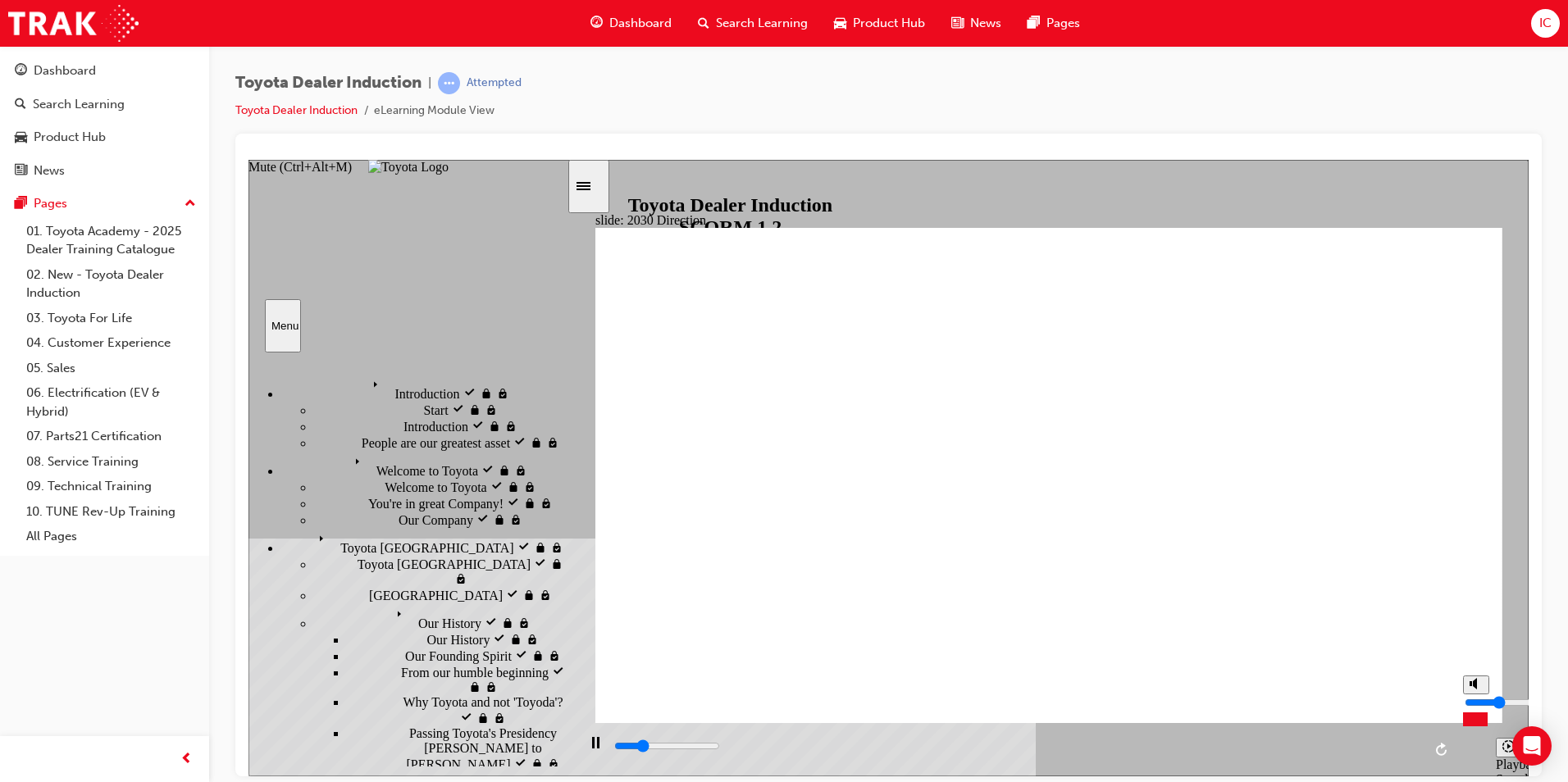
type input "2"
type input "14900"
type input "2"
click at [1476, 708] on input "volume" at bounding box center [1518, 702] width 105 height 13
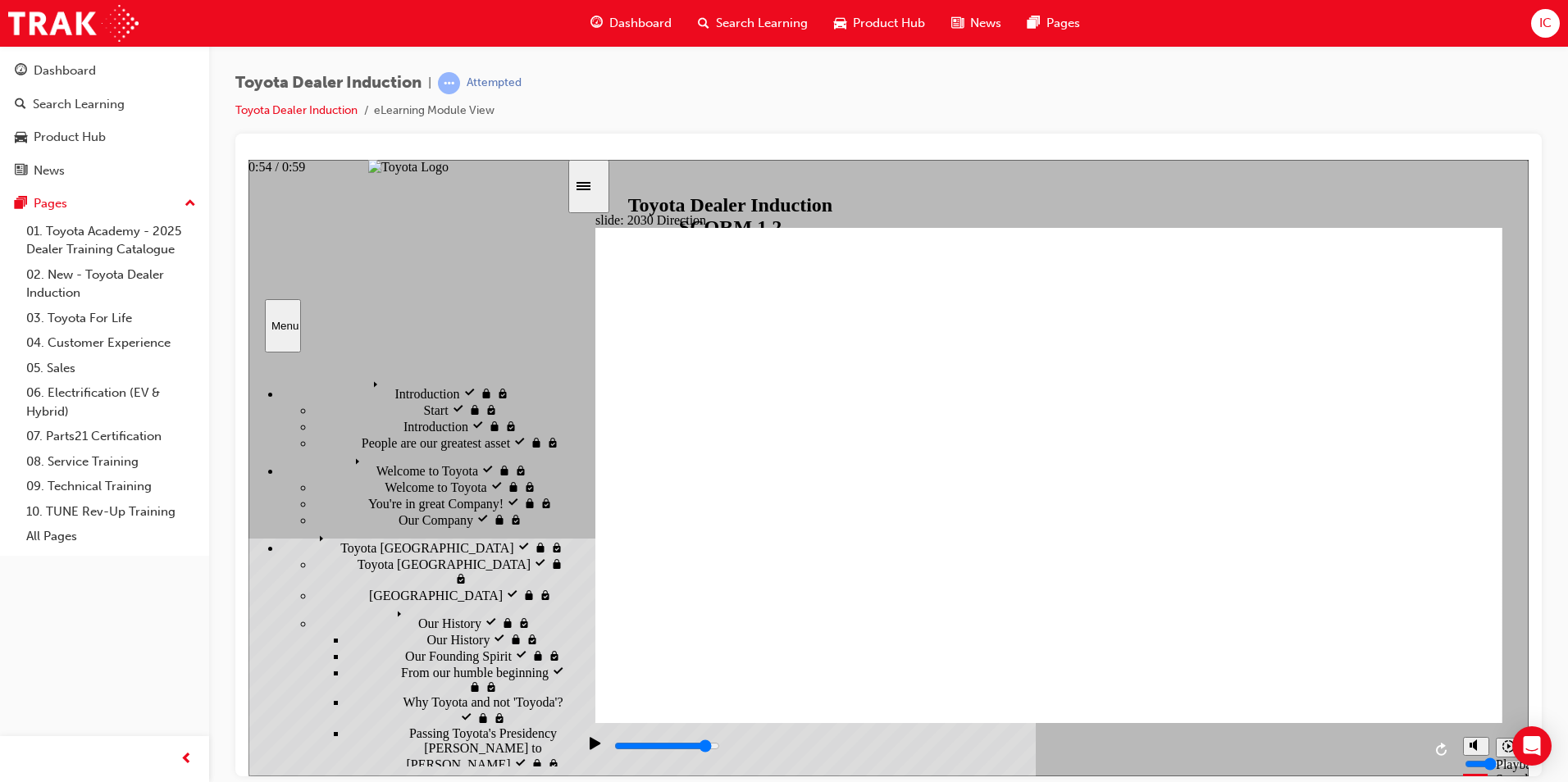
click at [720, 748] on input "slide progress" at bounding box center [667, 746] width 105 height 13
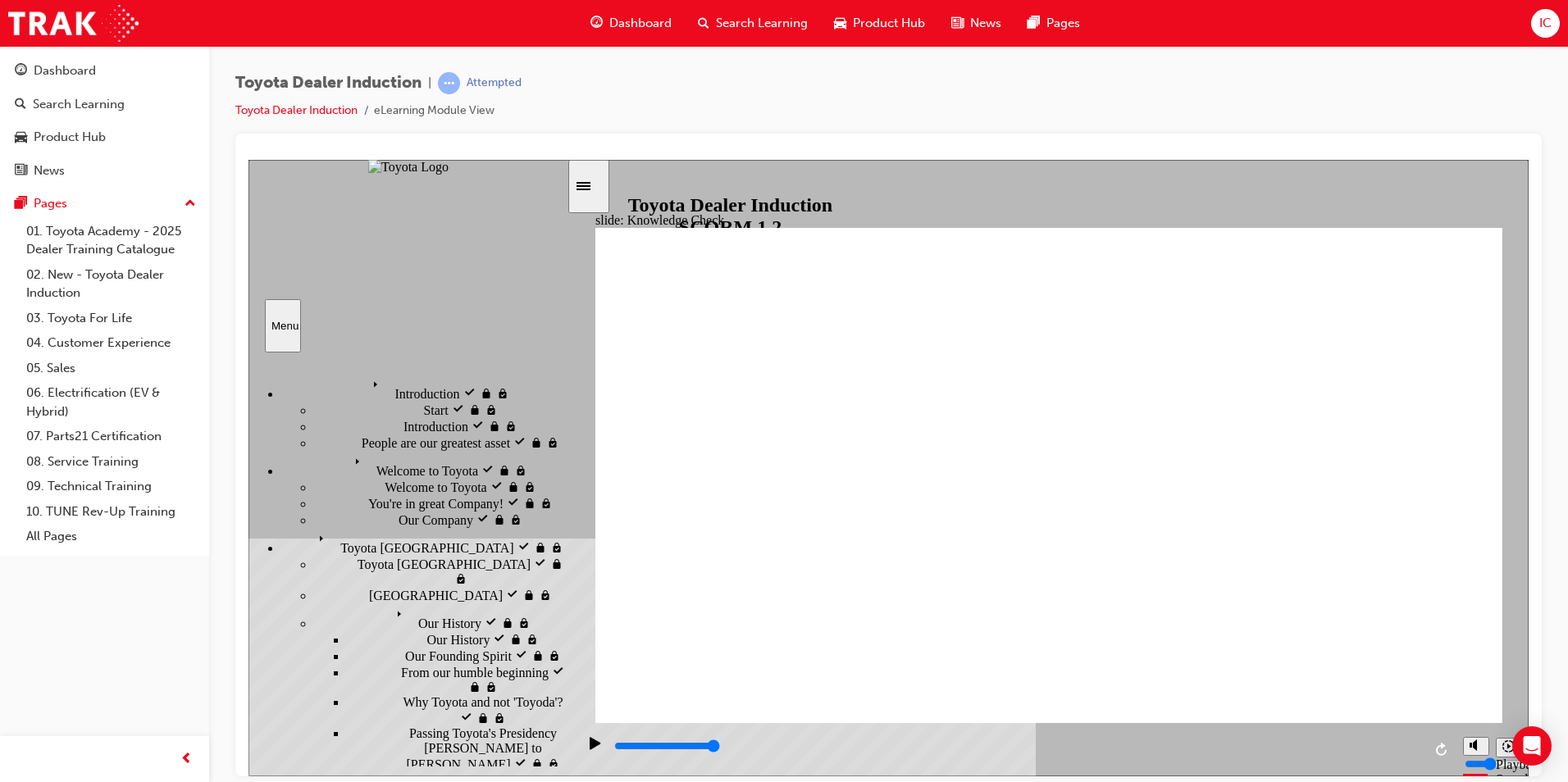
click at [589, 748] on icon "Play (Ctrl+Alt+P)" at bounding box center [594, 743] width 11 height 12
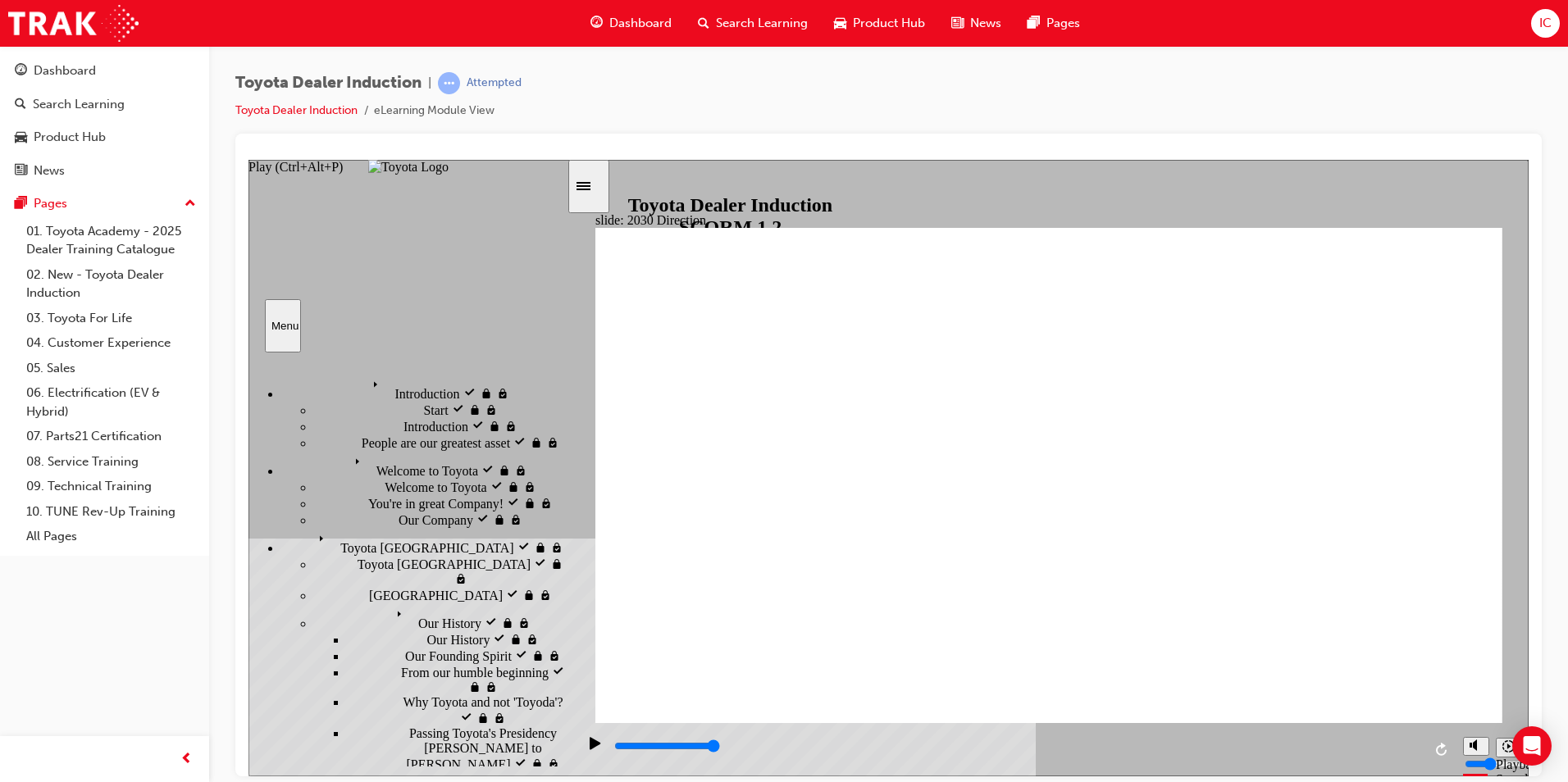
click at [582, 742] on div "Play (Ctrl+Alt+P)" at bounding box center [595, 750] width 28 height 28
click at [589, 745] on icon "Play (Ctrl+Alt+P)" at bounding box center [594, 743] width 11 height 12
type input "5000"
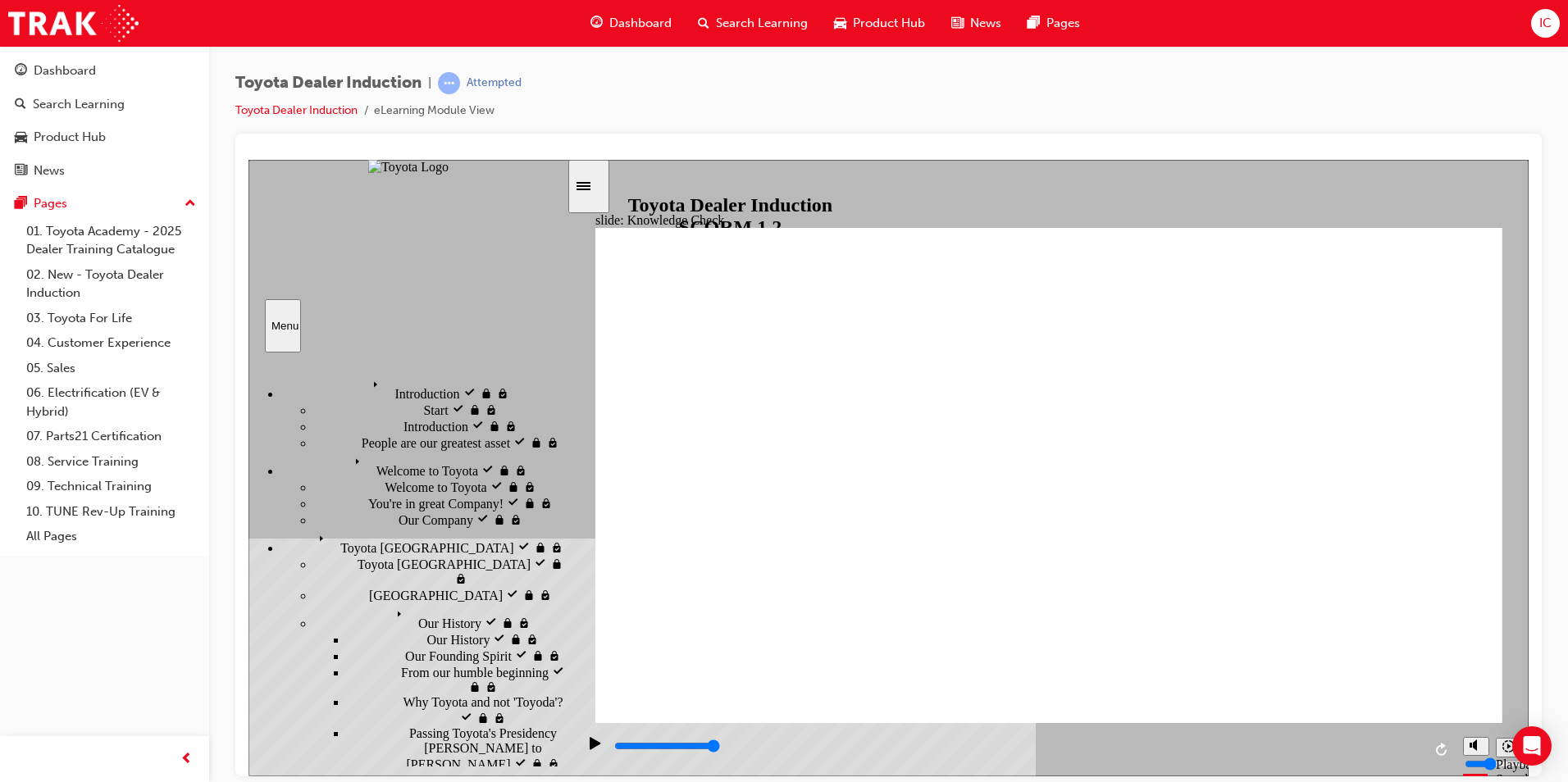
type input "e"
type input "ex"
type input "exc"
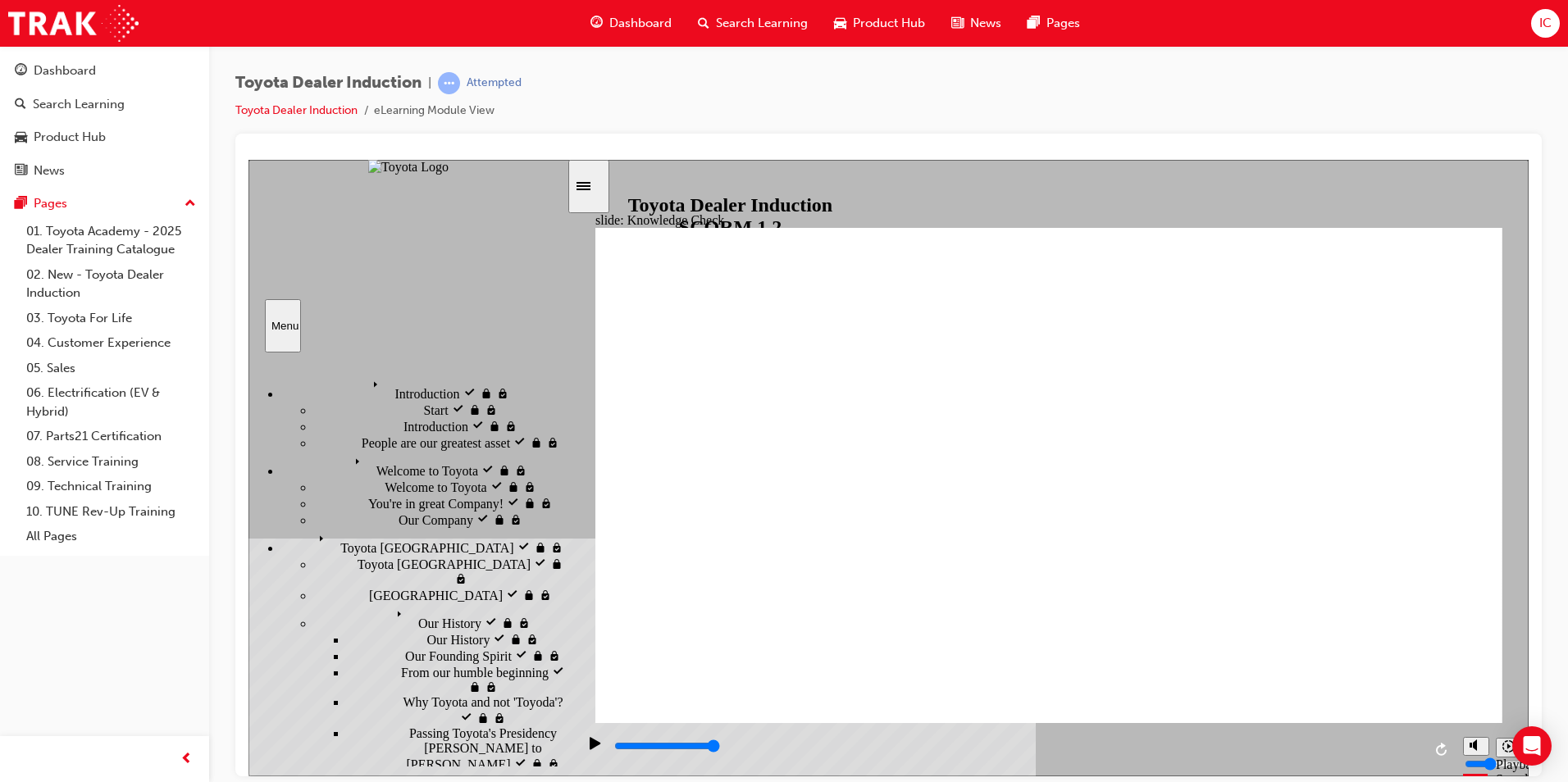
type input "exc"
type input "exce"
type input "excel"
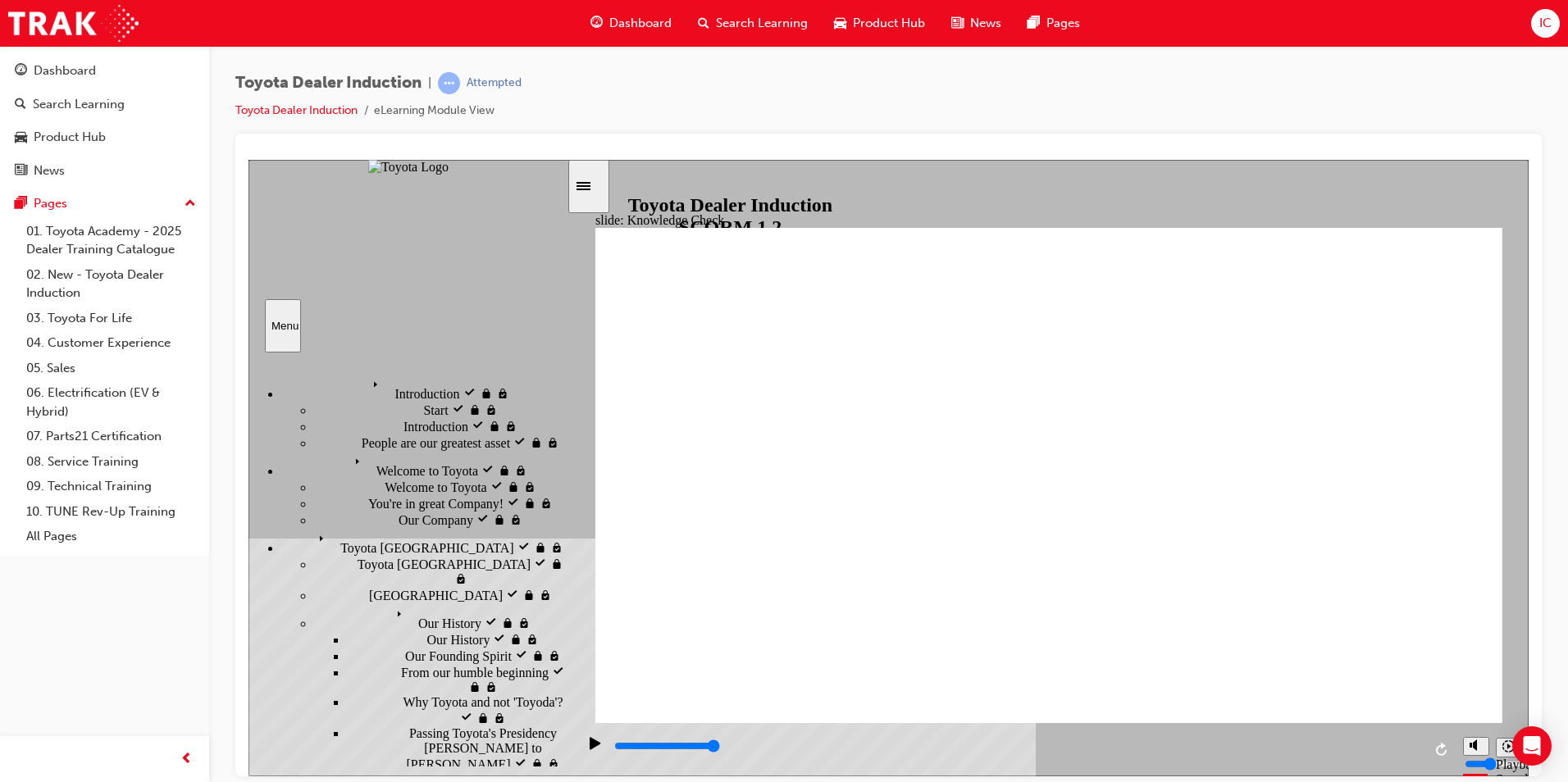
type input "excell"
type input "excelle"
type input "excellen"
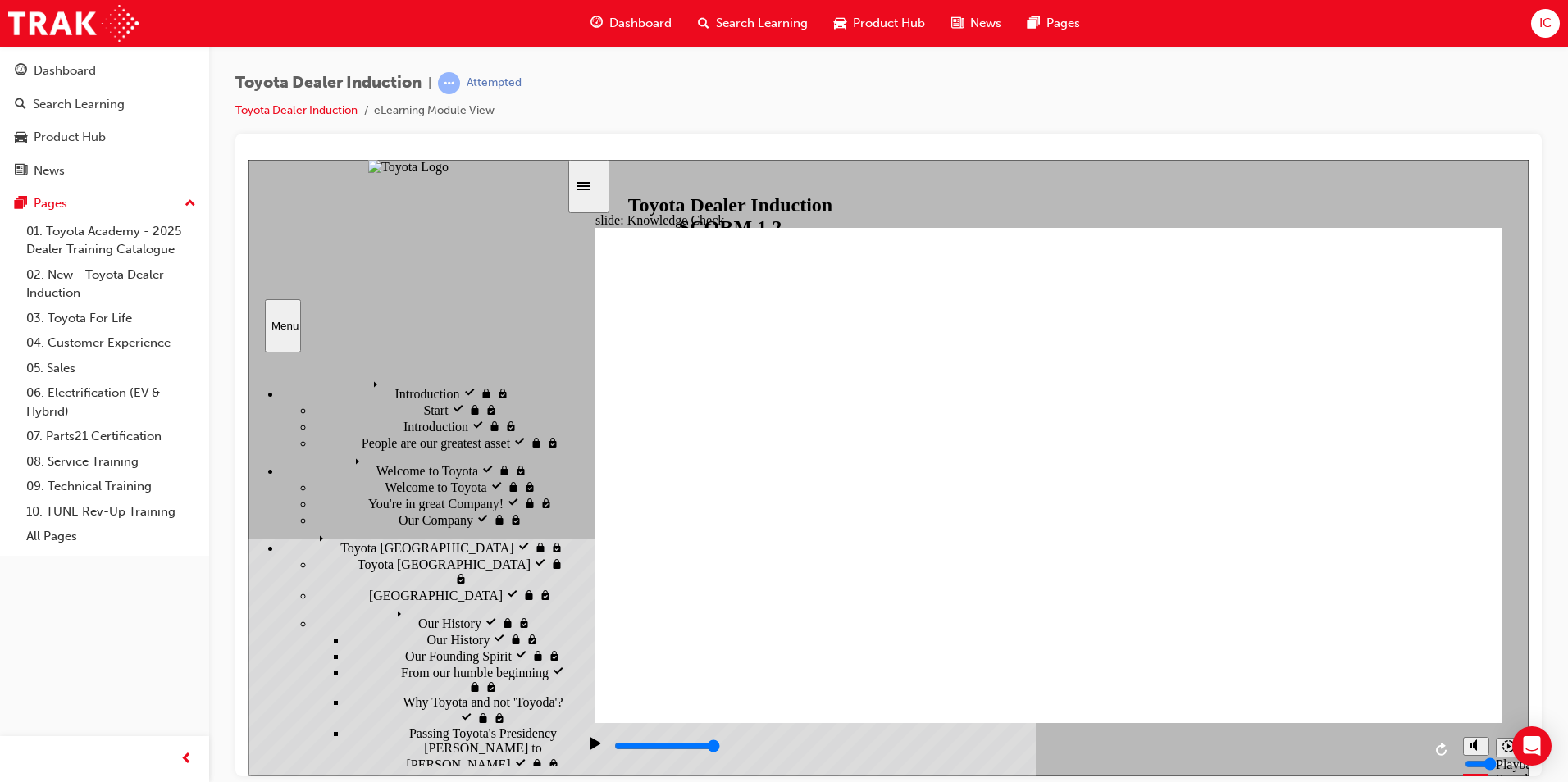
type input "excellen"
type input "excellenc"
type input "excellencer"
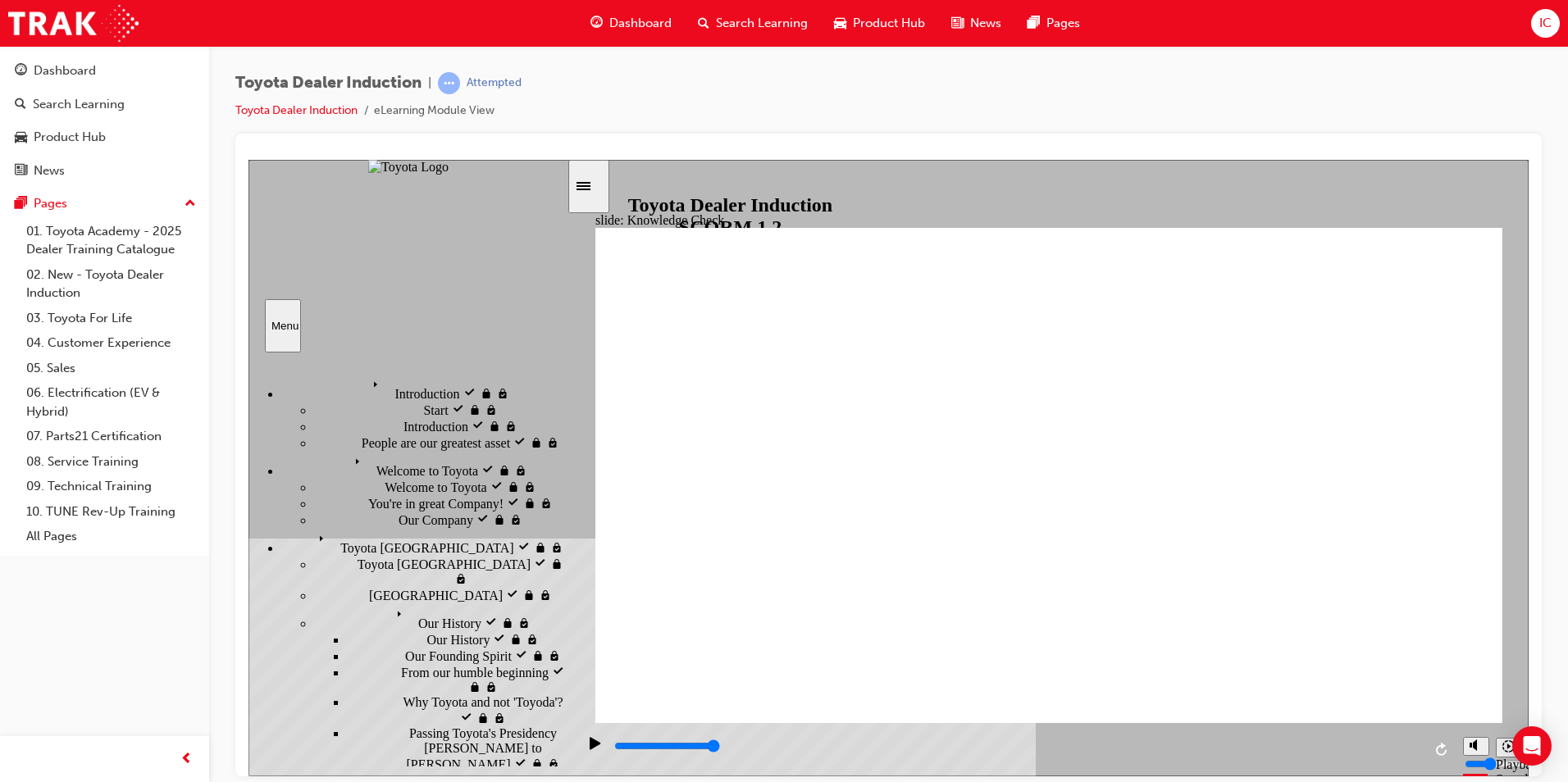
type input "excellence"
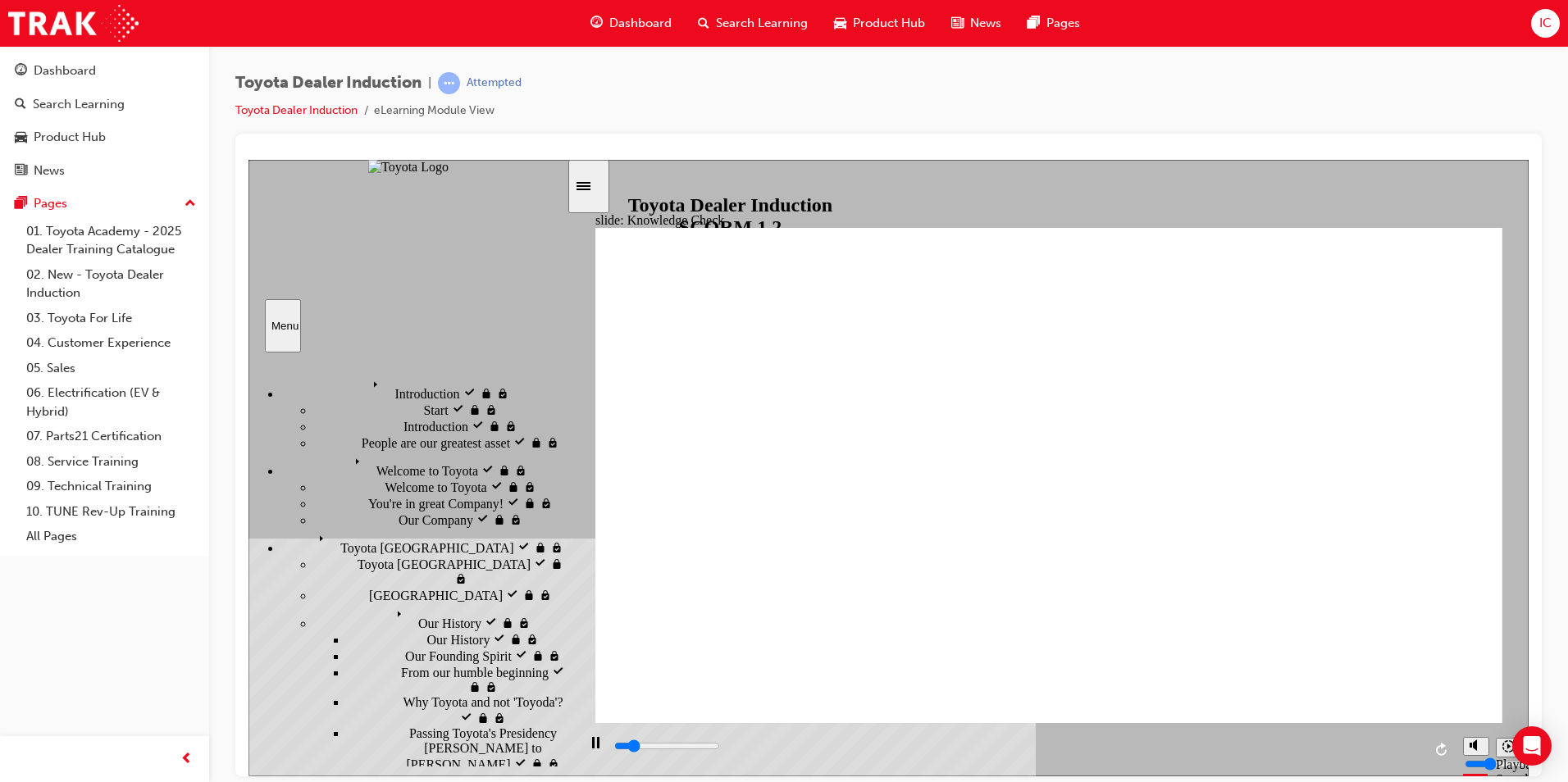
type input "5000"
type input "h"
type input "ha"
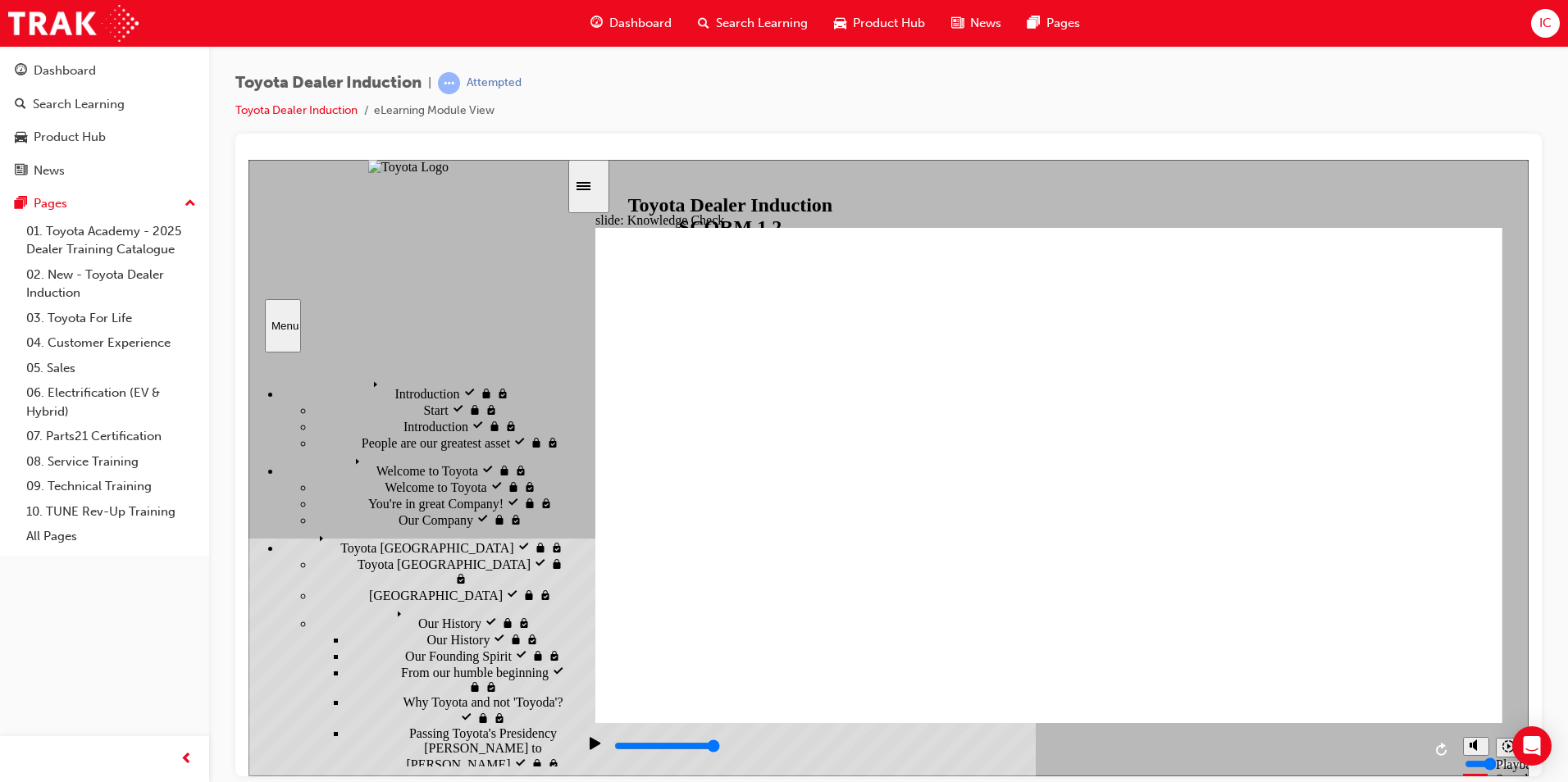
type input "ha"
type input "hap"
type input "happ"
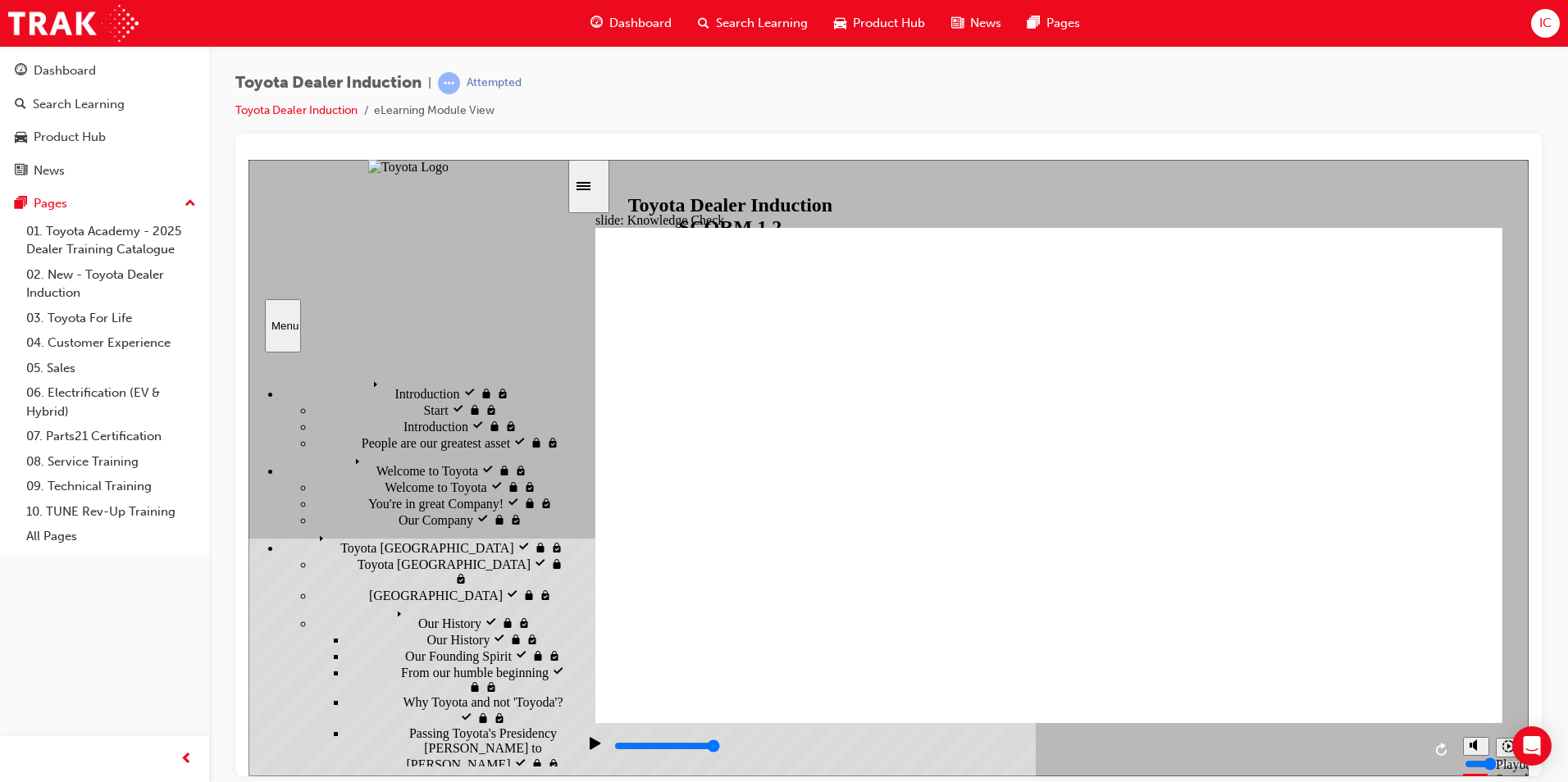
type input "happy"
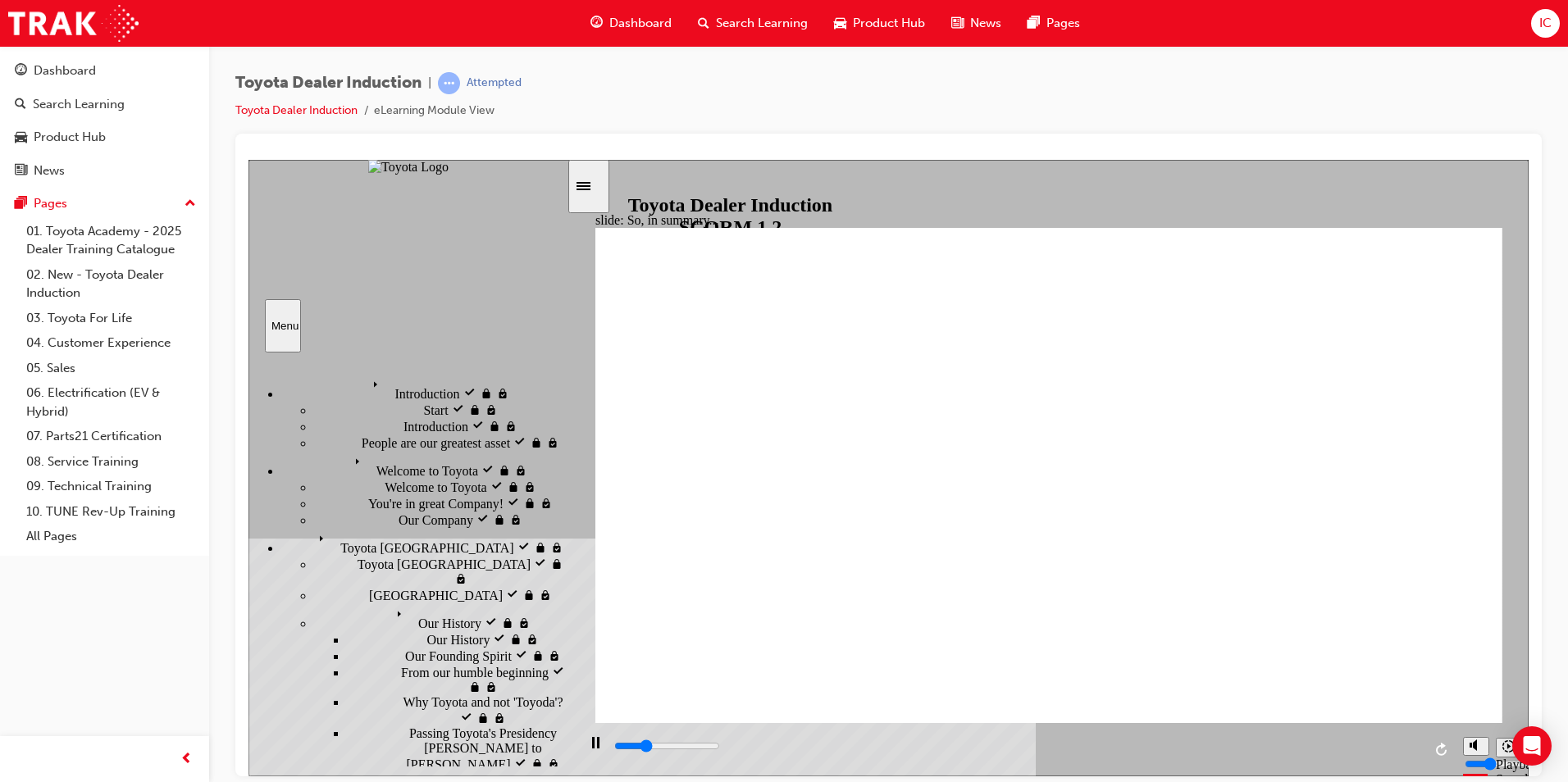
type input "800"
type input "happy"
type input "800"
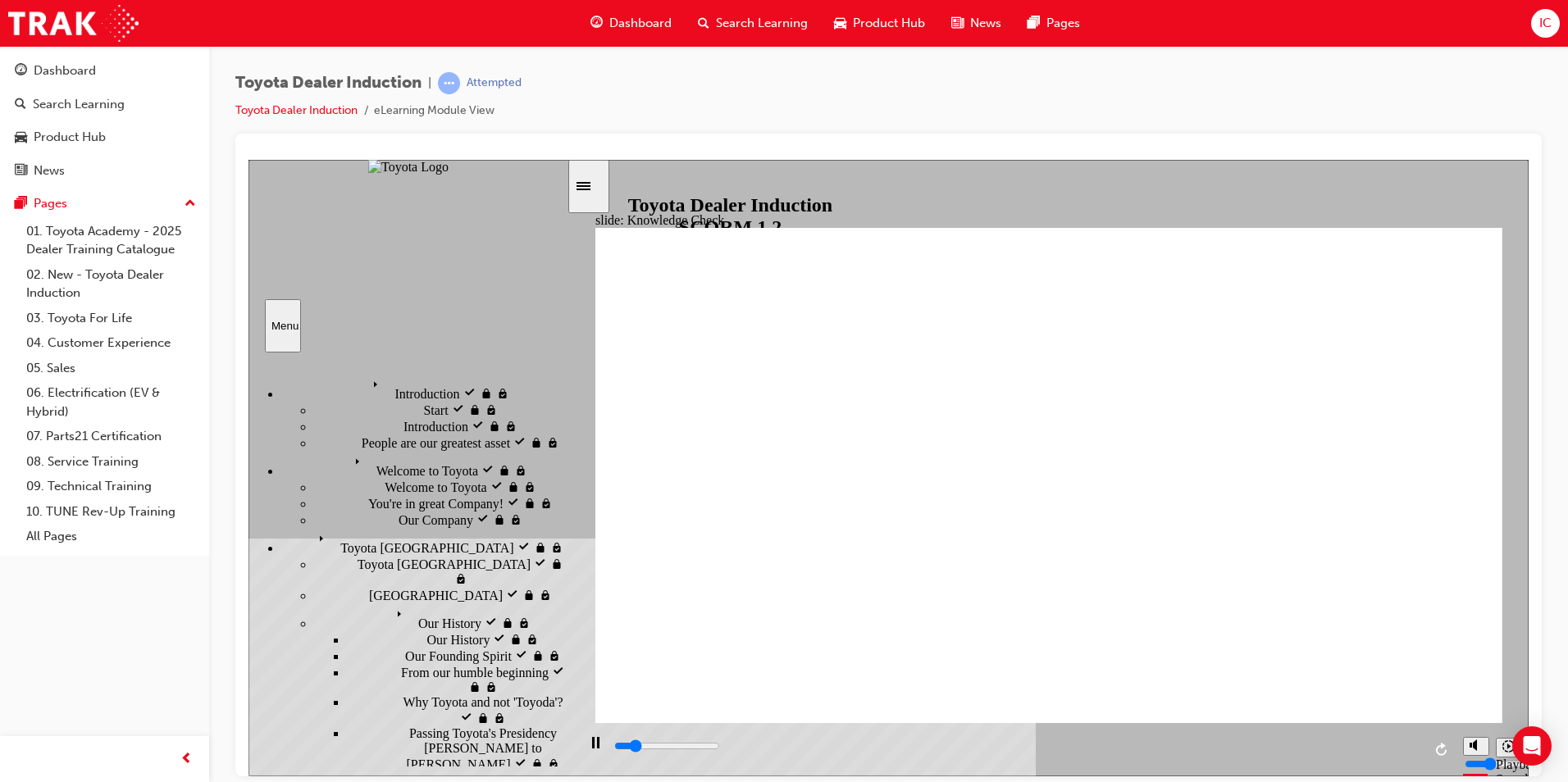
type input "excellence"
type input "2300"
type input "h"
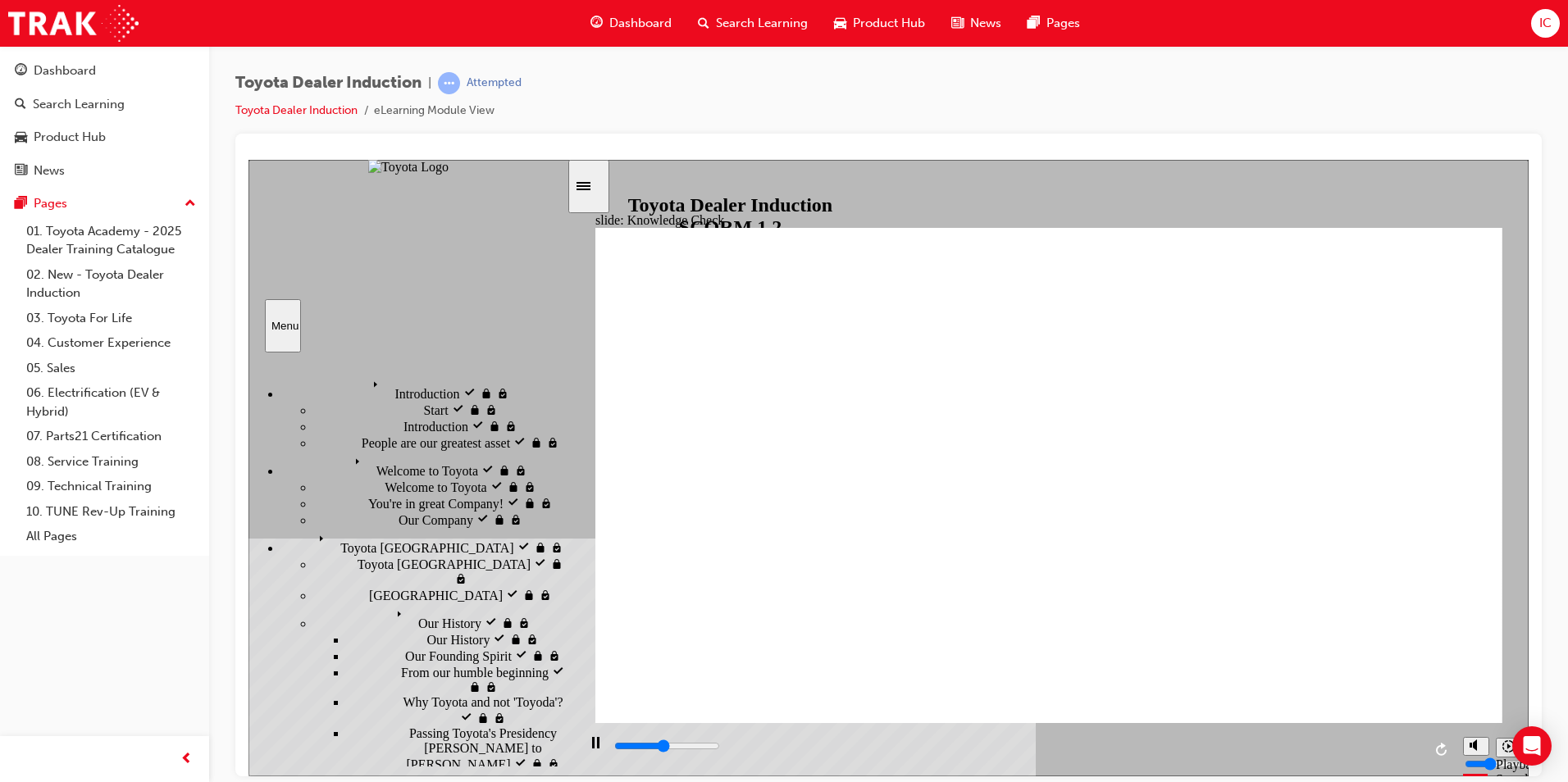
type input "h"
type input "5000"
type input "ha"
type input "hap"
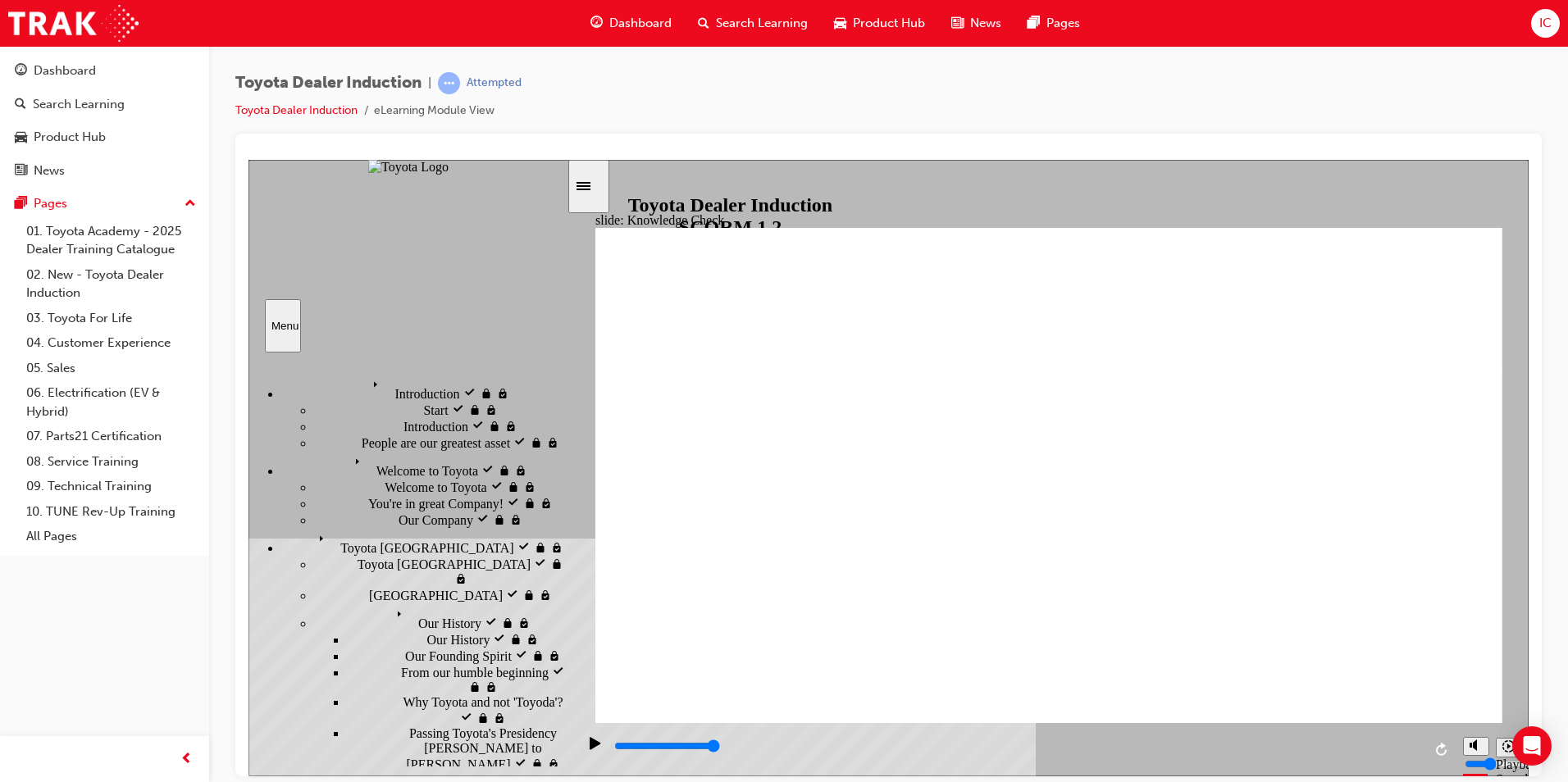
type input "hap"
type input "happ"
type input "happi"
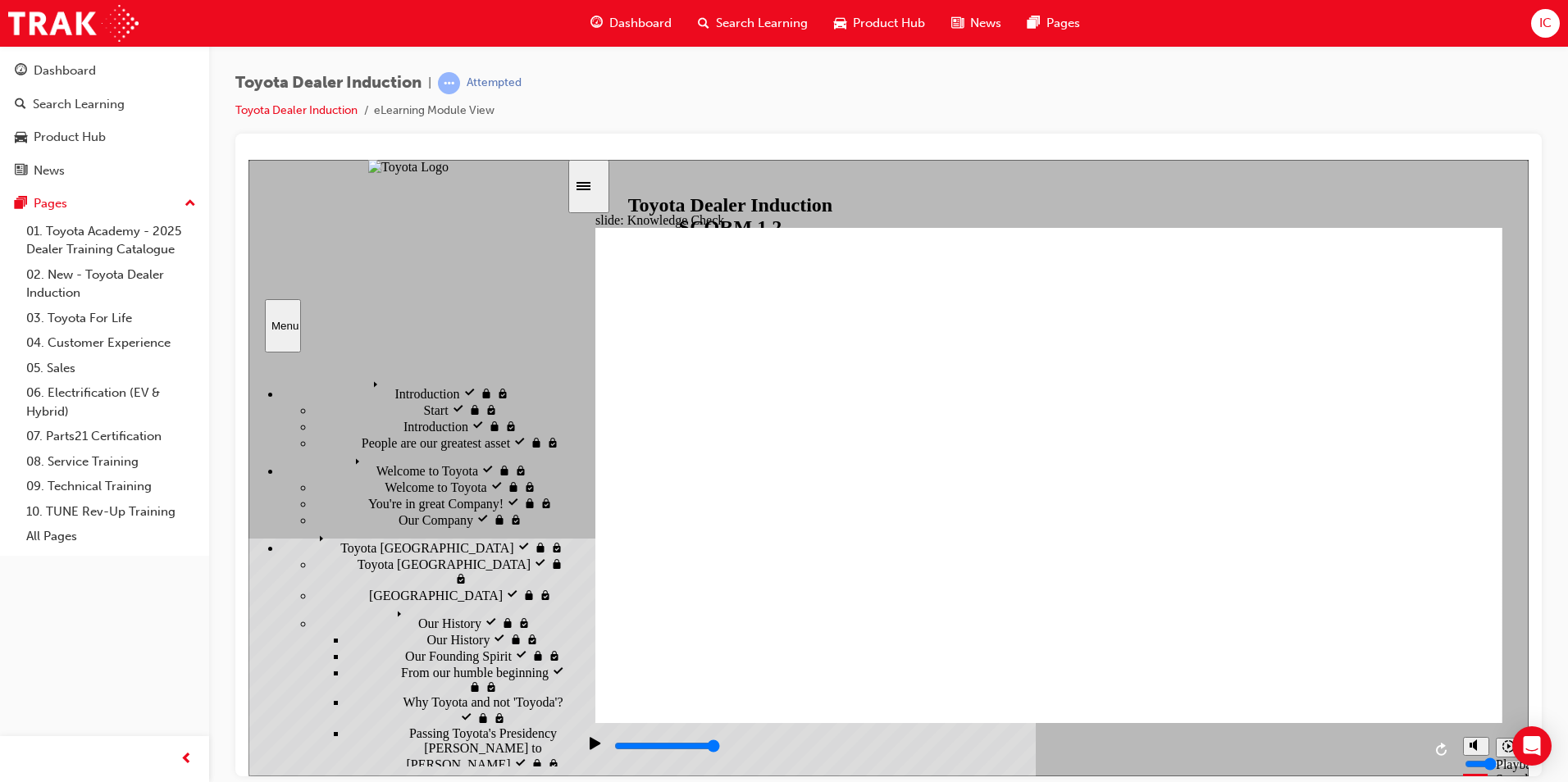
type input "happin"
type input "happine"
type input "happines"
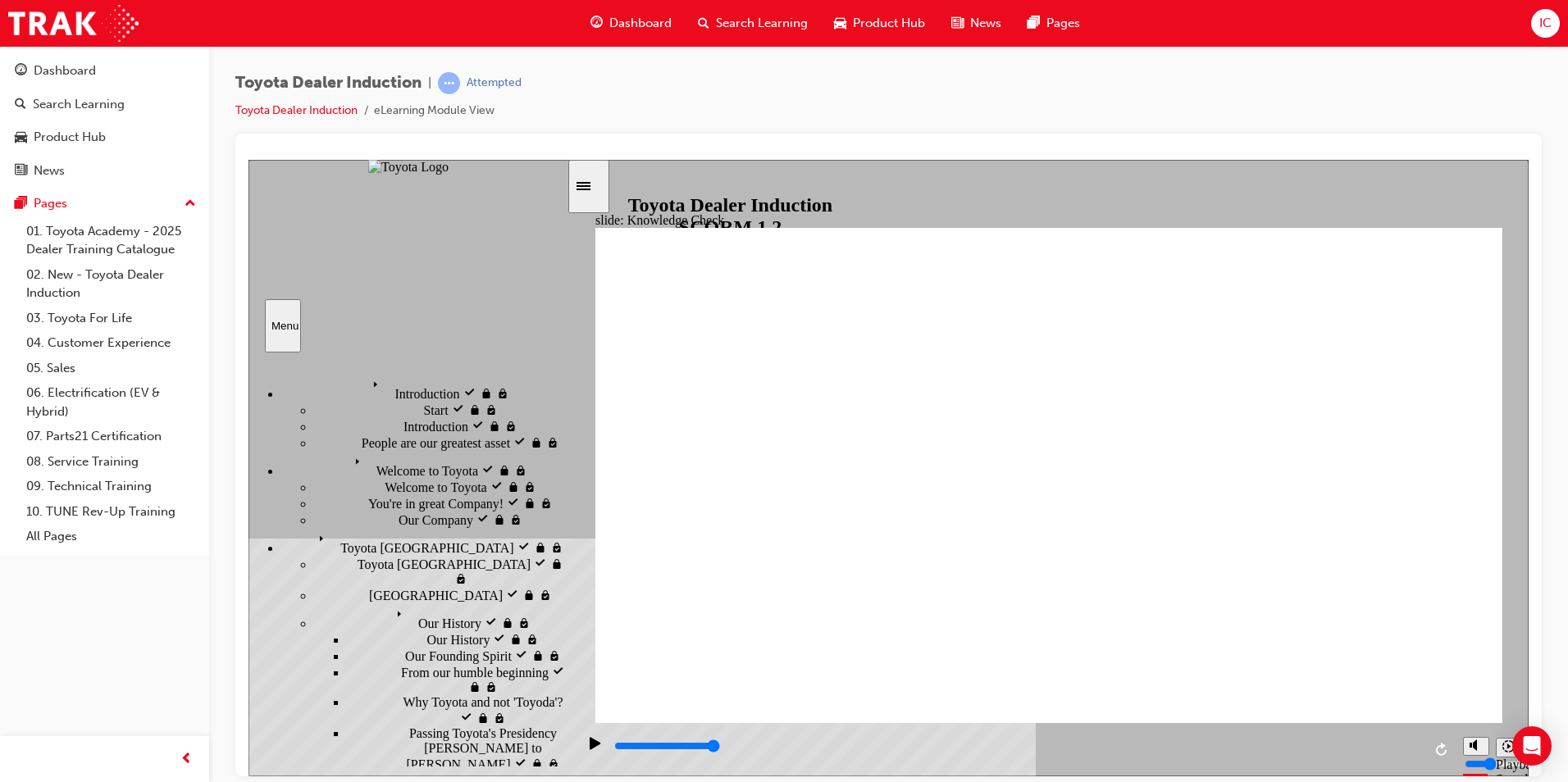
type input "happines"
type input "happiness"
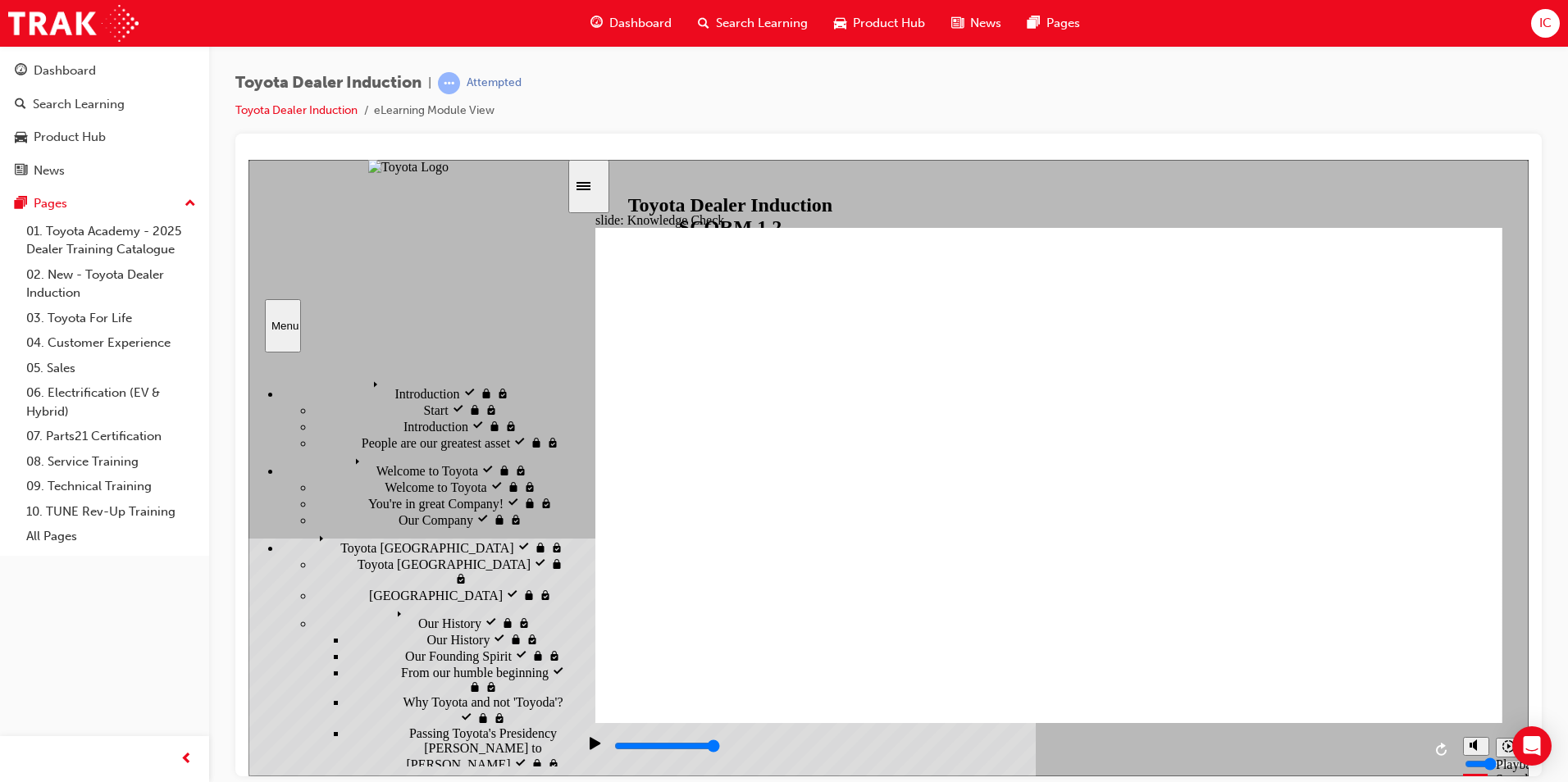
type input "happiness"
type input "800"
type input "happy"
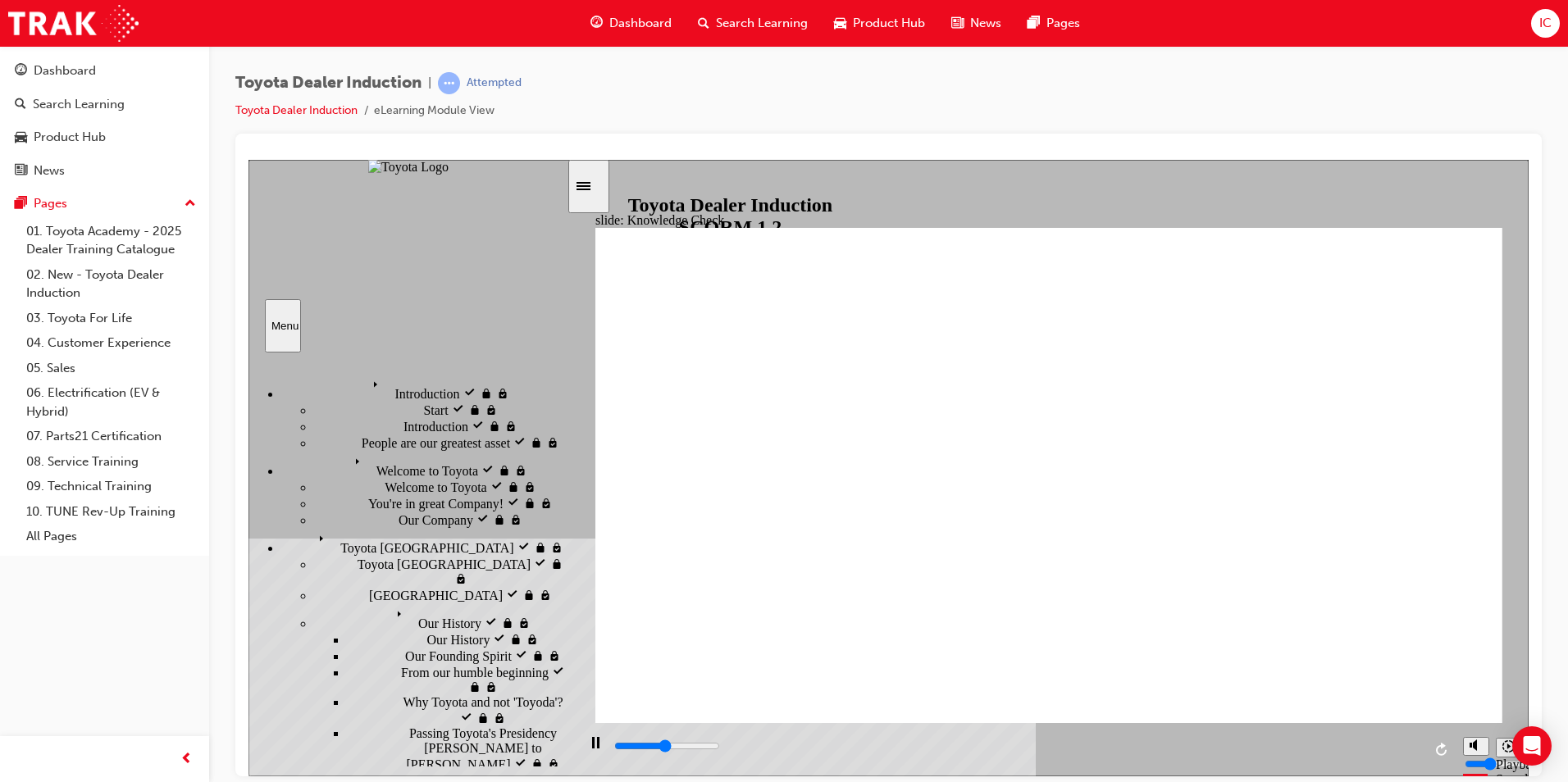
type input "2400"
type input "5000"
type input "m"
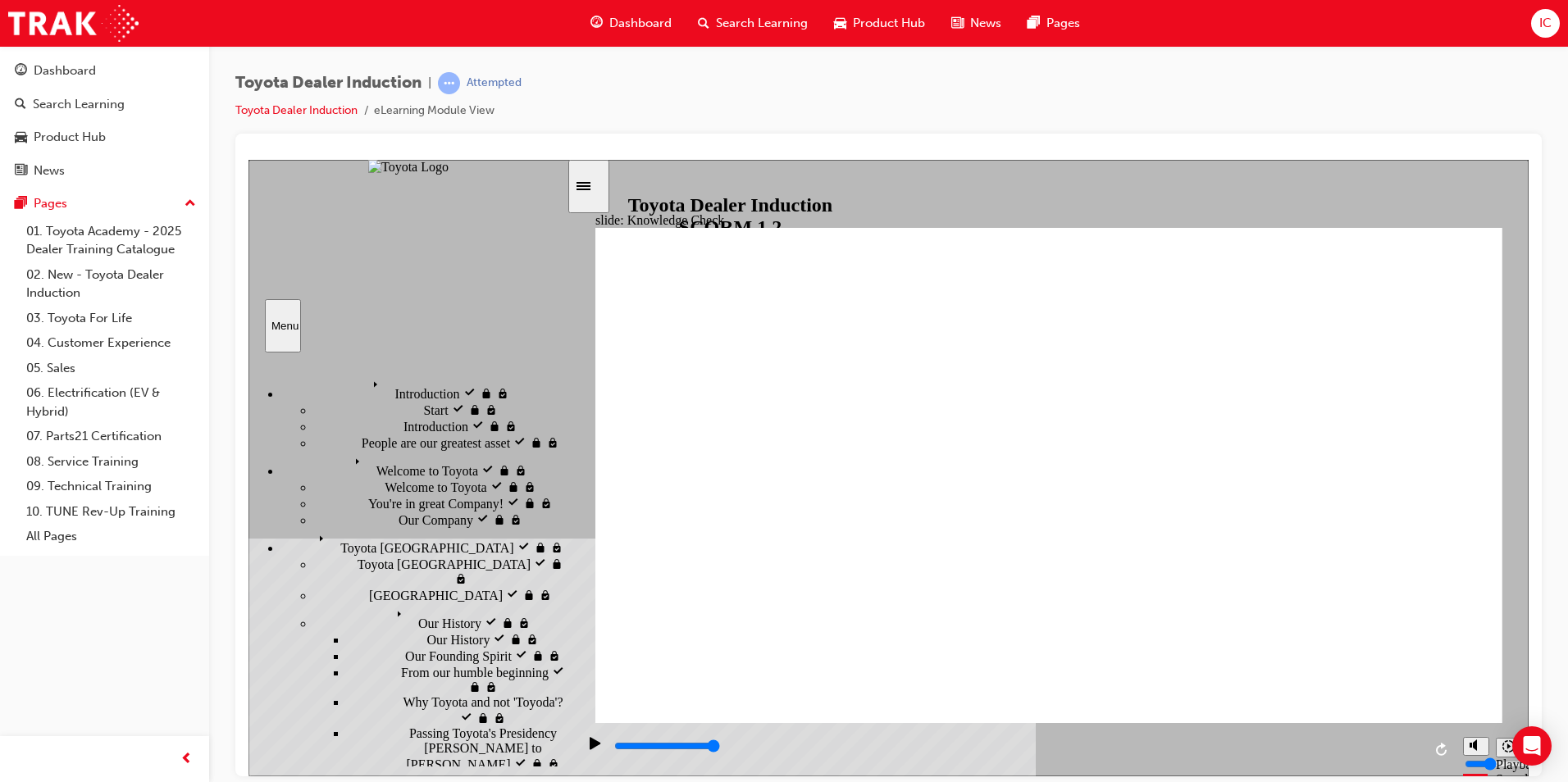
type input "m"
type input "mo"
type input "mov"
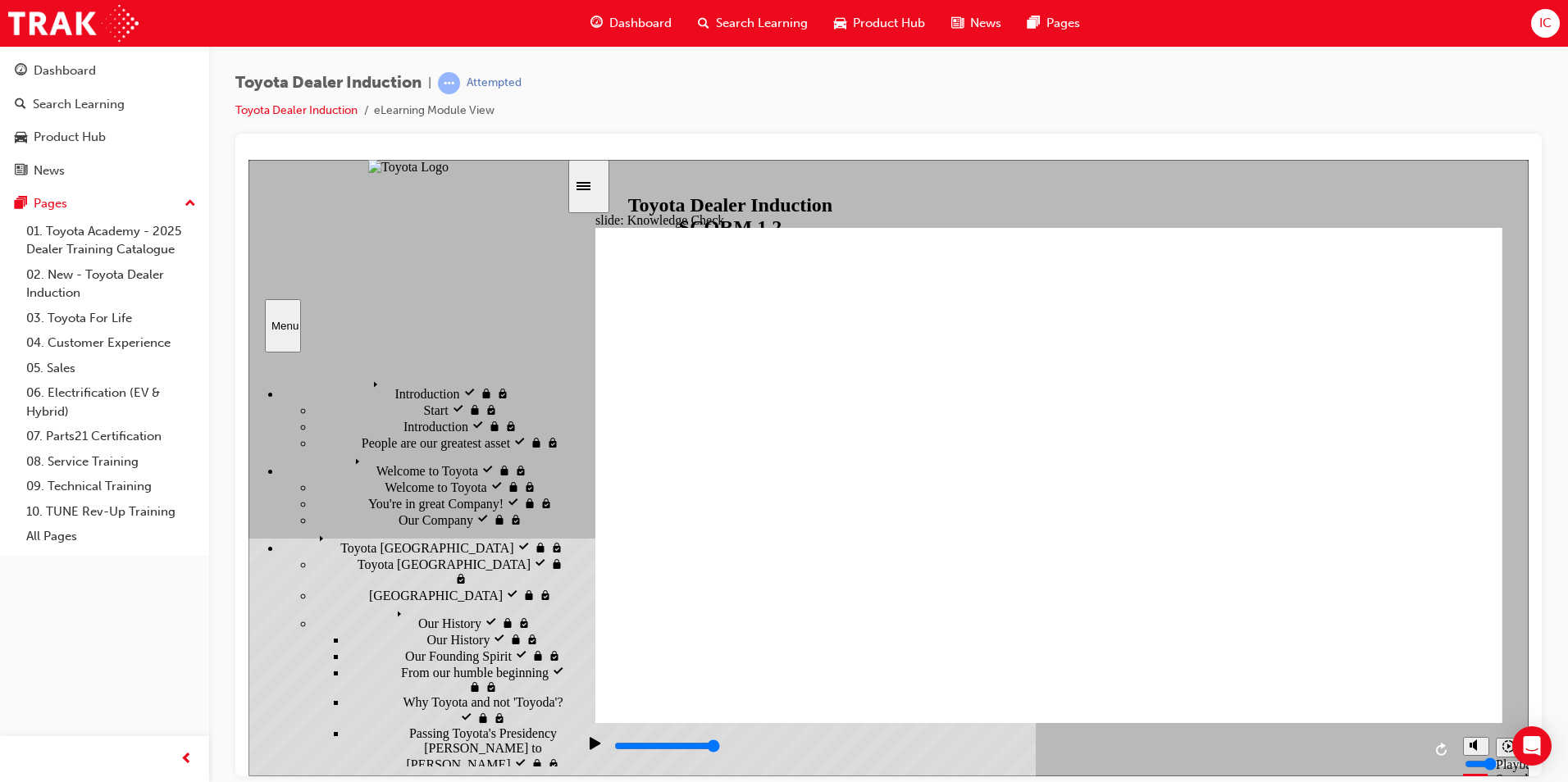
type input "move"
type input "moved"
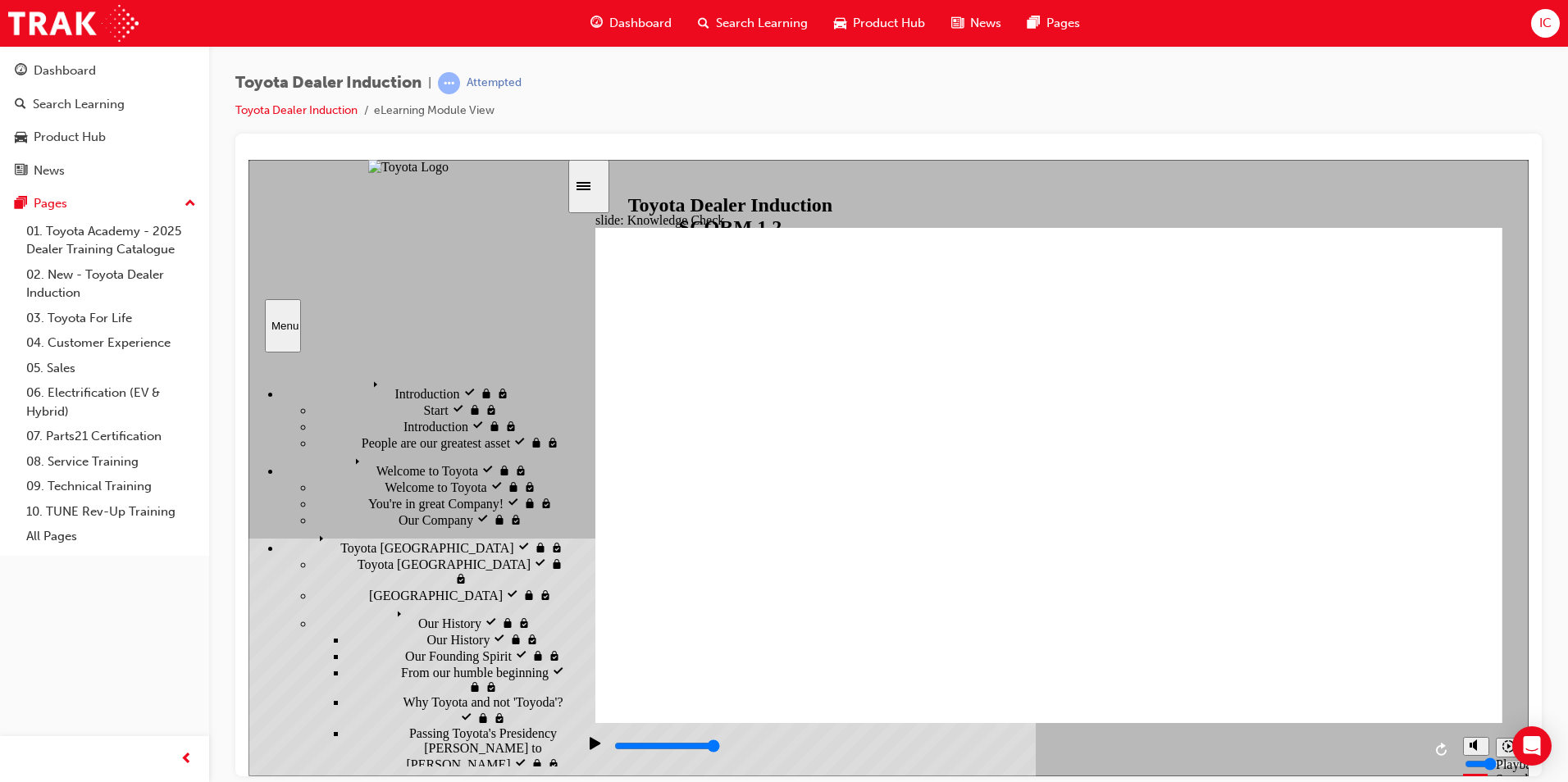
type input "moved"
type input "6500"
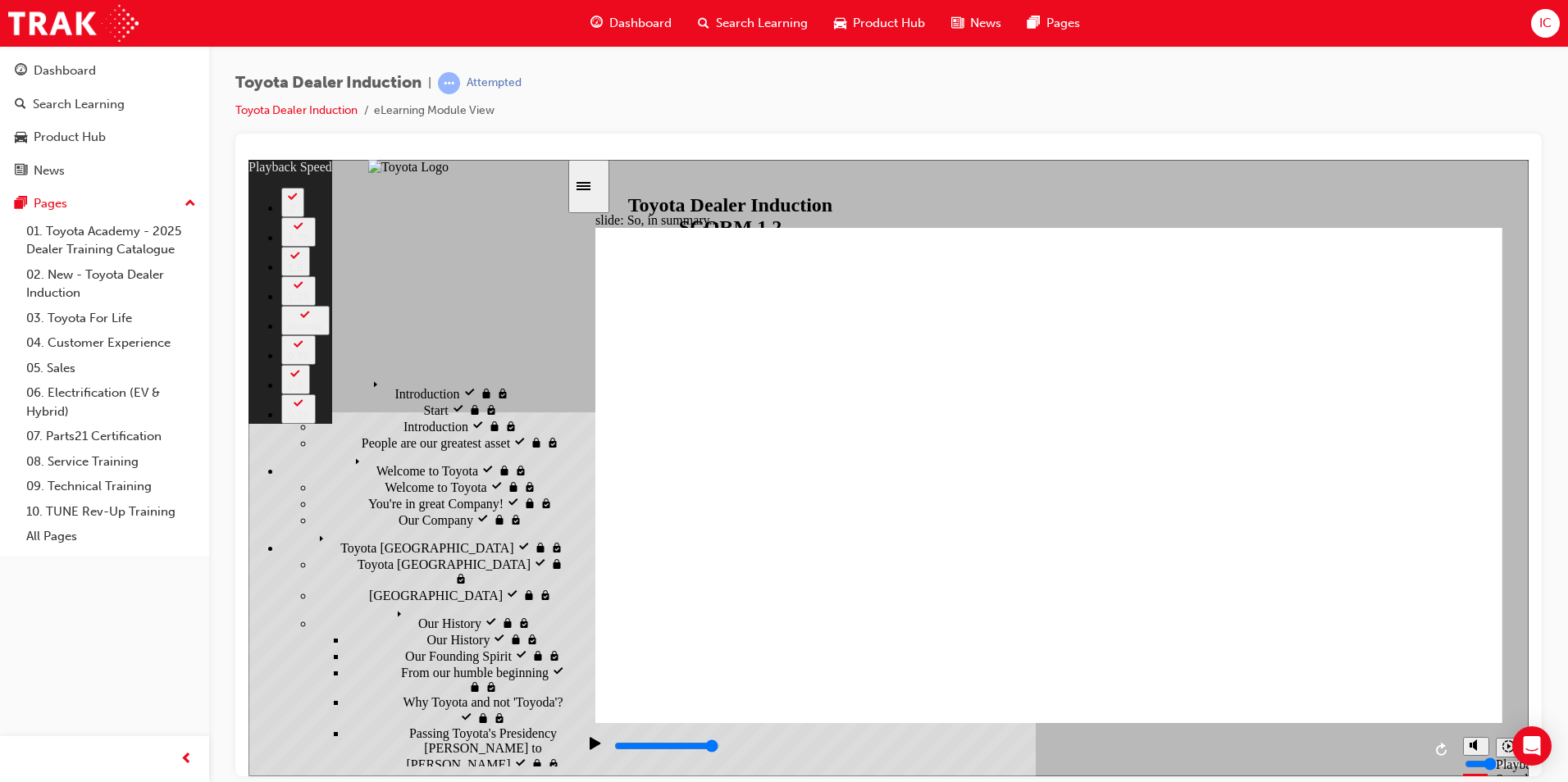
type input "128"
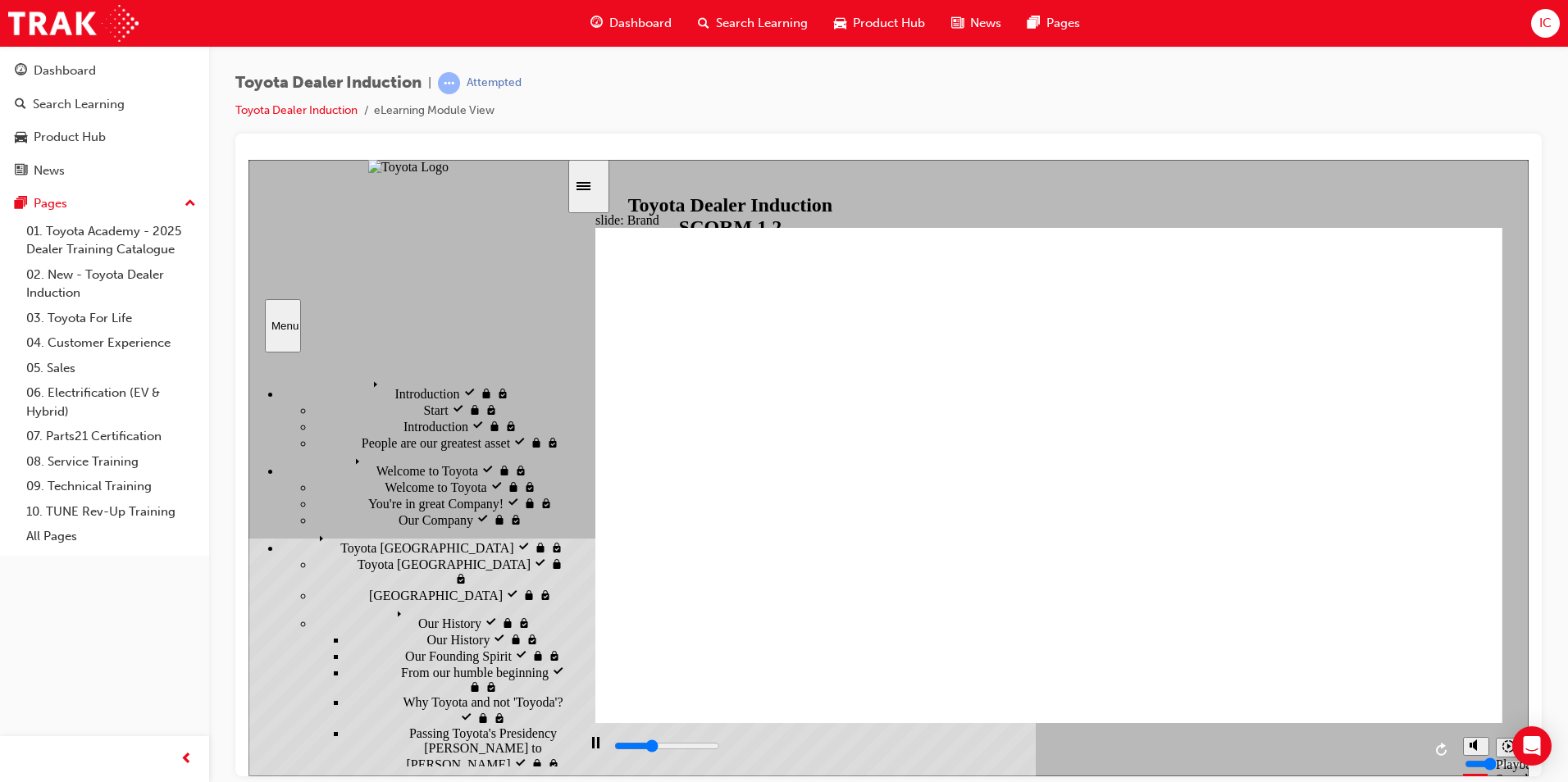
click at [582, 744] on div "Pause (Ctrl+Alt+P)" at bounding box center [595, 750] width 28 height 28
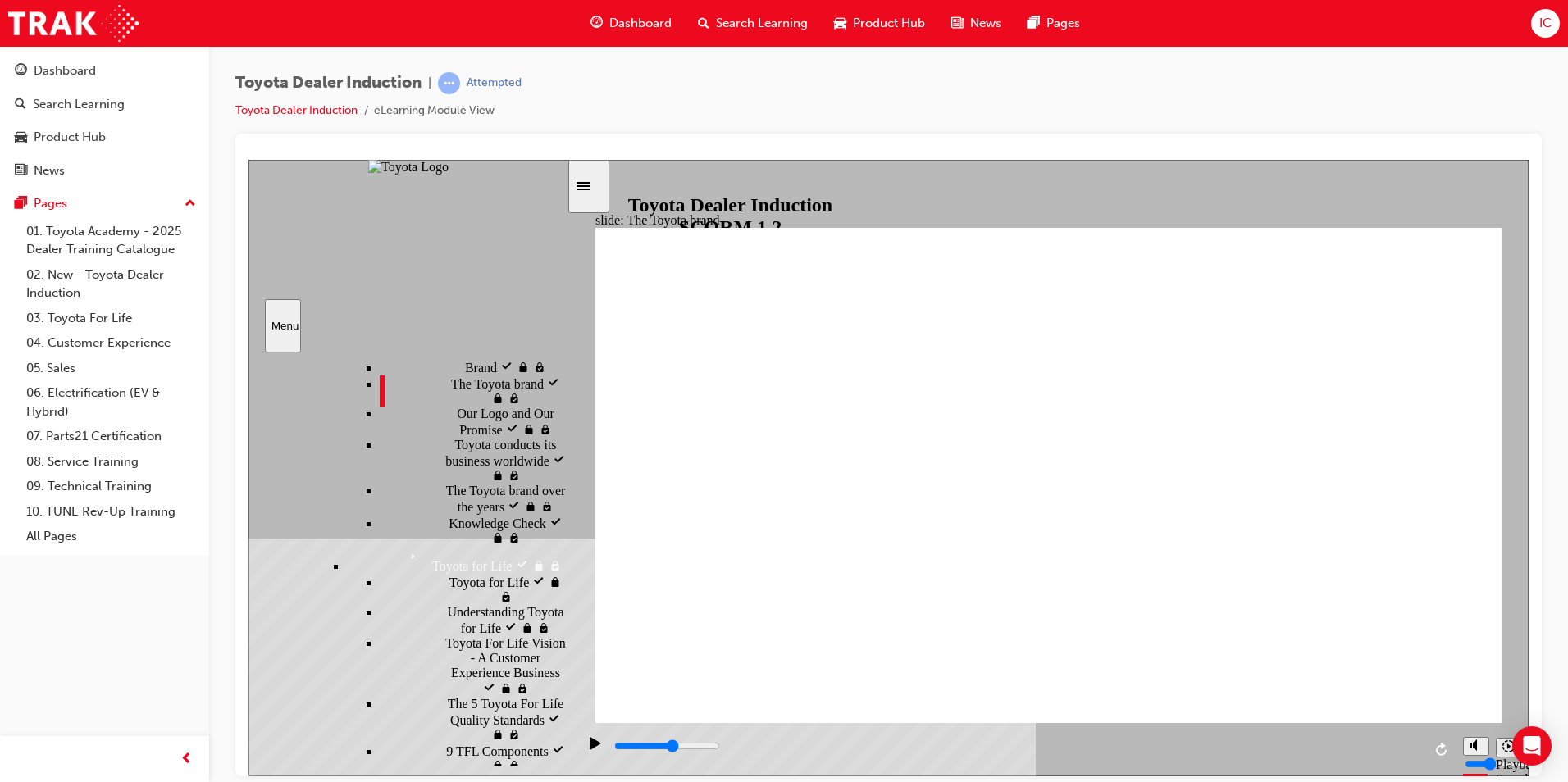
scroll to position [1248, 0]
click at [1568, 354] on html "Your version of Internet Explorer is outdated and not supported. Please upgrade…" at bounding box center [784, 391] width 1568 height 782
click at [601, 184] on icon "Sidebar Toggle" at bounding box center [589, 184] width 25 height 10
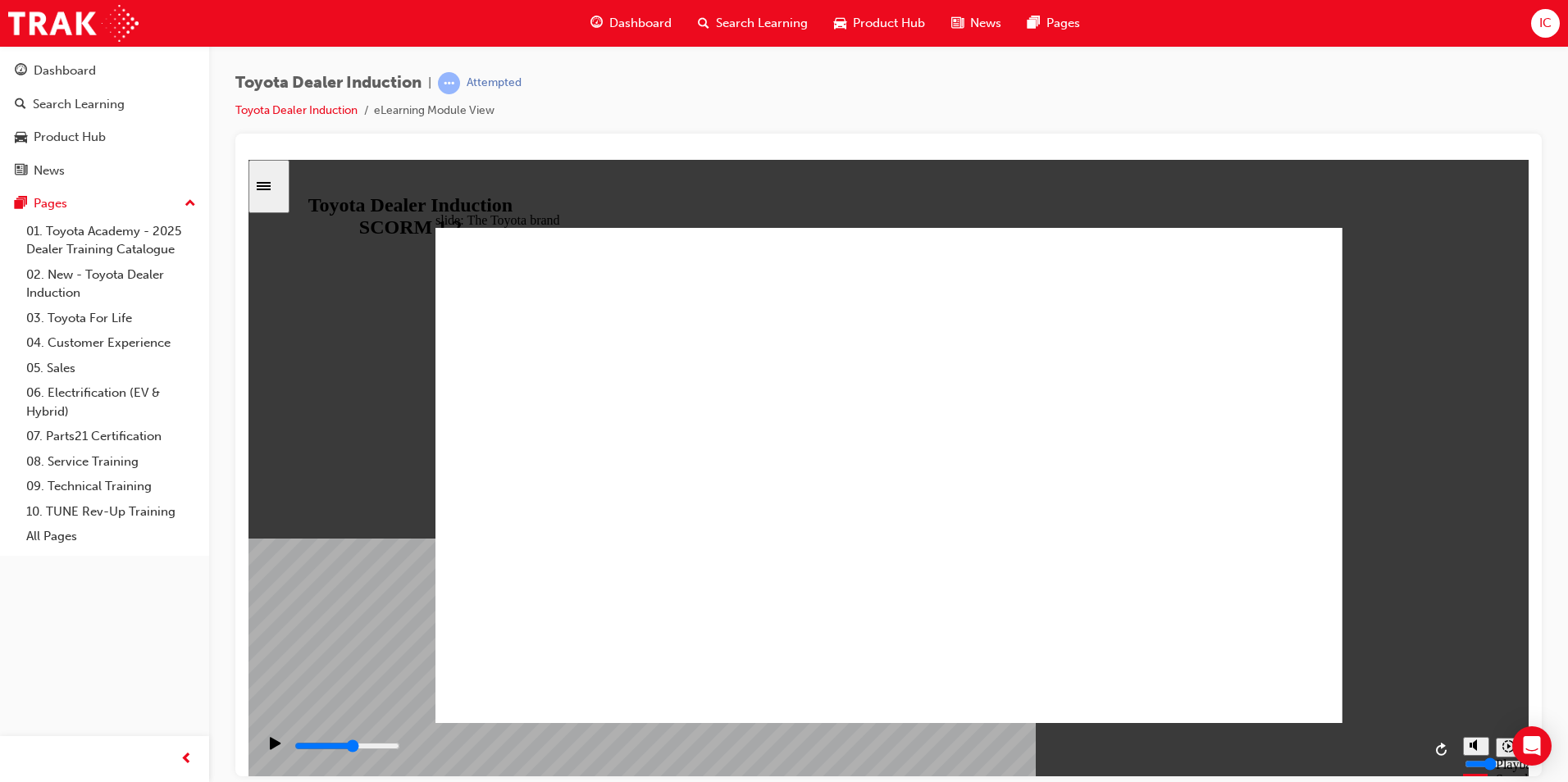
click at [276, 185] on icon "Sidebar Toggle" at bounding box center [269, 184] width 25 height 10
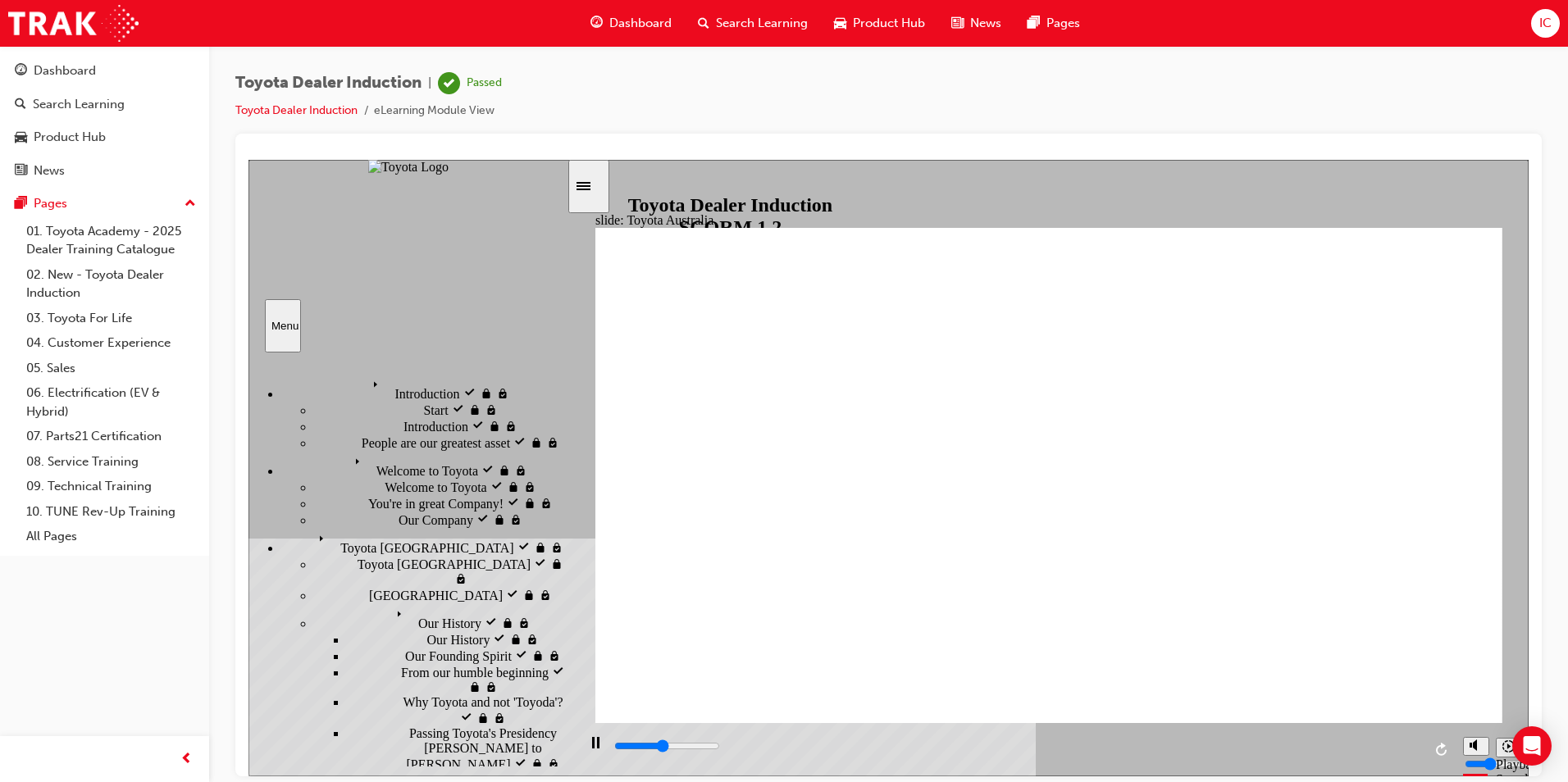
drag, startPoint x: 1388, startPoint y: 668, endPoint x: 1433, endPoint y: 675, distance: 45.5
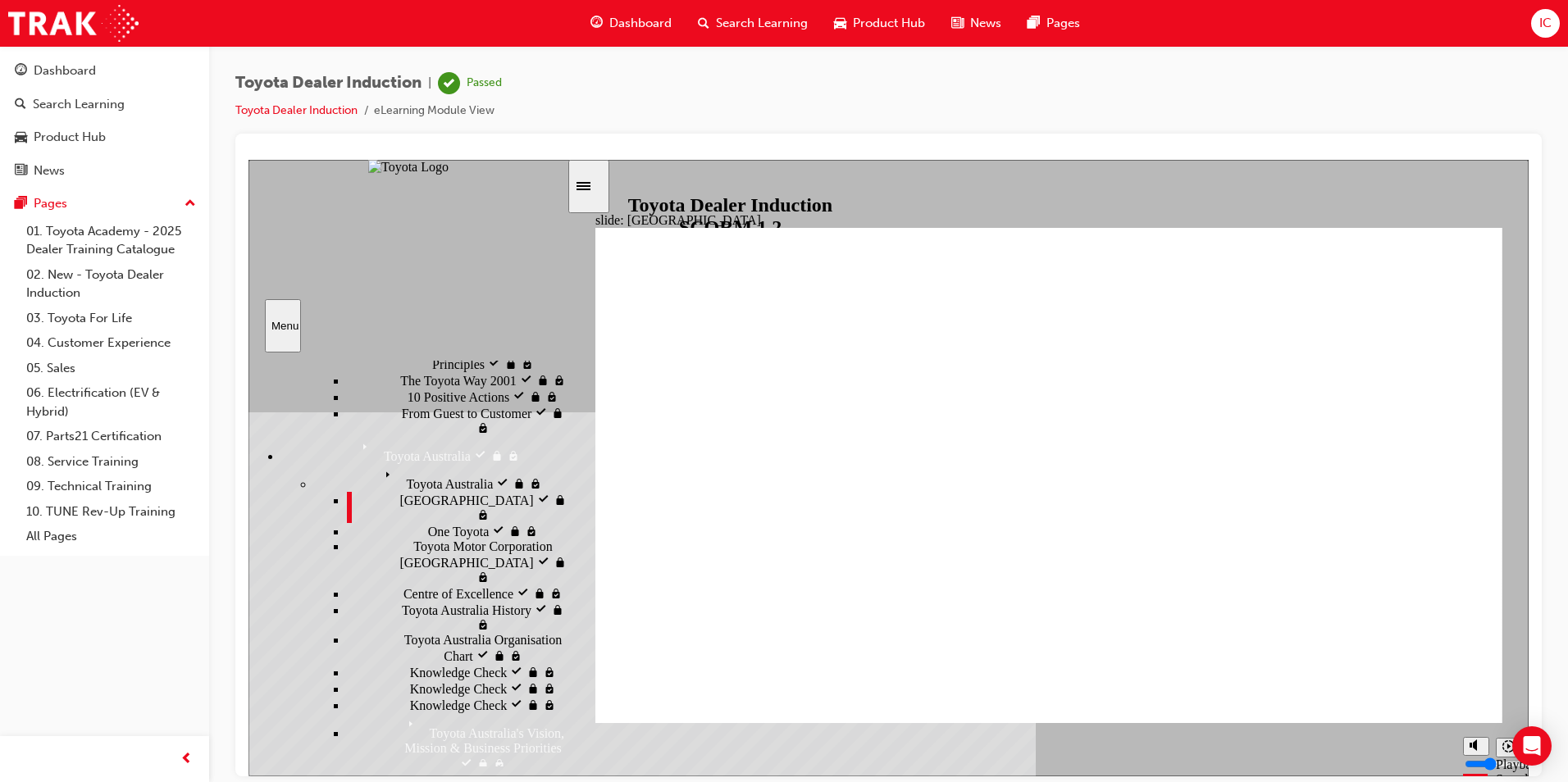
scroll to position [493, 0]
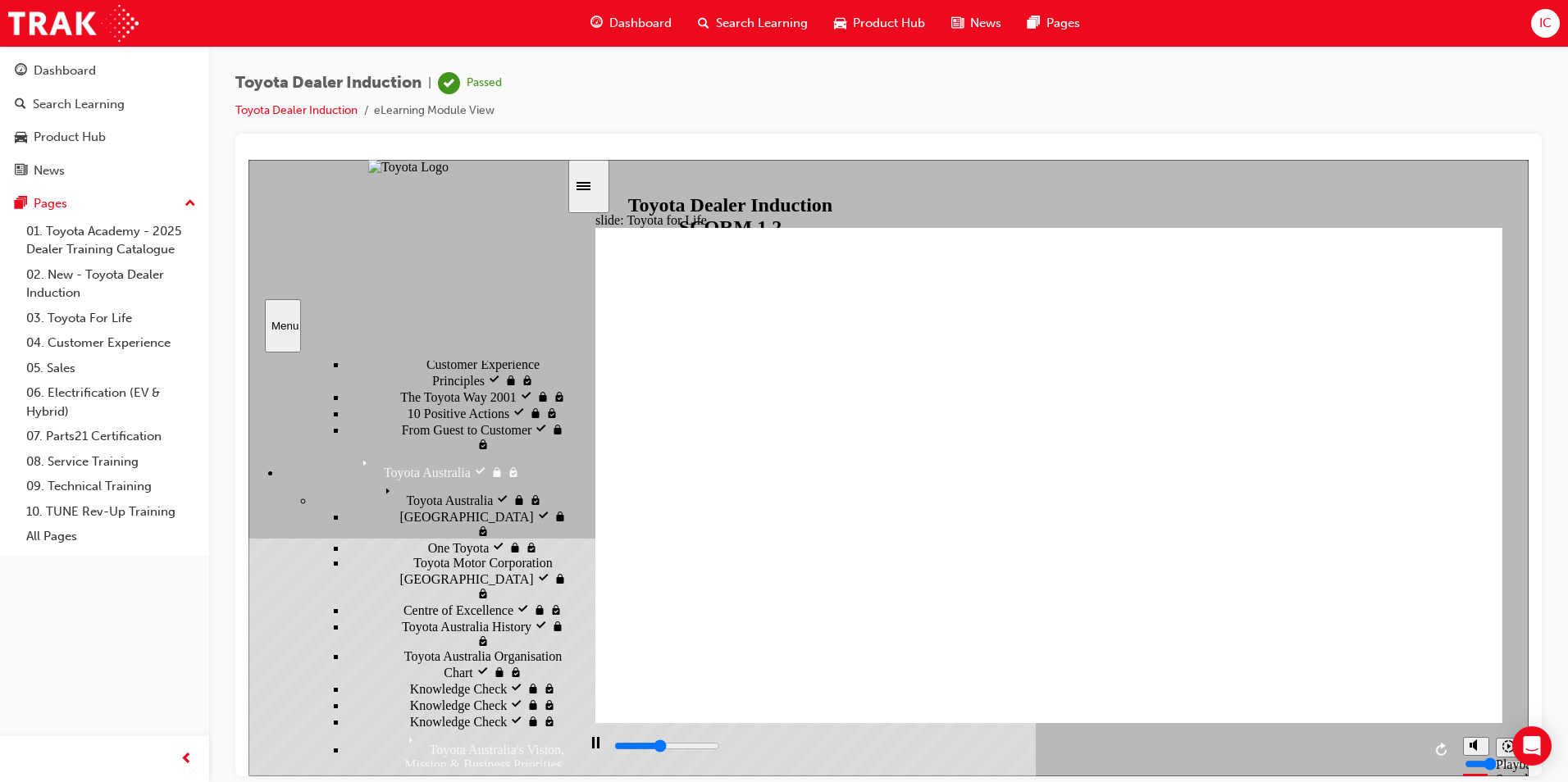
click at [451, 80] on span "learningRecordVerb_PASS-icon" at bounding box center [449, 82] width 22 height 22
type input "16000"
click at [320, 110] on link "Toyota Dealer Induction" at bounding box center [297, 110] width 123 height 14
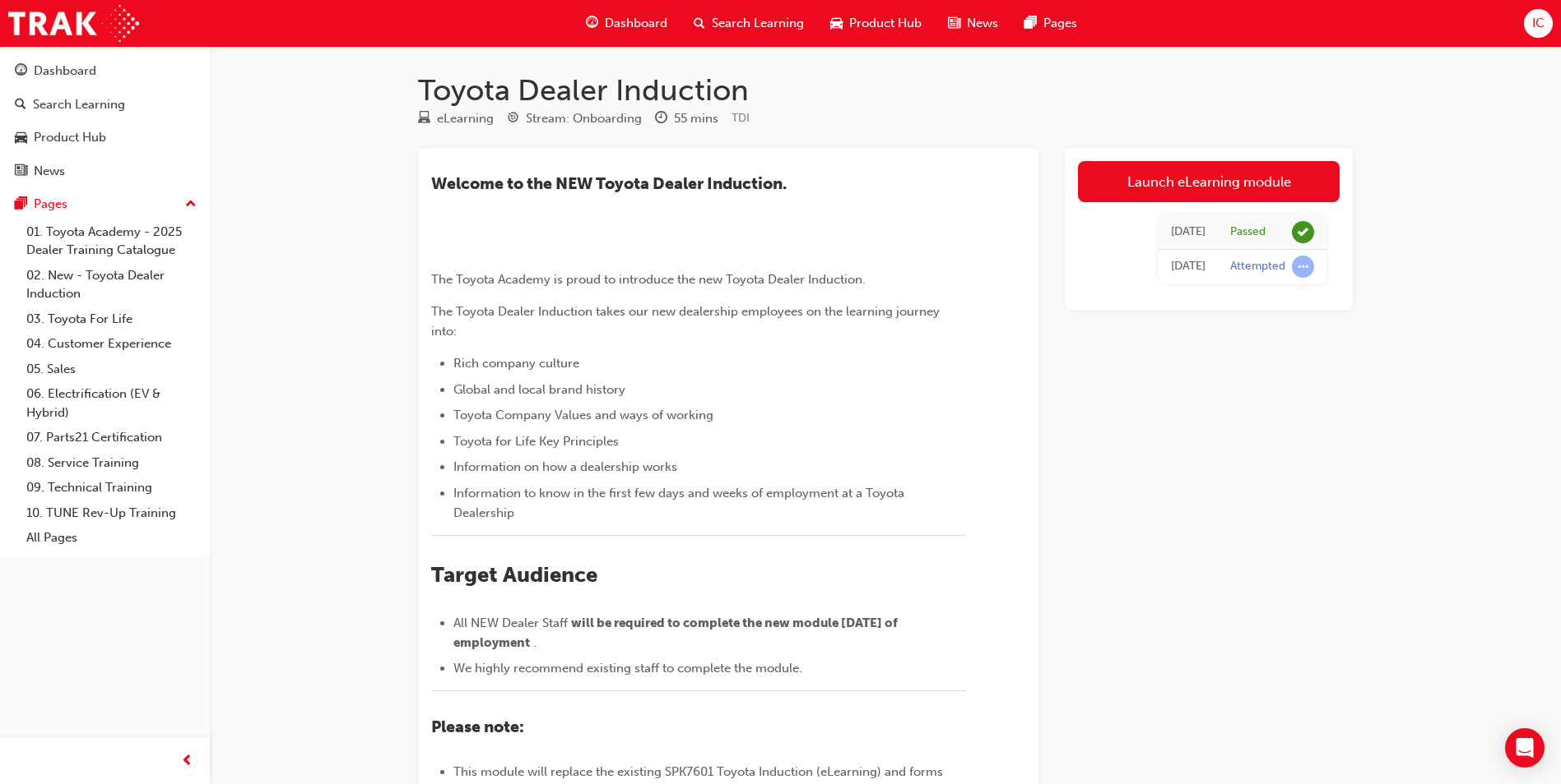
click at [1526, 22] on div "IC" at bounding box center [1538, 23] width 29 height 29
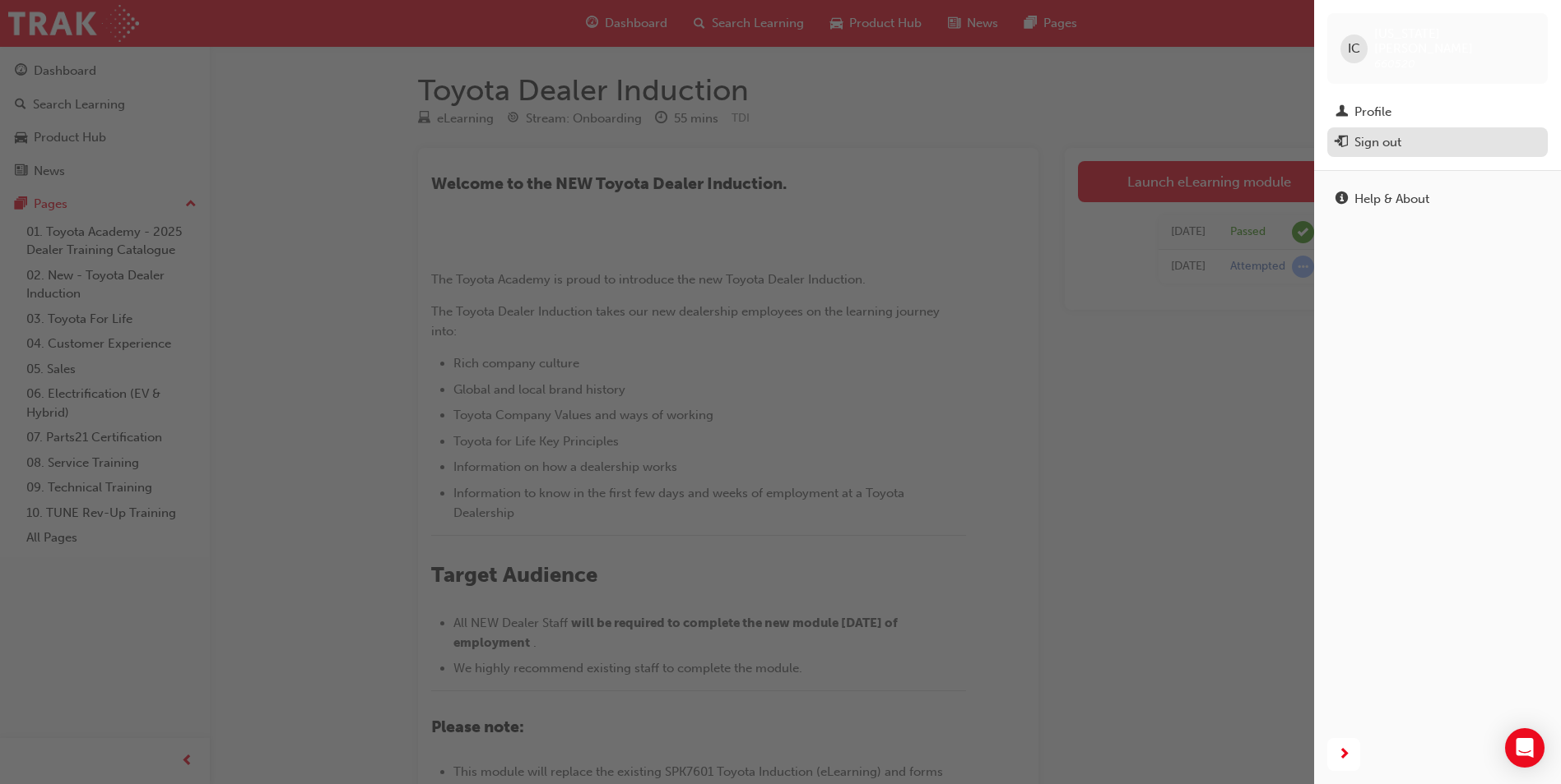
click at [1374, 134] on div "Sign out" at bounding box center [1377, 143] width 47 height 19
